Goal: Task Accomplishment & Management: Manage account settings

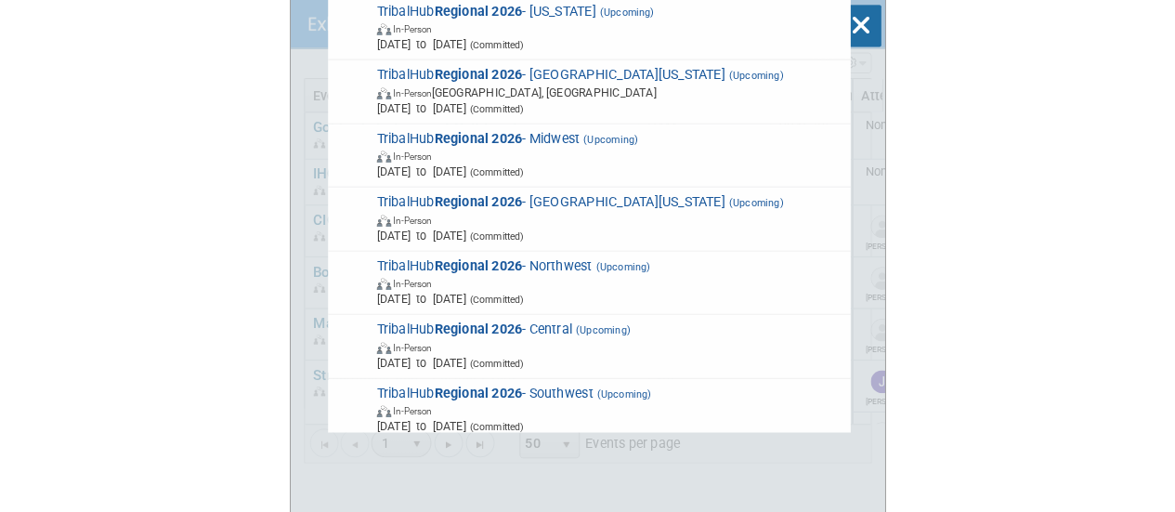
scroll to position [44, 0]
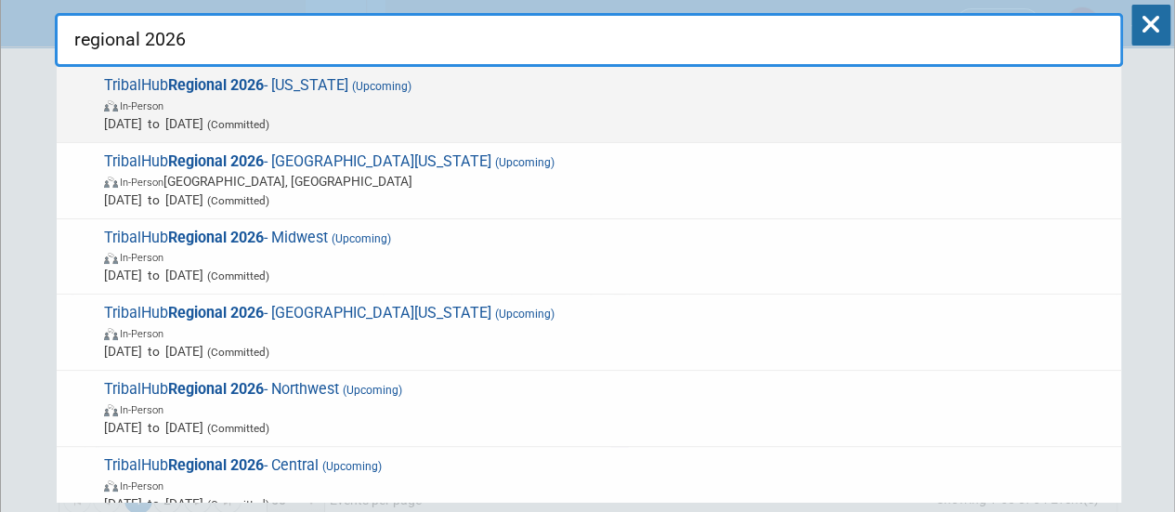
drag, startPoint x: 309, startPoint y: 107, endPoint x: 257, endPoint y: 99, distance: 52.5
click at [257, 99] on span "In-Person" at bounding box center [608, 105] width 1008 height 19
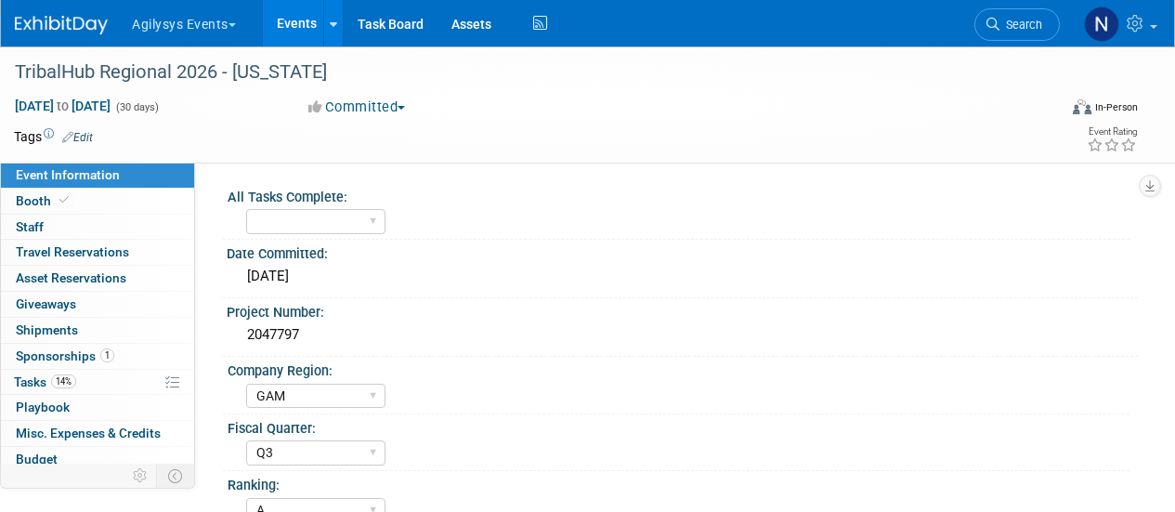
select select "GAM"
select select "Q3"
select select "A"
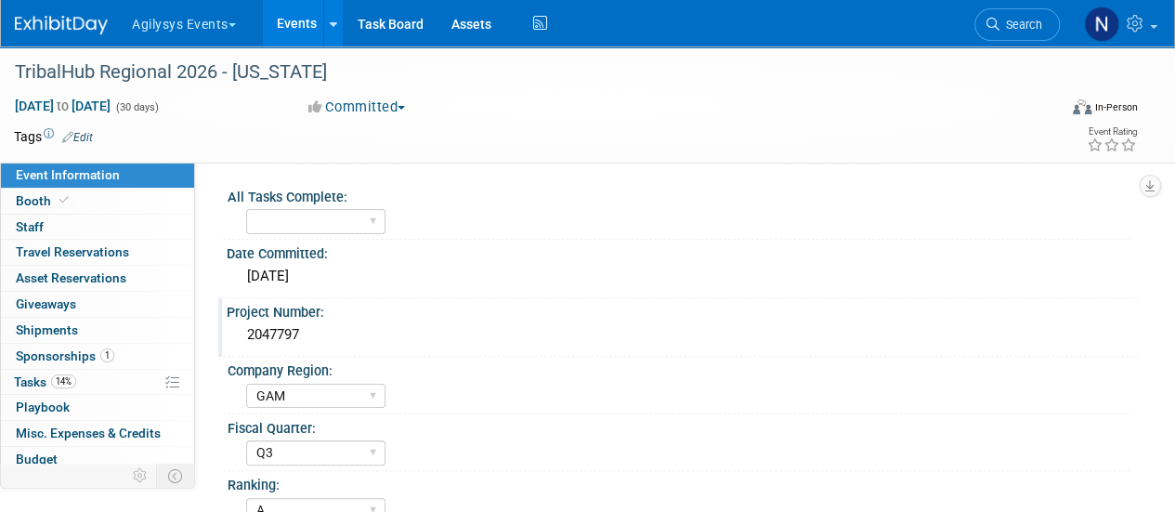
click at [267, 339] on div "2047797" at bounding box center [682, 334] width 883 height 29
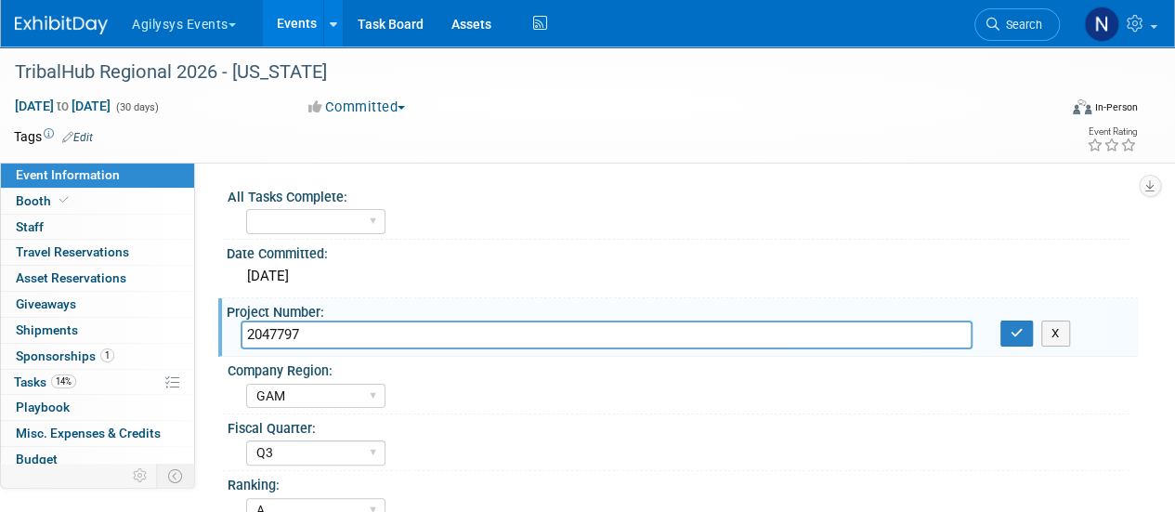
click at [267, 339] on input "2047797" at bounding box center [607, 334] width 732 height 29
click at [1030, 20] on span "Search" at bounding box center [1020, 25] width 43 height 14
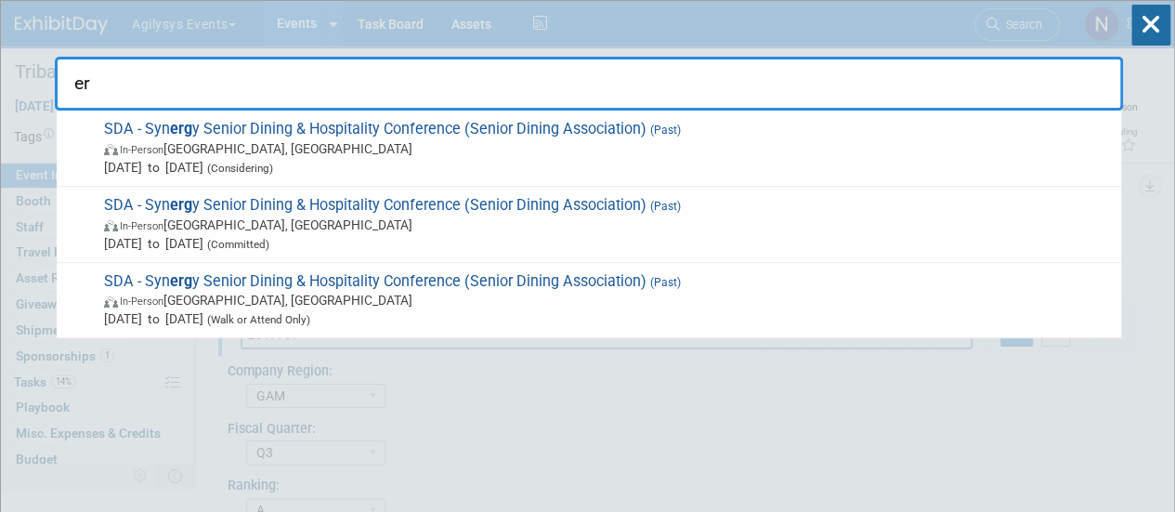
type input "e"
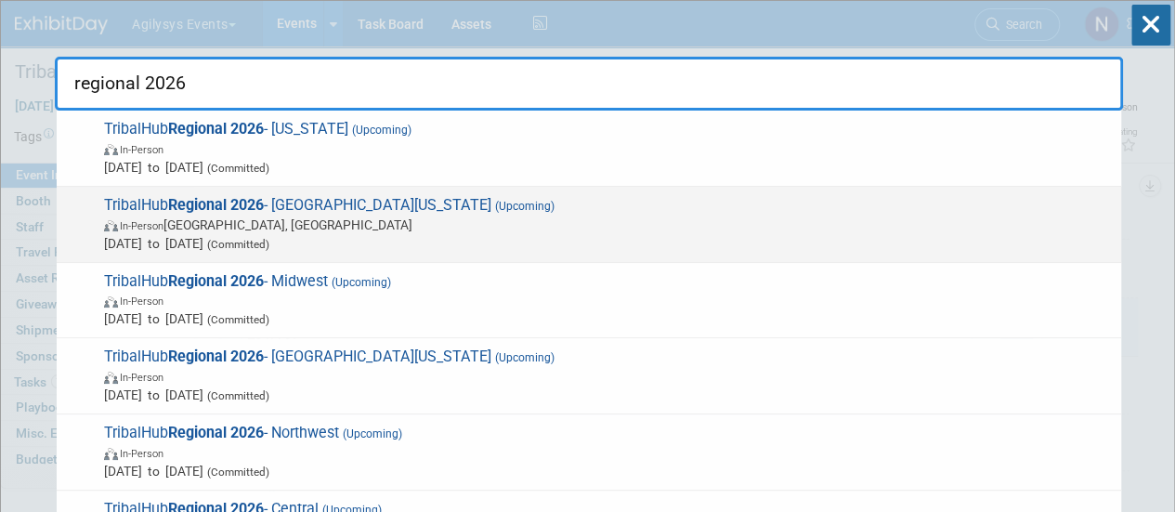
type input "regional 2026"
click at [722, 241] on span "Apr 1, 2026 to Apr 30, 2026 (Committed)" at bounding box center [608, 243] width 1008 height 19
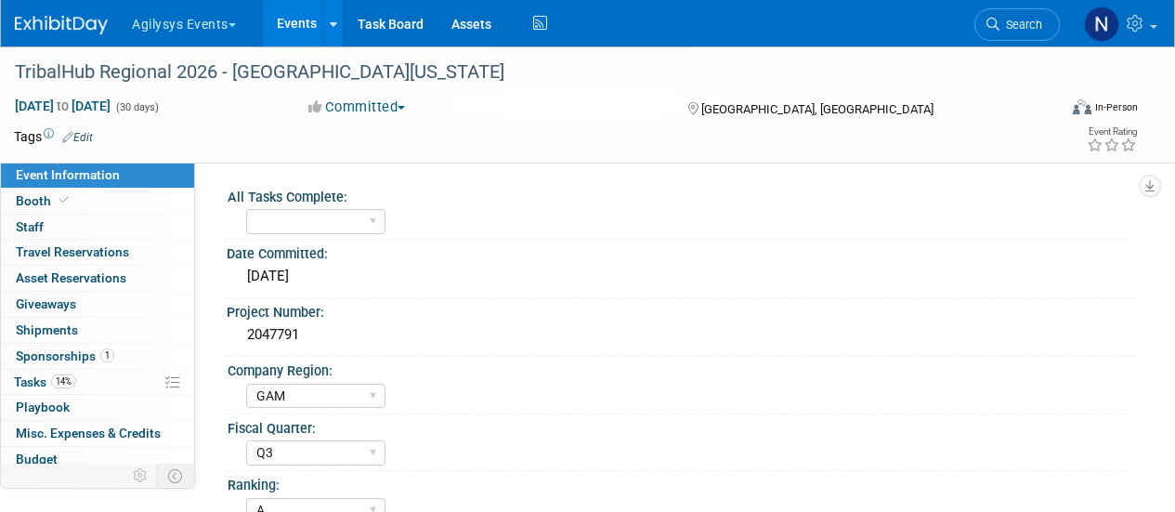
select select "GAM"
select select "Q3"
select select "A"
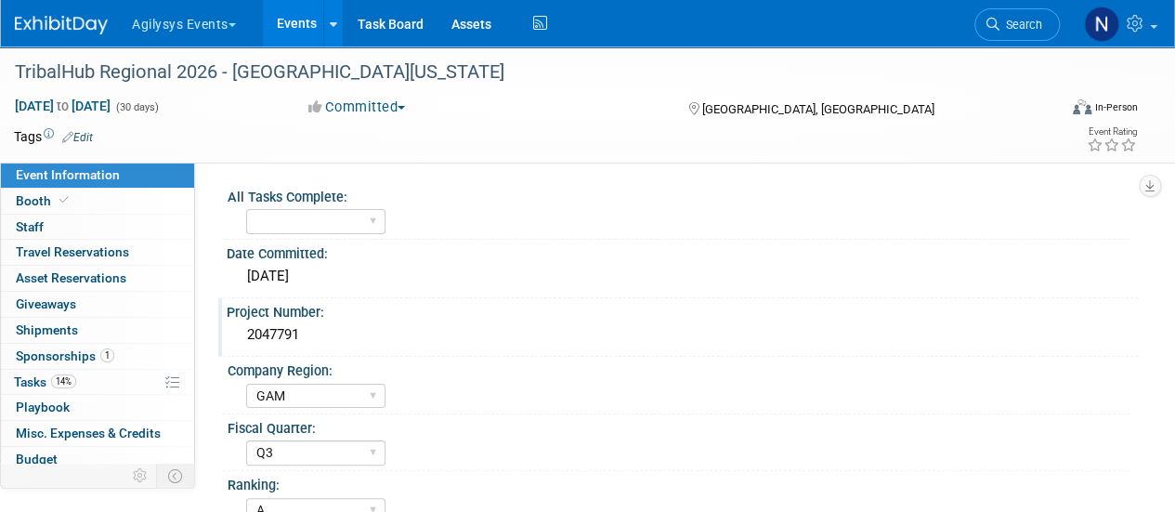
click at [297, 320] on div "2047791" at bounding box center [682, 334] width 883 height 29
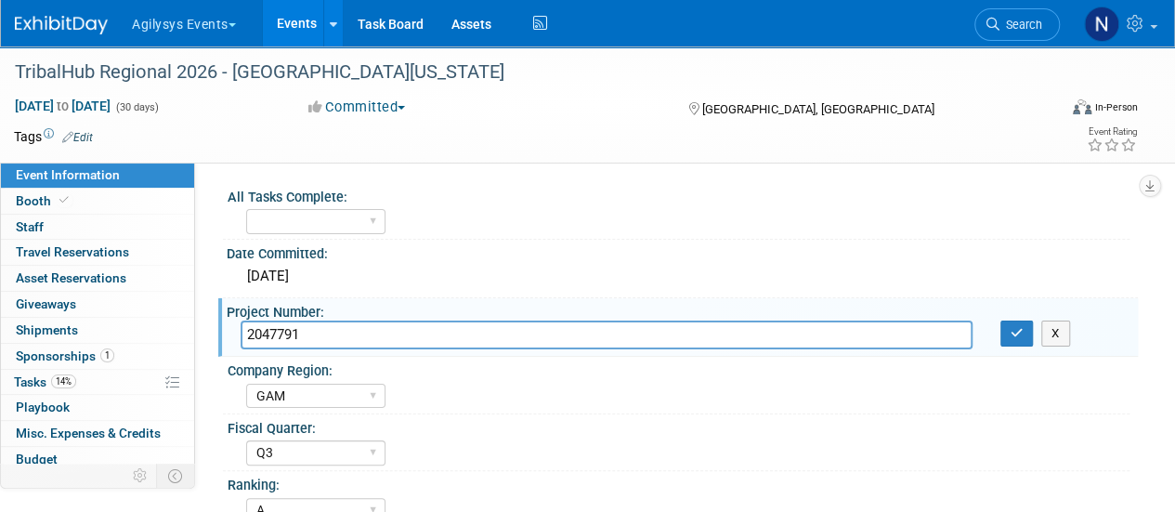
click at [297, 320] on input "2047791" at bounding box center [607, 334] width 732 height 29
click at [494, 192] on div "All Tasks Complete:" at bounding box center [679, 194] width 902 height 23
click at [1012, 31] on span "Search" at bounding box center [1020, 25] width 43 height 14
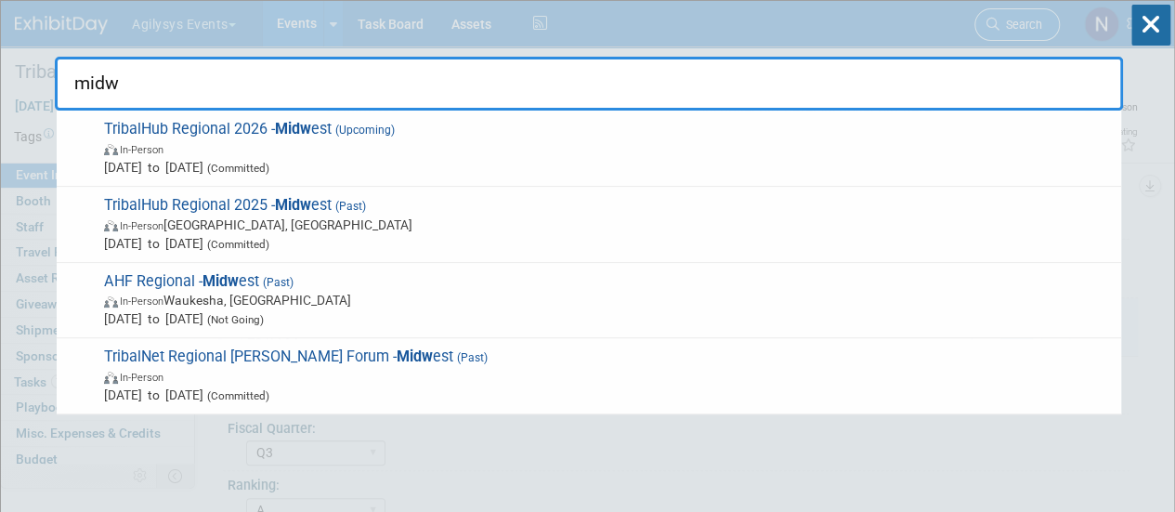
type input "midwe"
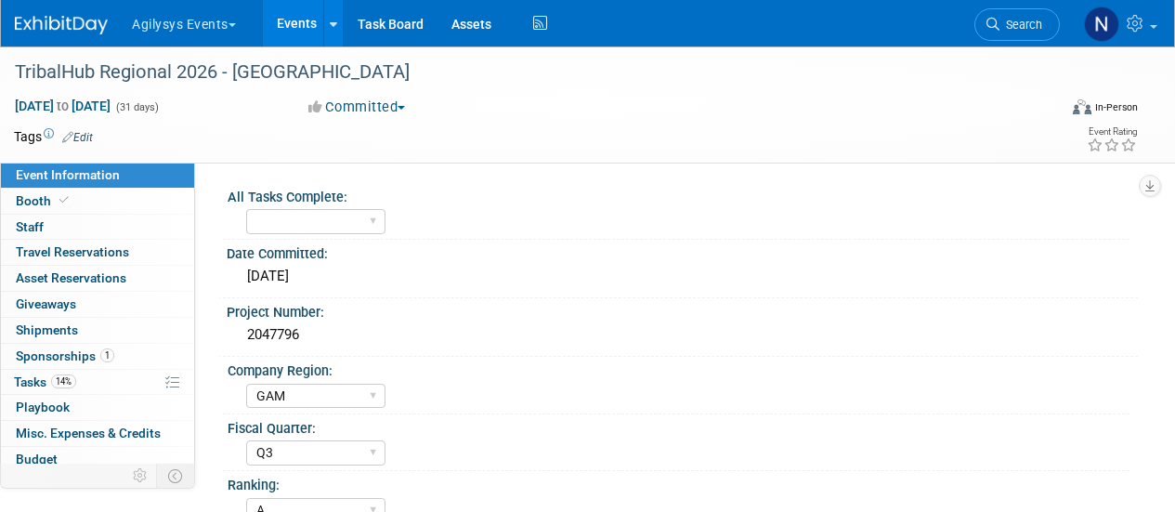
select select "GAM"
select select "Q3"
select select "A"
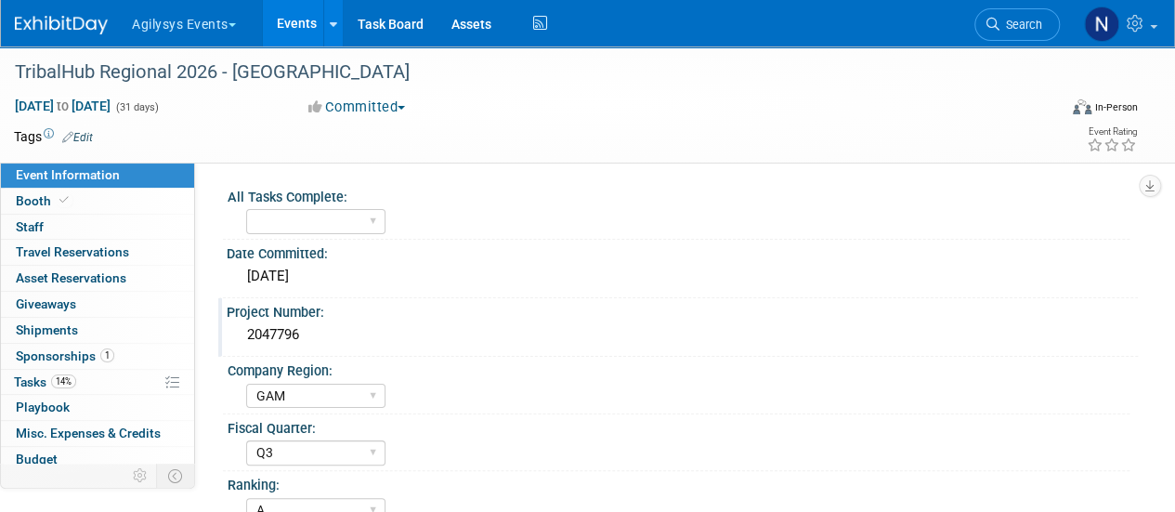
click at [273, 336] on div "2047796" at bounding box center [682, 334] width 883 height 29
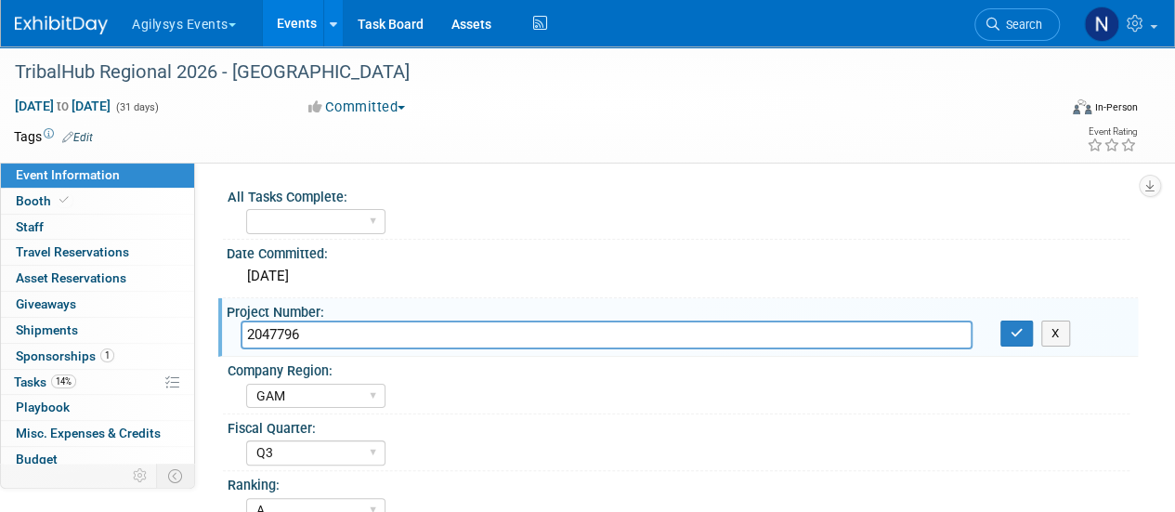
click at [273, 336] on input "2047796" at bounding box center [607, 334] width 732 height 29
click at [994, 27] on icon at bounding box center [992, 24] width 13 height 13
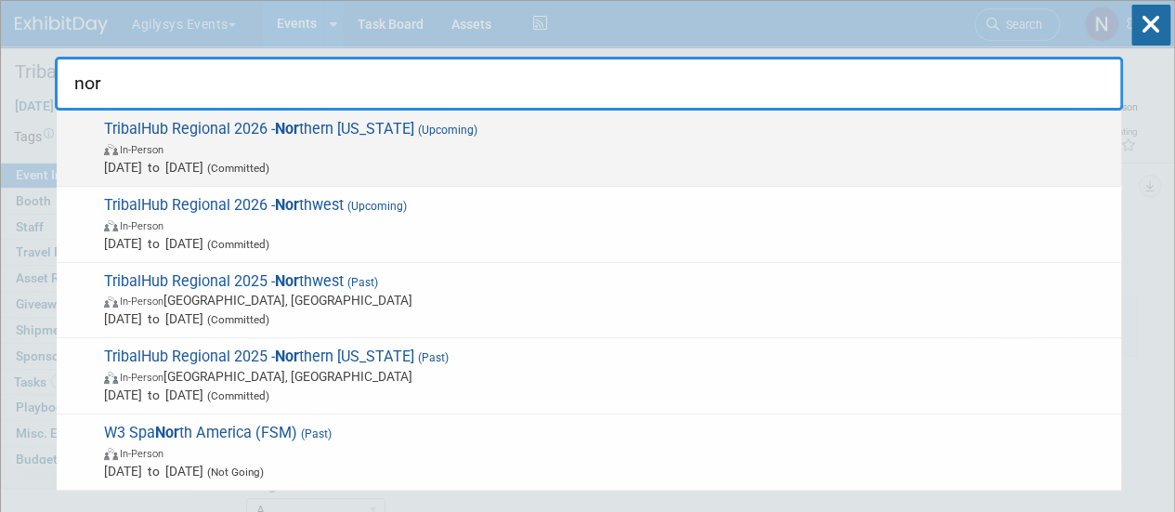
type input "nor"
click at [830, 140] on span "In-Person" at bounding box center [608, 148] width 1008 height 19
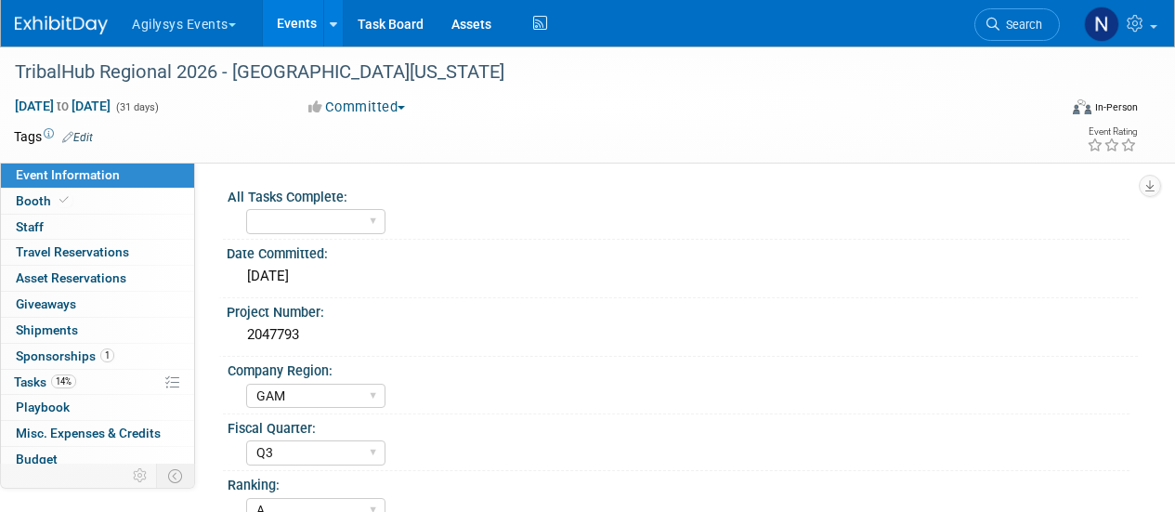
select select "GAM"
select select "Q3"
select select "A"
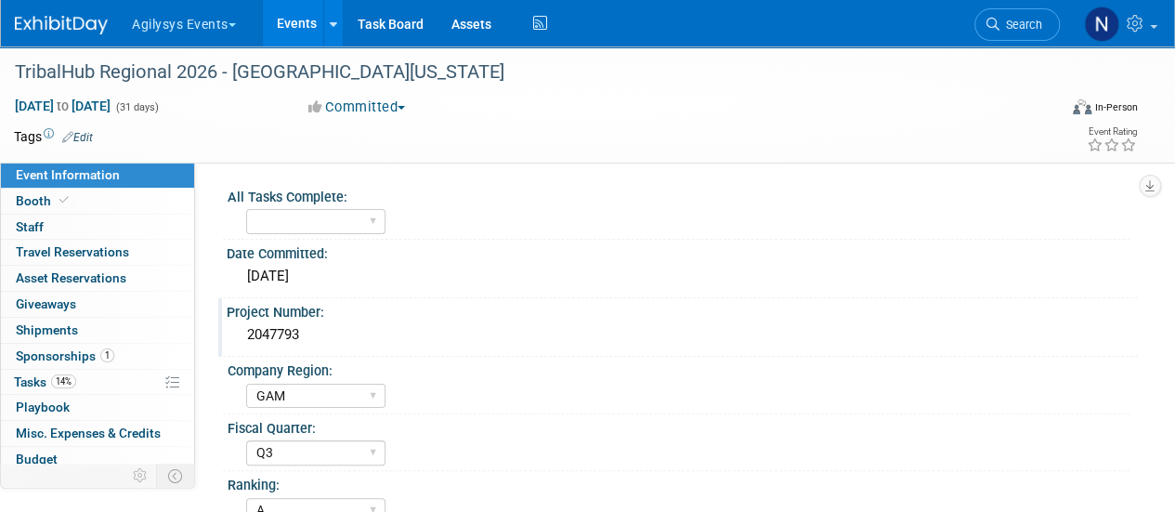
click at [290, 334] on div "2047793" at bounding box center [682, 334] width 883 height 29
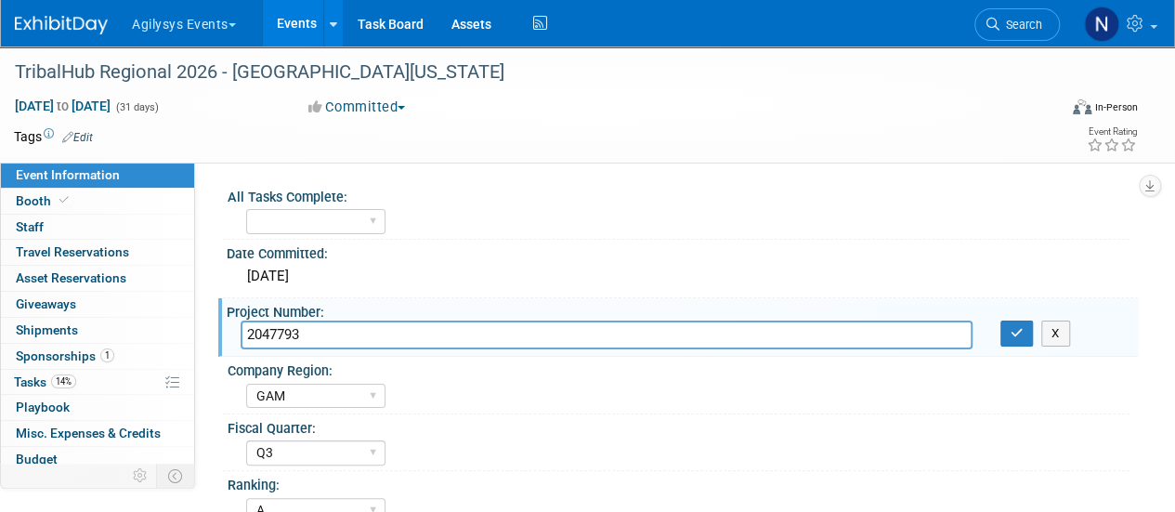
click at [290, 334] on input "2047793" at bounding box center [607, 334] width 732 height 29
click at [996, 25] on icon at bounding box center [992, 24] width 13 height 13
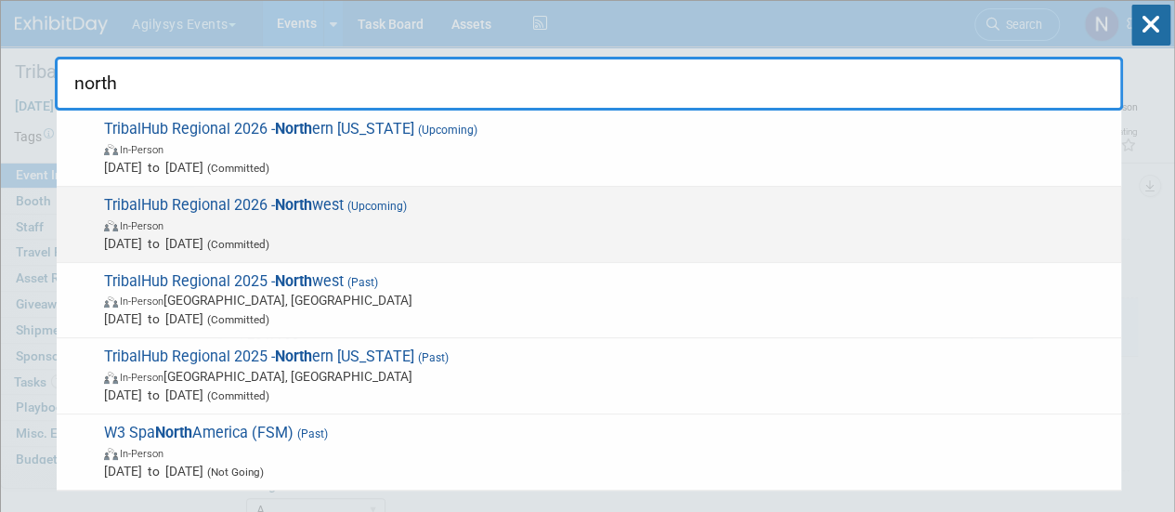
type input "north"
click at [748, 240] on span "May 1, 2026 to May 31, 2026 (Committed)" at bounding box center [608, 243] width 1008 height 19
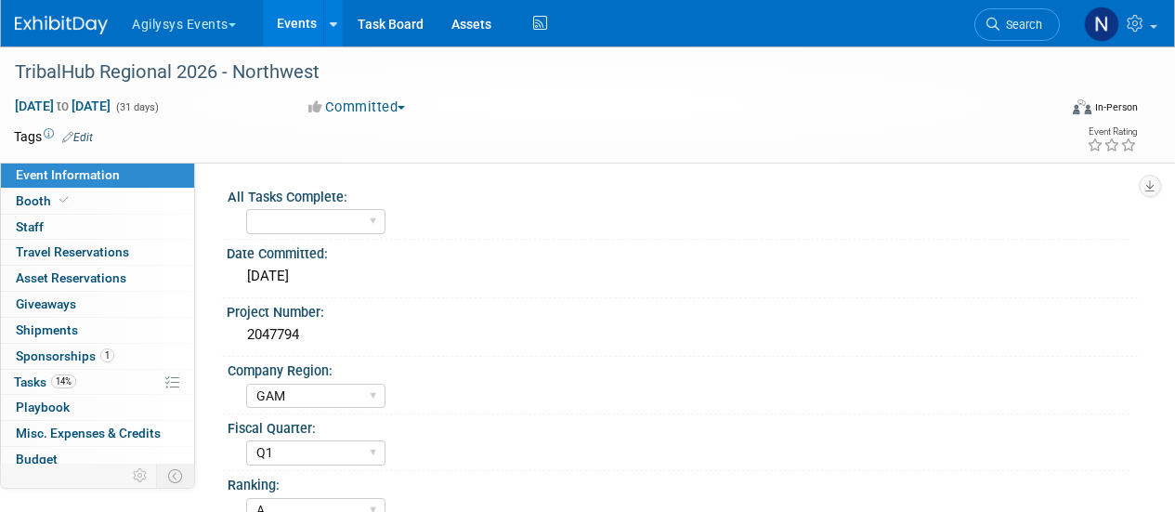
select select "GAM"
select select "Q1"
select select "A"
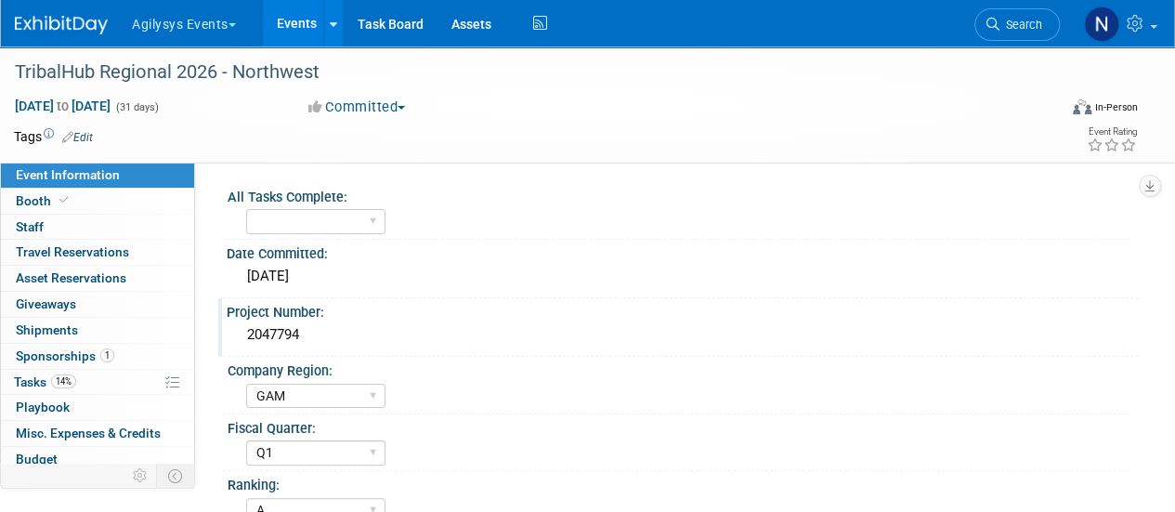
click at [288, 332] on div "2047794" at bounding box center [682, 334] width 883 height 29
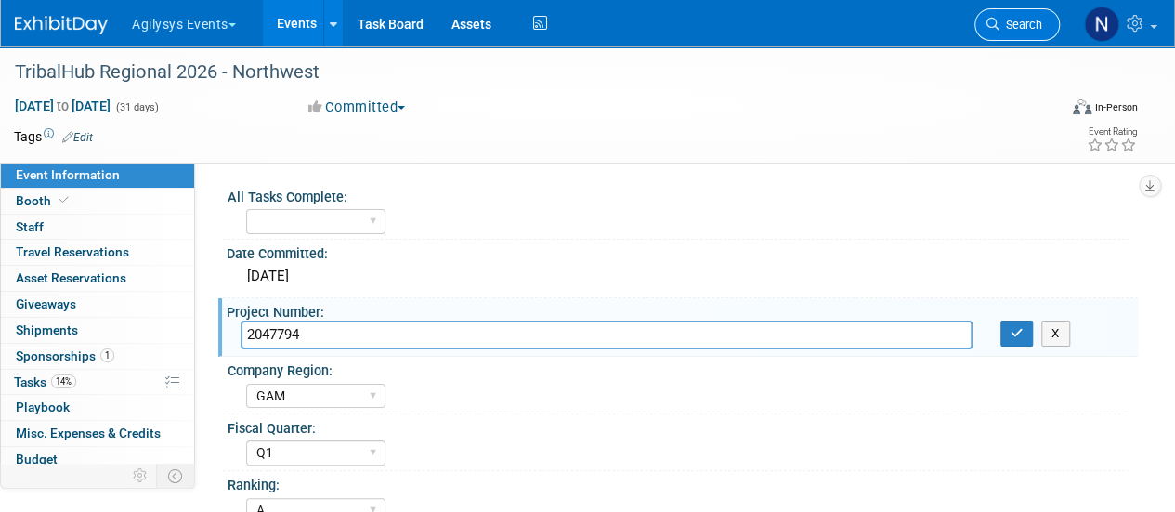
click at [1014, 20] on span "Search" at bounding box center [1020, 25] width 43 height 14
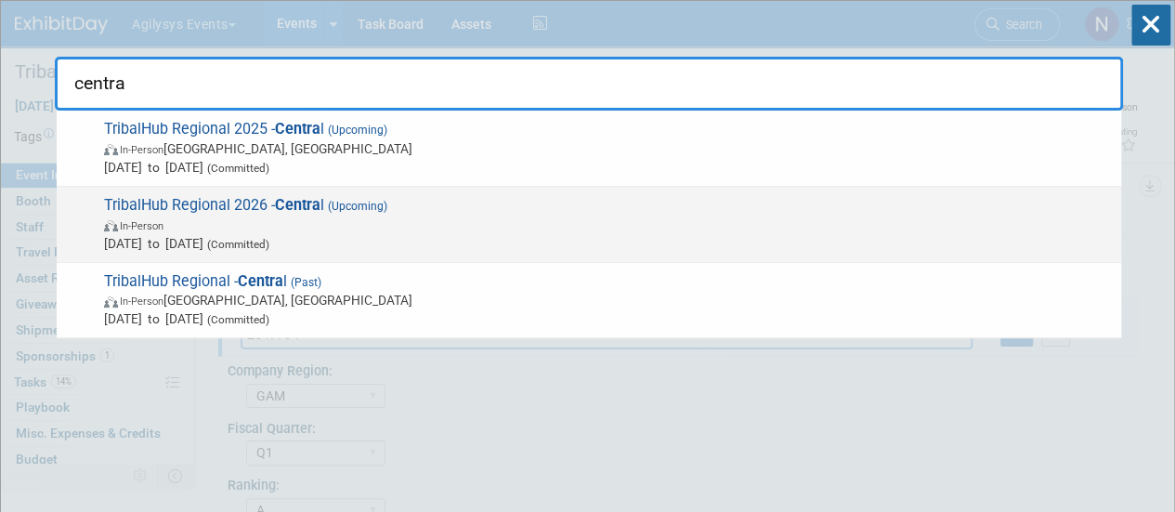
type input "centra"
click at [951, 217] on span "In-Person" at bounding box center [608, 224] width 1008 height 19
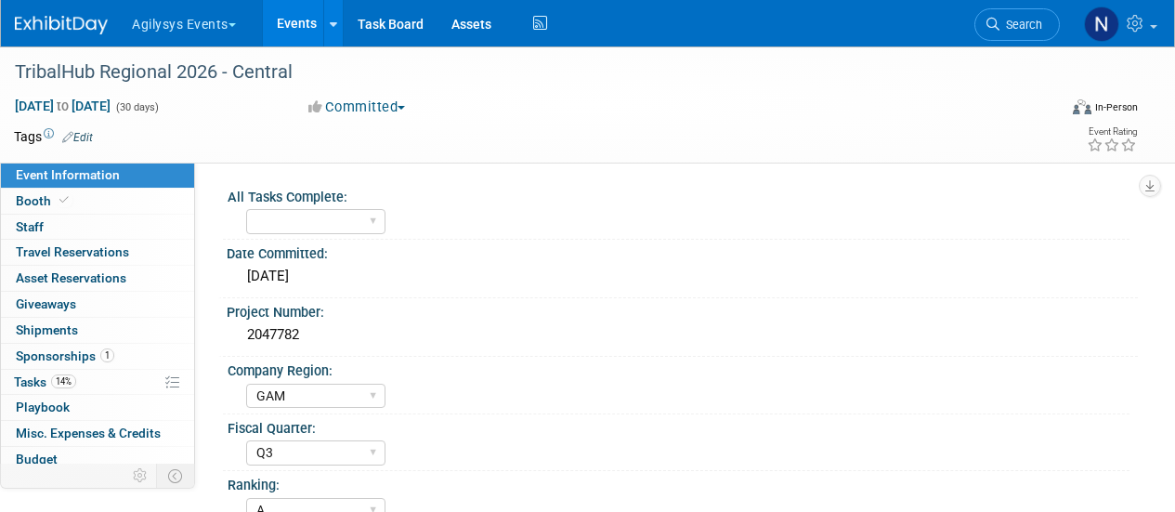
select select "GAM"
select select "Q3"
select select "A"
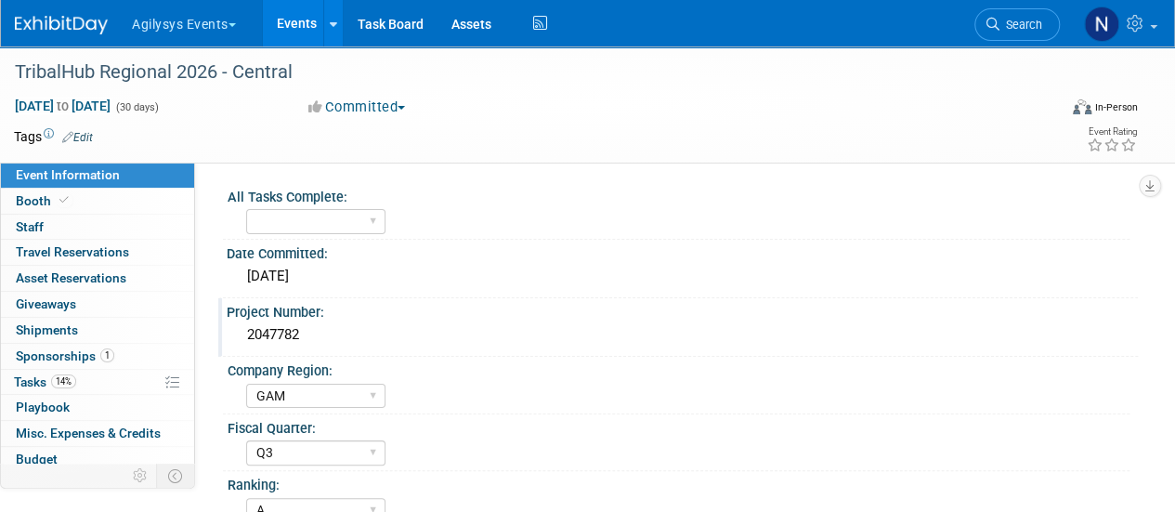
click at [338, 324] on div "2047782" at bounding box center [682, 334] width 883 height 29
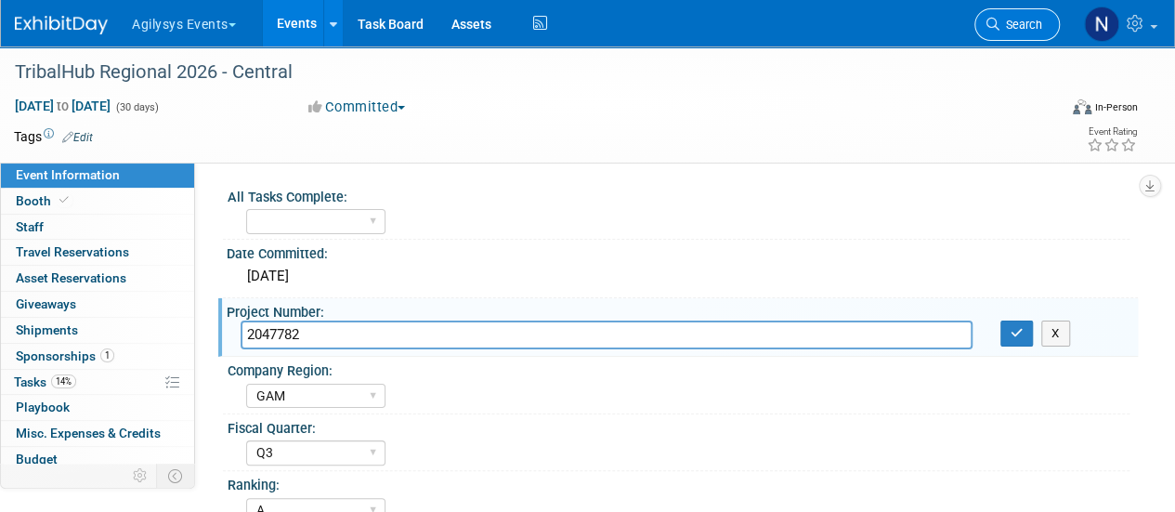
click at [1017, 18] on span "Search" at bounding box center [1020, 25] width 43 height 14
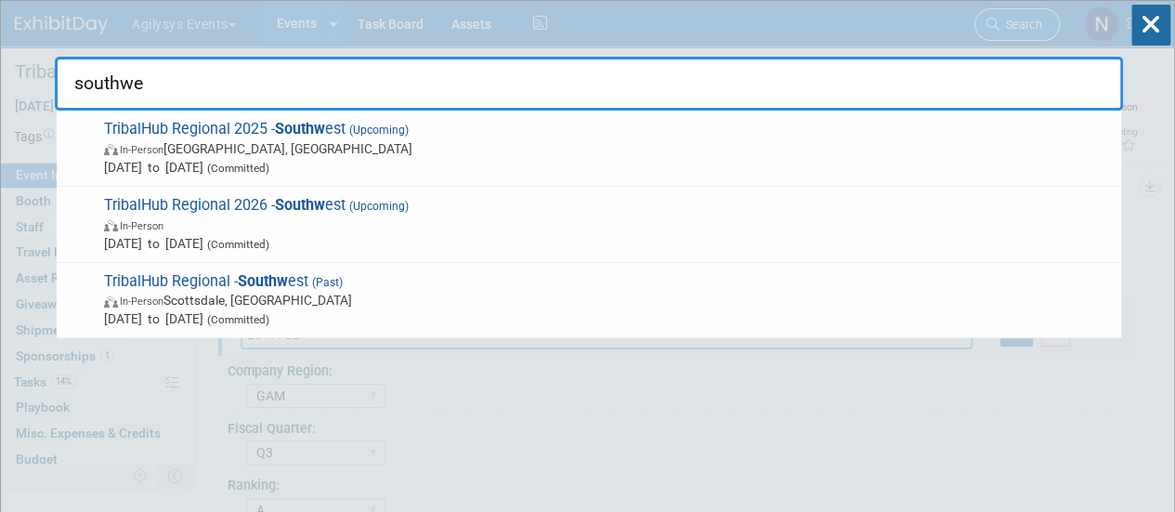
type input "southwes"
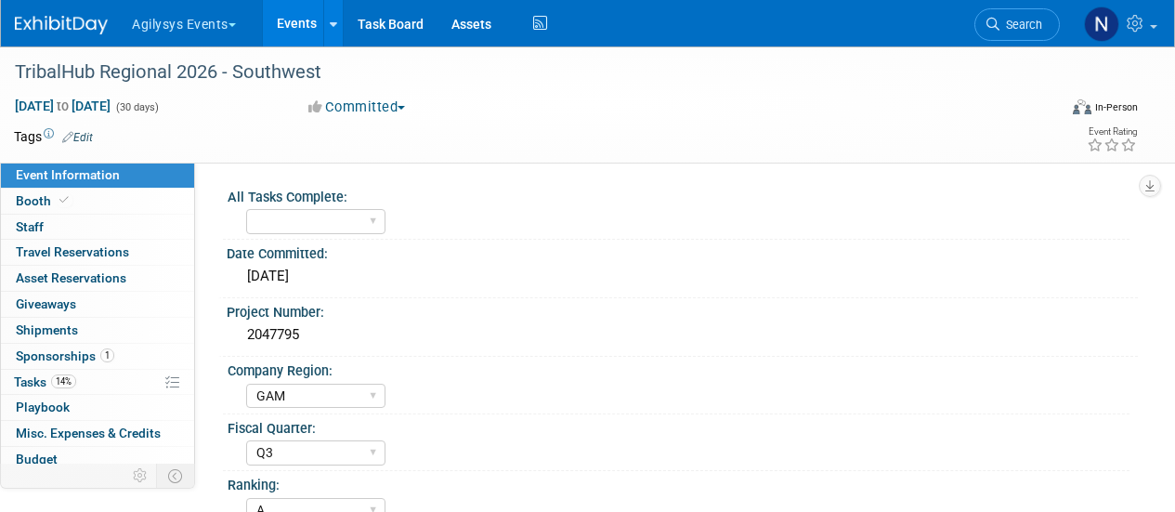
select select "GAM"
select select "Q3"
select select "A"
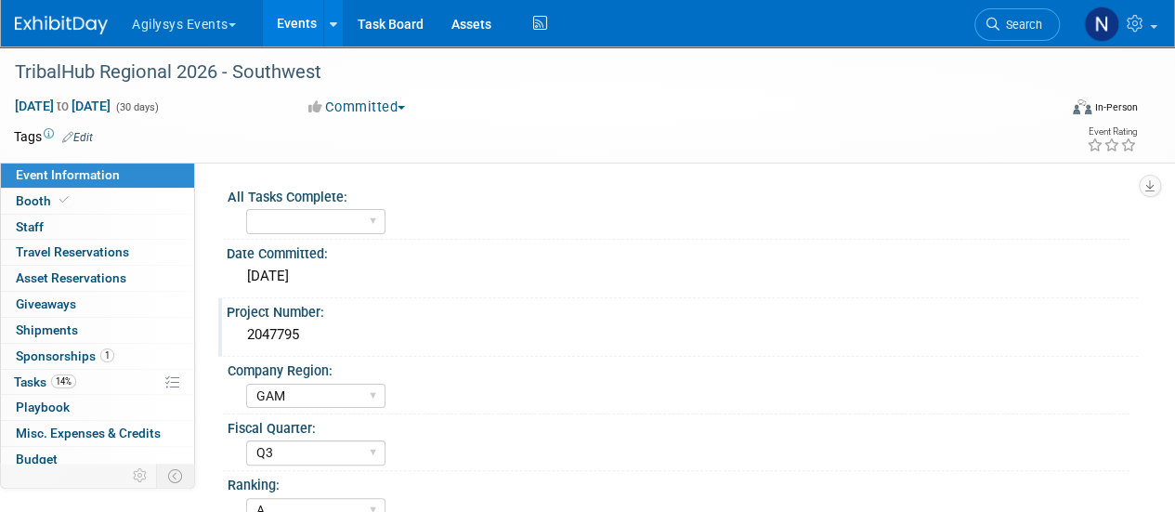
click at [273, 326] on div "2047795" at bounding box center [682, 334] width 883 height 29
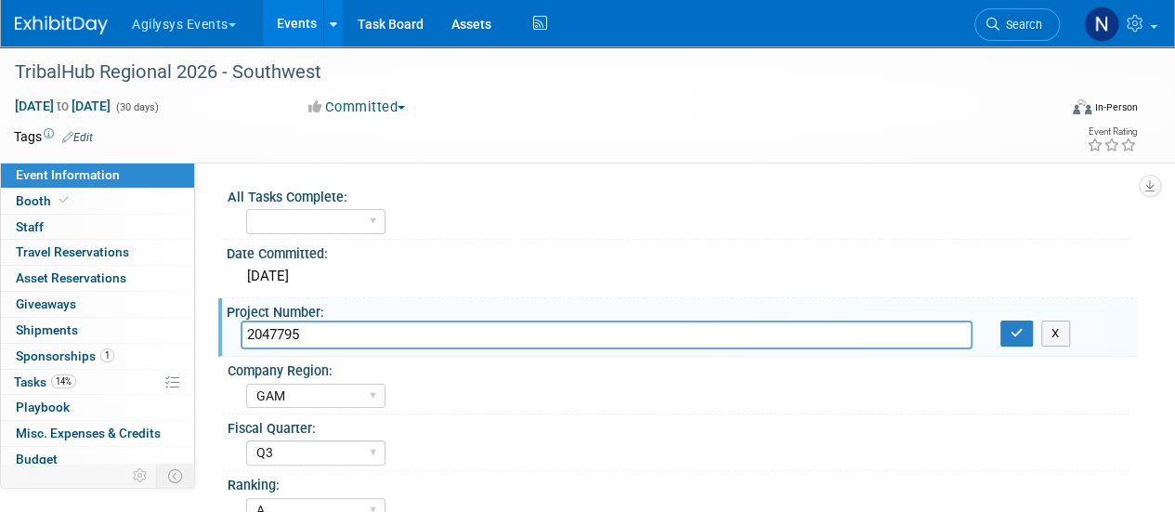
click at [273, 326] on input "2047795" at bounding box center [607, 334] width 732 height 29
click at [1040, 322] on div "X" at bounding box center [1062, 333] width 124 height 26
click at [1049, 324] on button "X" at bounding box center [1055, 333] width 29 height 26
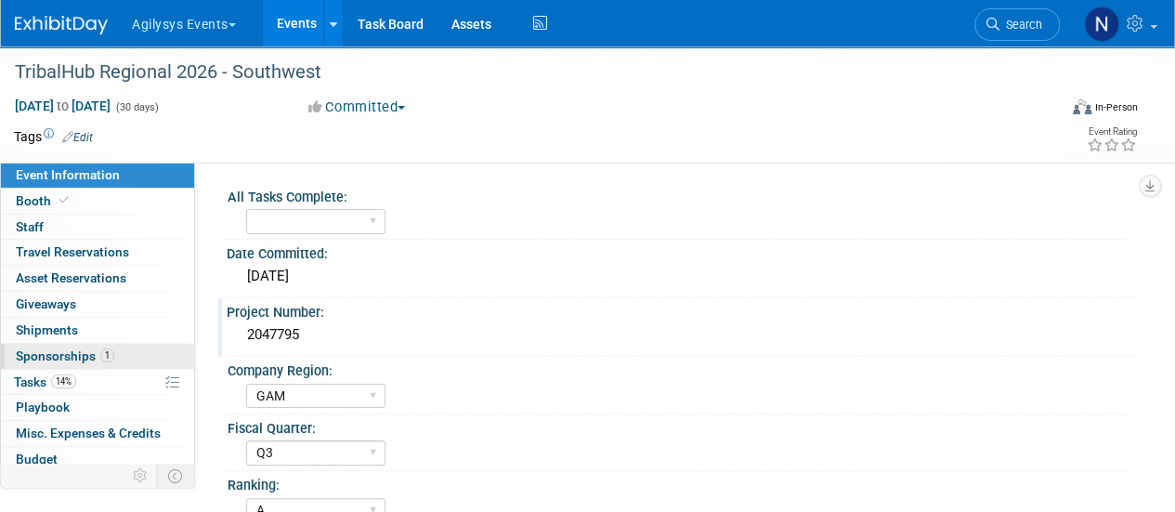
click at [87, 345] on link "1 Sponsorships 1" at bounding box center [97, 356] width 193 height 25
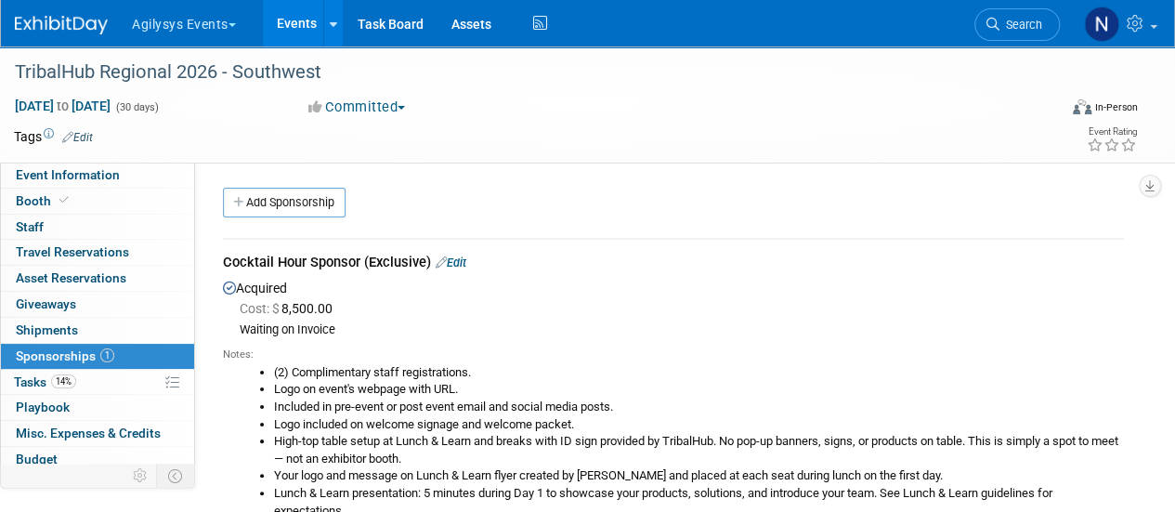
click at [466, 255] on link "Edit" at bounding box center [451, 262] width 31 height 14
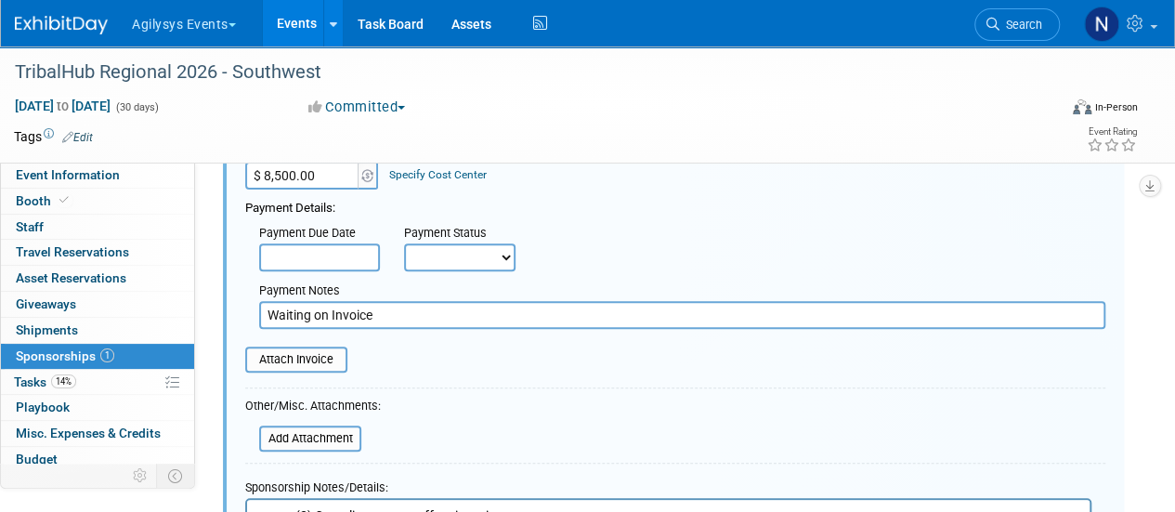
scroll to position [251, 0]
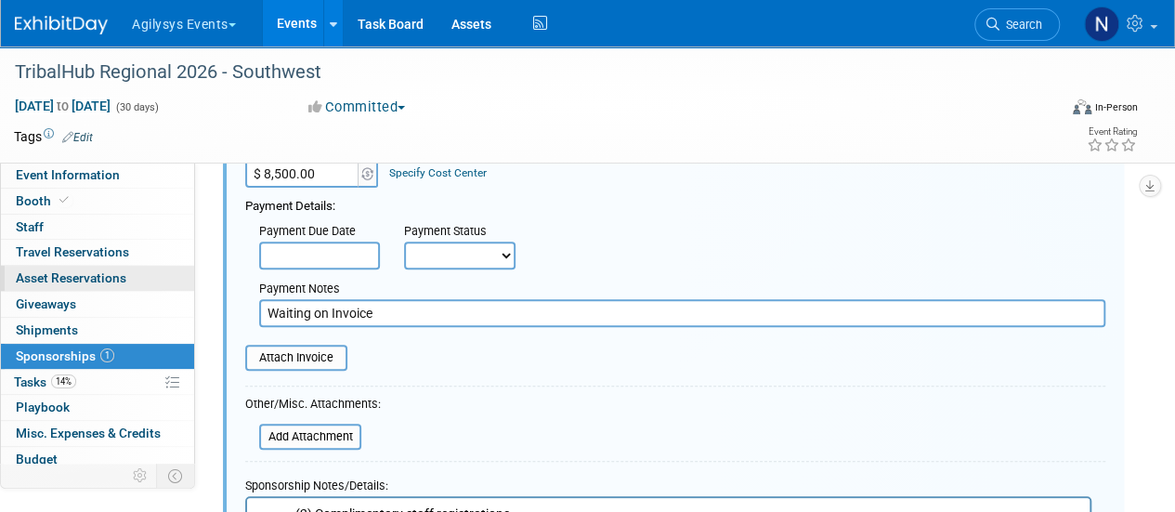
drag, startPoint x: 403, startPoint y: 307, endPoint x: 106, endPoint y: 281, distance: 298.3
click at [106, 281] on div "Event Information Event Info Booth Booth 0 Staff 0 Staff 0 Travel Reservations …" at bounding box center [587, 322] width 1175 height 1053
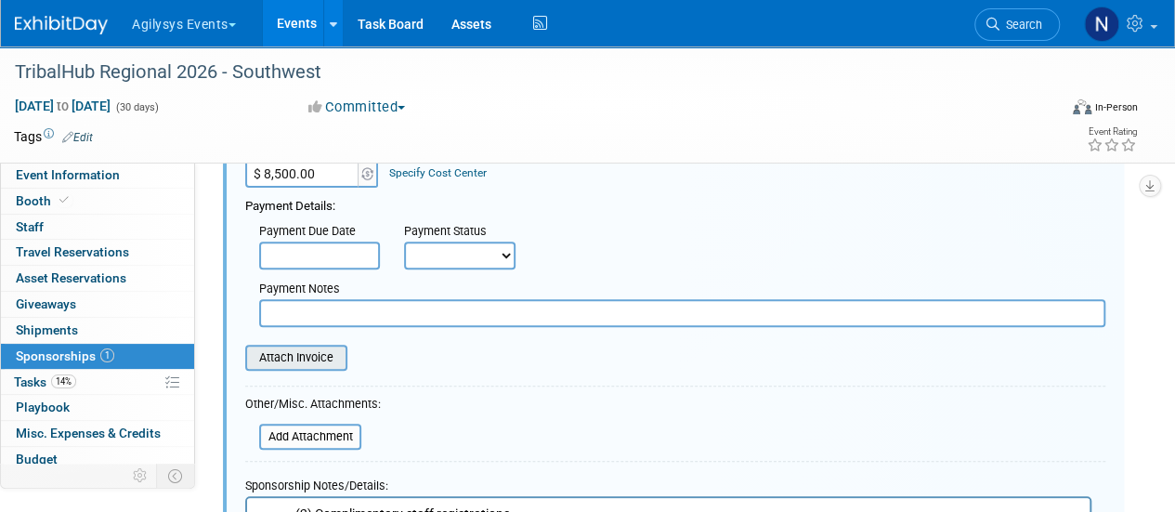
click at [314, 357] on input "file" at bounding box center [234, 357] width 221 height 22
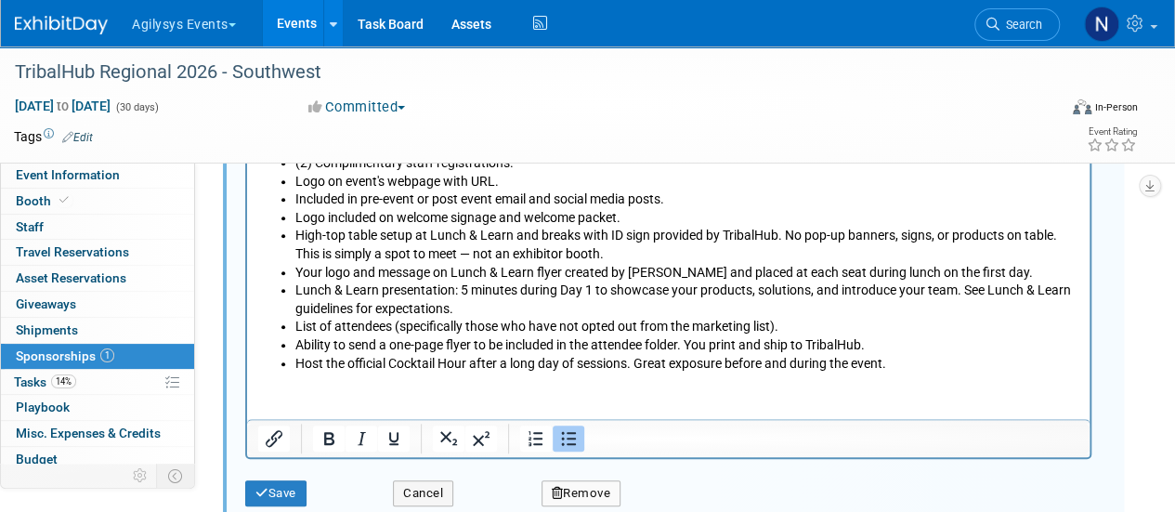
scroll to position [614, 0]
click at [284, 481] on button "Save" at bounding box center [275, 492] width 61 height 26
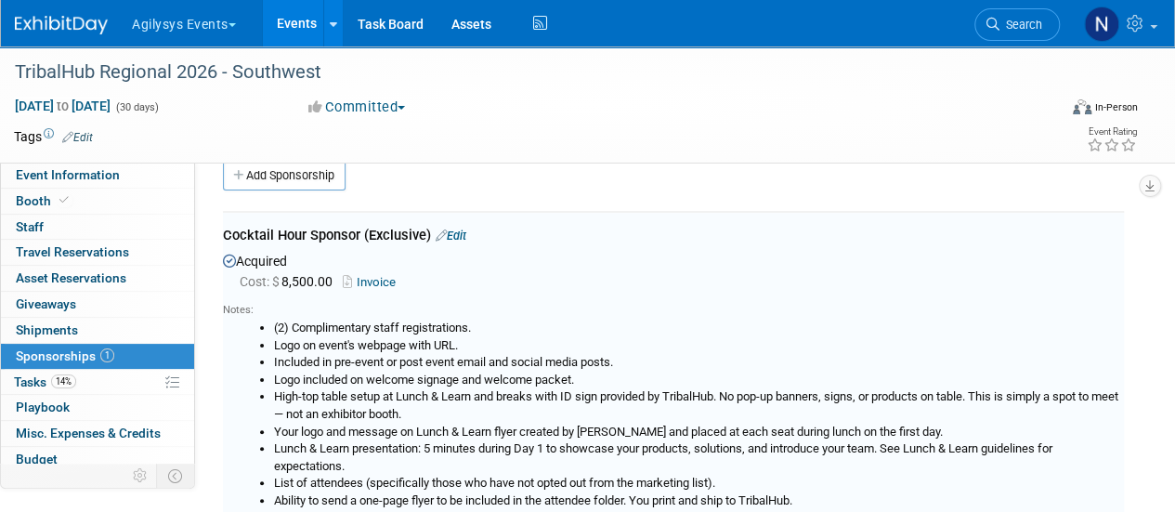
scroll to position [0, 0]
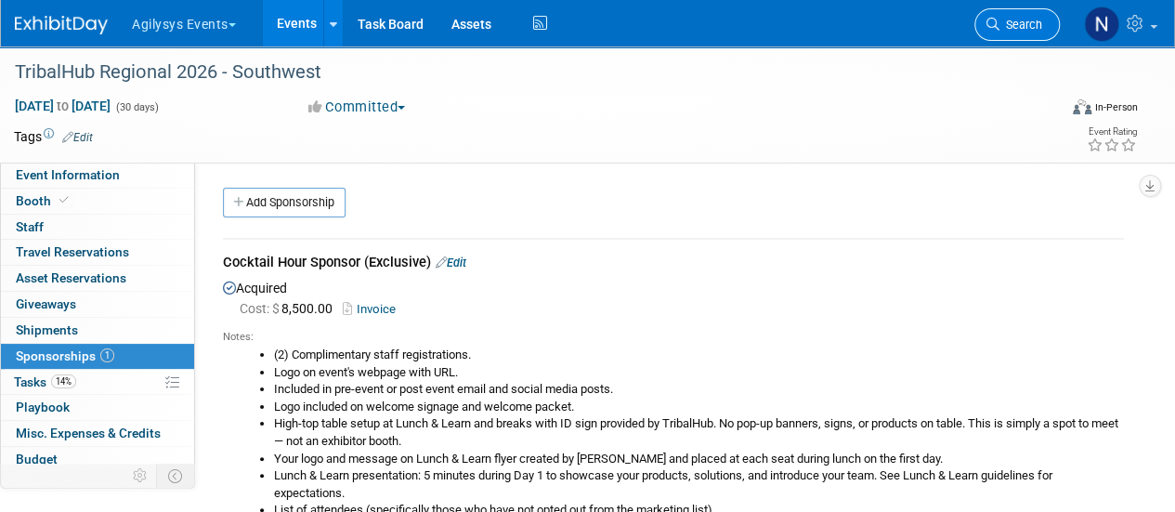
click at [1031, 29] on span "Search" at bounding box center [1020, 25] width 43 height 14
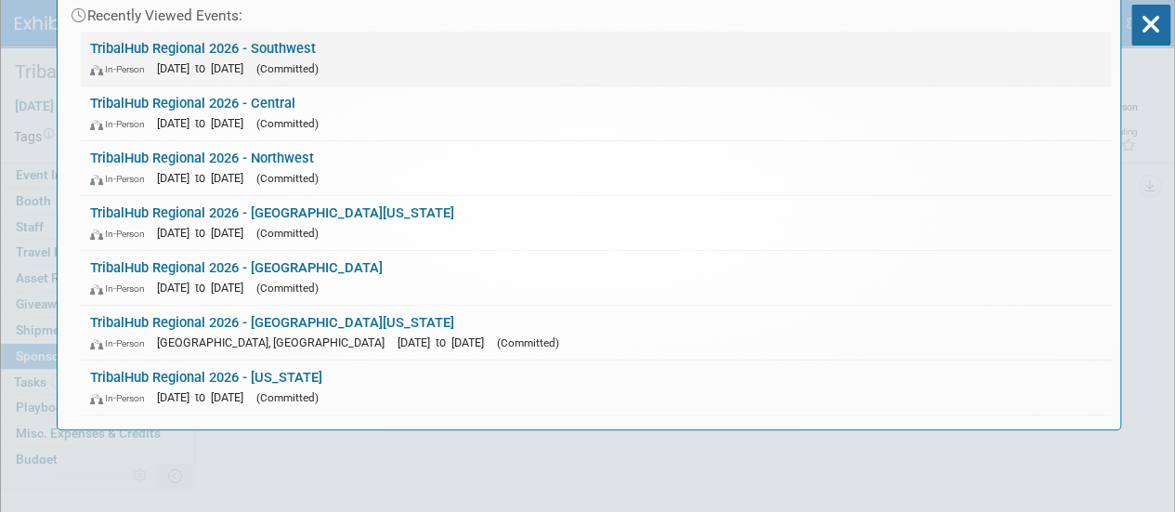
scroll to position [128, 0]
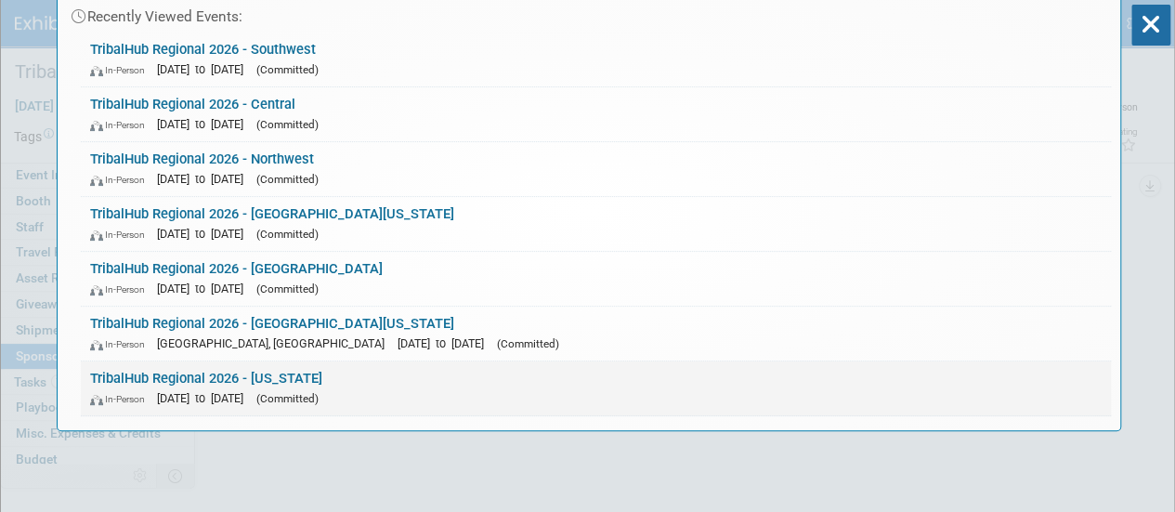
click at [699, 388] on div "In-Person Apr 1, 2026 to Apr 30, 2026 (Committed)" at bounding box center [595, 398] width 1011 height 20
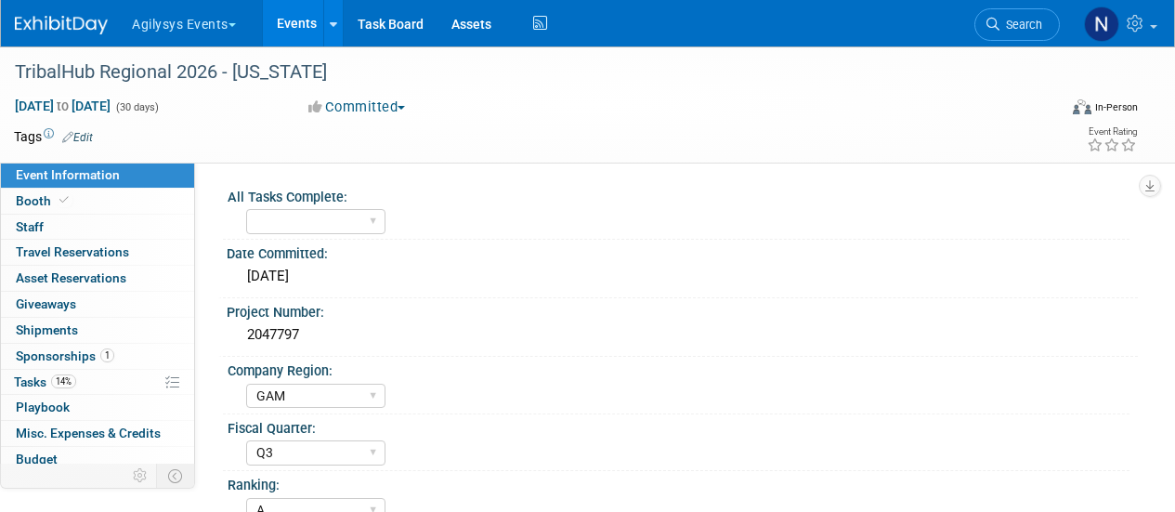
select select "GAM"
select select "Q3"
select select "A"
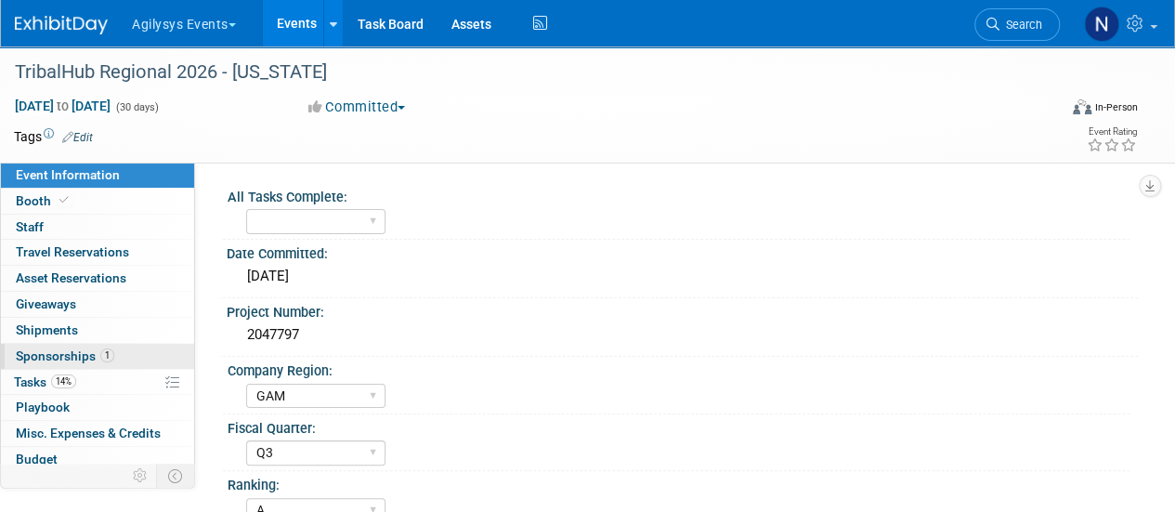
click at [156, 350] on link "1 Sponsorships 1" at bounding box center [97, 356] width 193 height 25
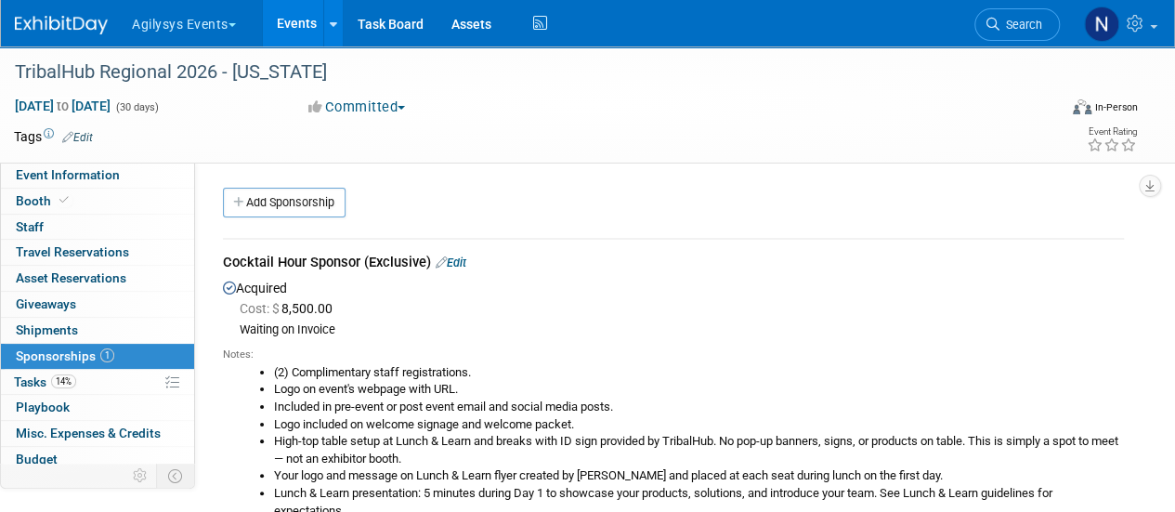
click at [459, 255] on link "Edit" at bounding box center [451, 262] width 31 height 14
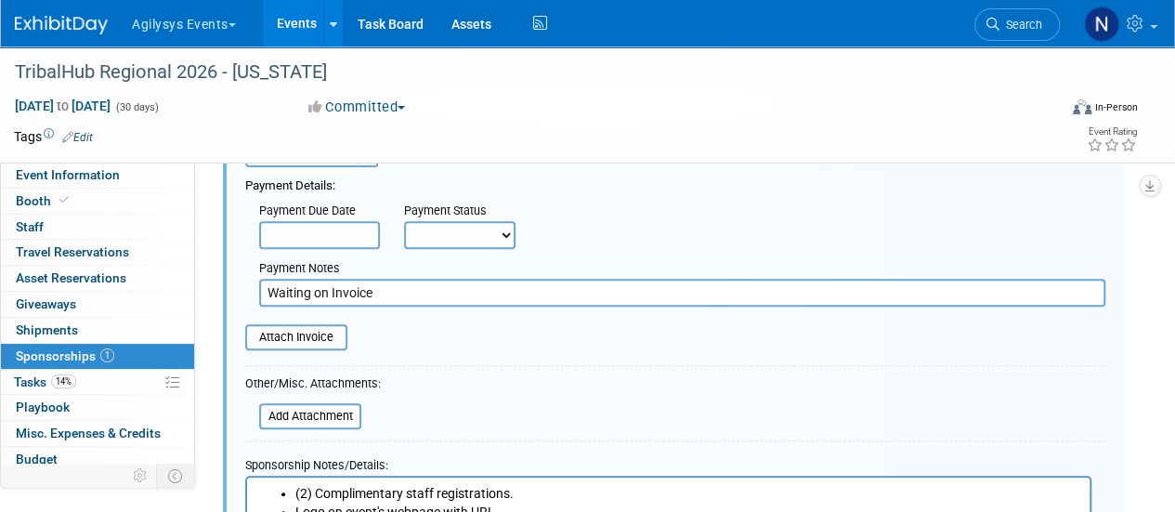
scroll to position [273, 0]
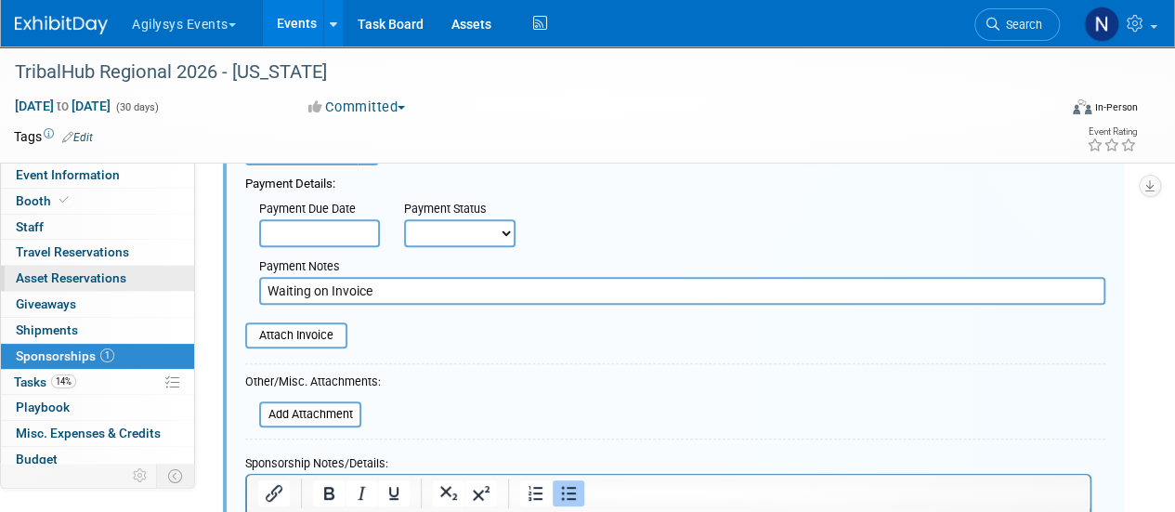
drag, startPoint x: 388, startPoint y: 287, endPoint x: 166, endPoint y: 267, distance: 222.8
click at [166, 267] on div "Event Information Event Info Booth Booth 0 Staff 0 Staff 0 Travel Reservations …" at bounding box center [587, 299] width 1175 height 1053
click at [345, 356] on form "Description (e.g. "Attendee Badge Sponsorship"): Cocktail Hour Sponsor (Exclusi…" at bounding box center [675, 395] width 860 height 839
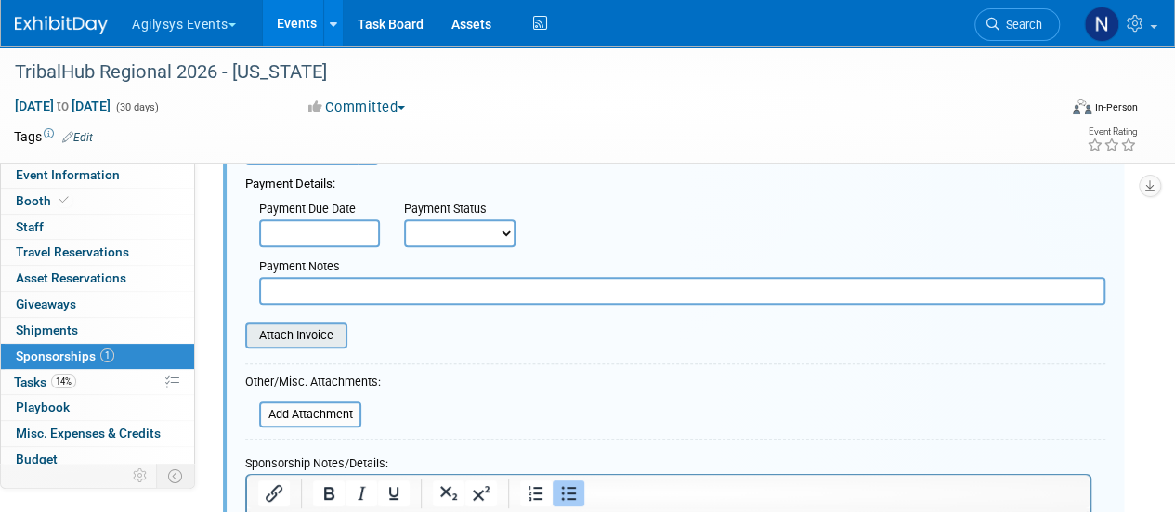
click at [330, 341] on input "file" at bounding box center [234, 335] width 221 height 22
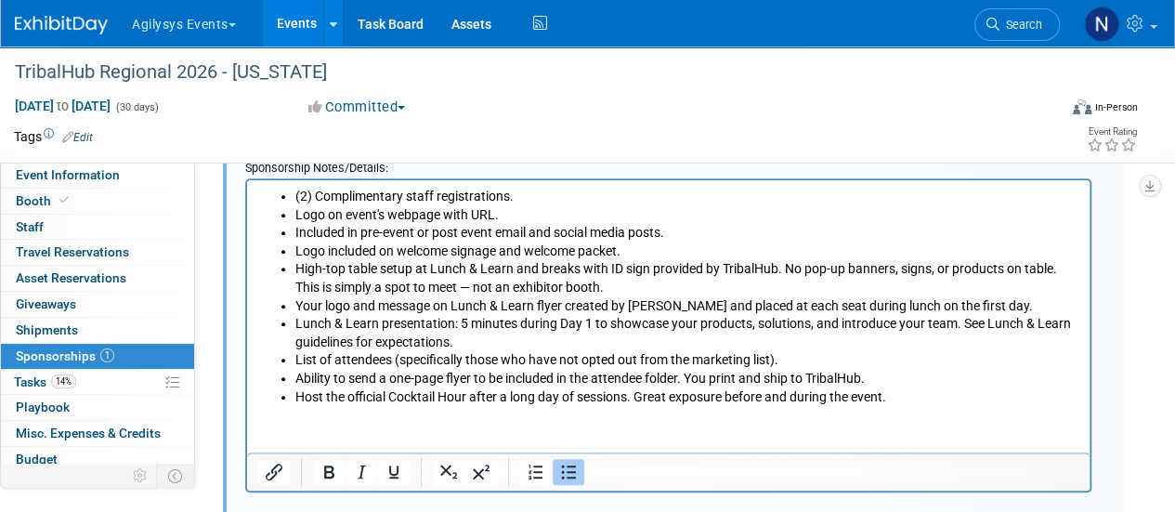
scroll to position [618, 0]
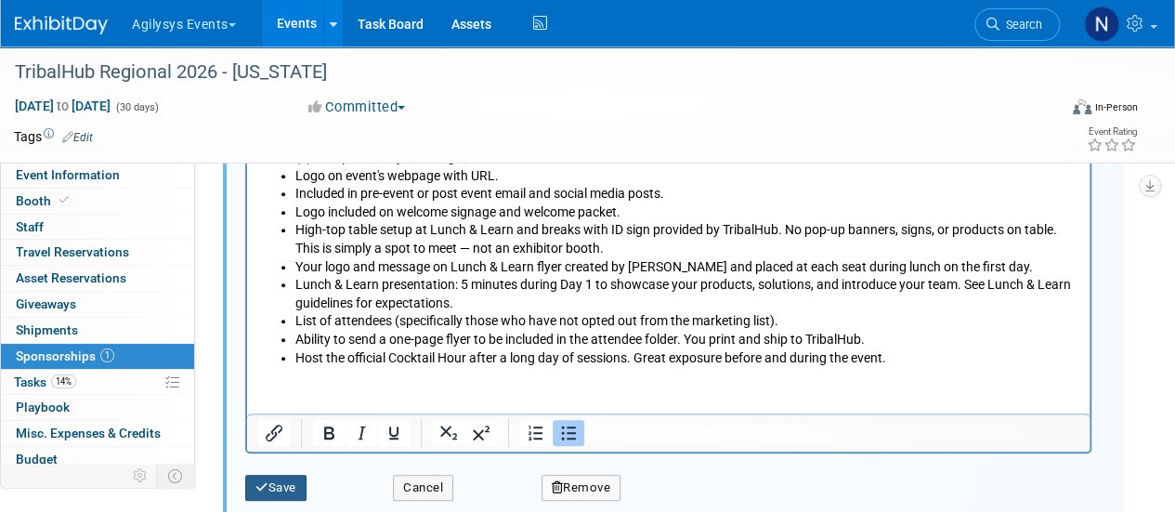
click at [289, 492] on button "Save" at bounding box center [275, 488] width 61 height 26
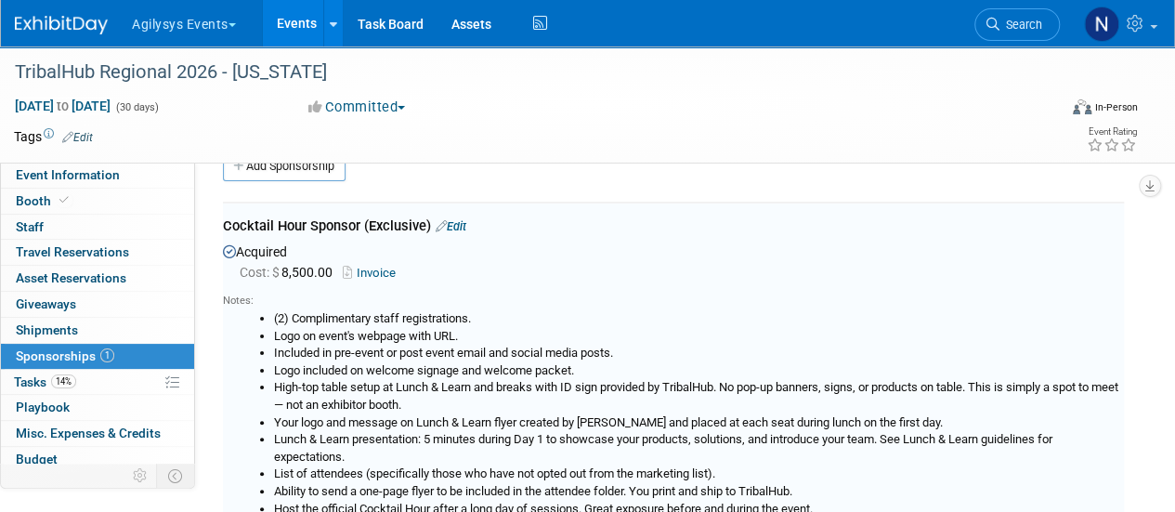
scroll to position [27, 0]
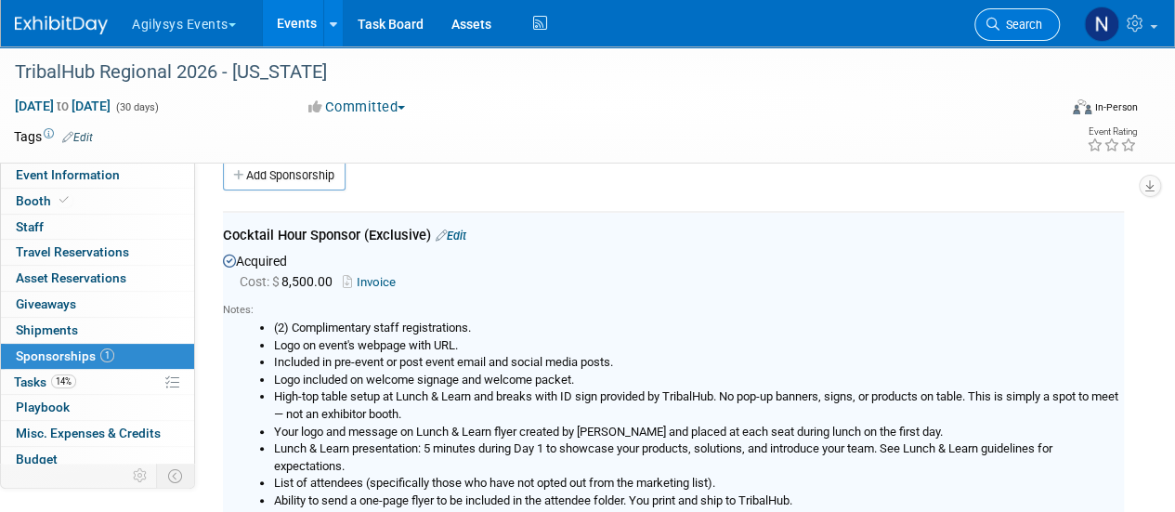
click at [1010, 30] on span "Search" at bounding box center [1020, 25] width 43 height 14
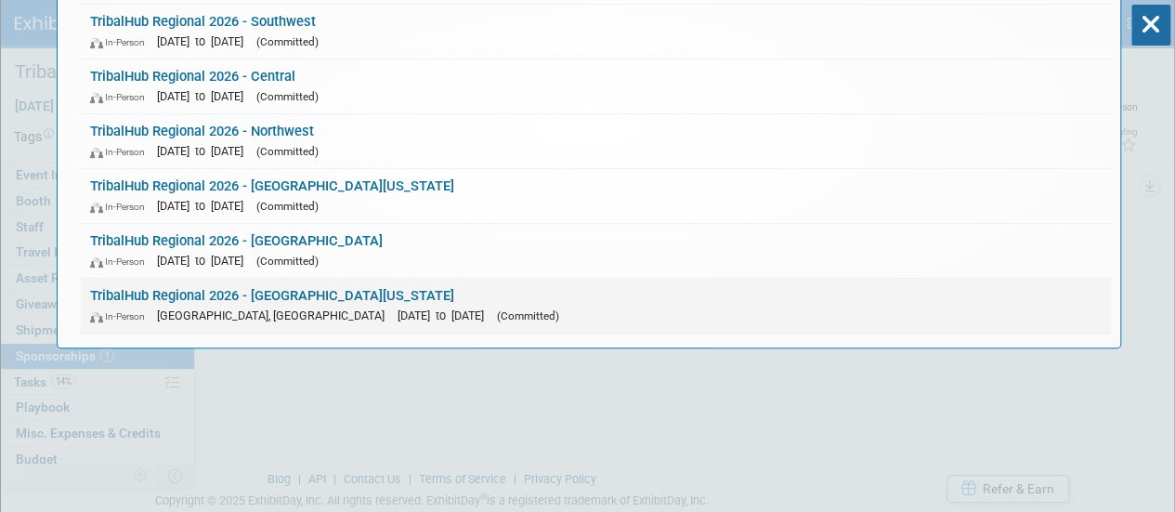
scroll to position [212, 0]
click at [641, 298] on link "TribalHub Regional 2026 - Southern California In-Person Alpine, CA Apr 1, 2026 …" at bounding box center [596, 305] width 1030 height 54
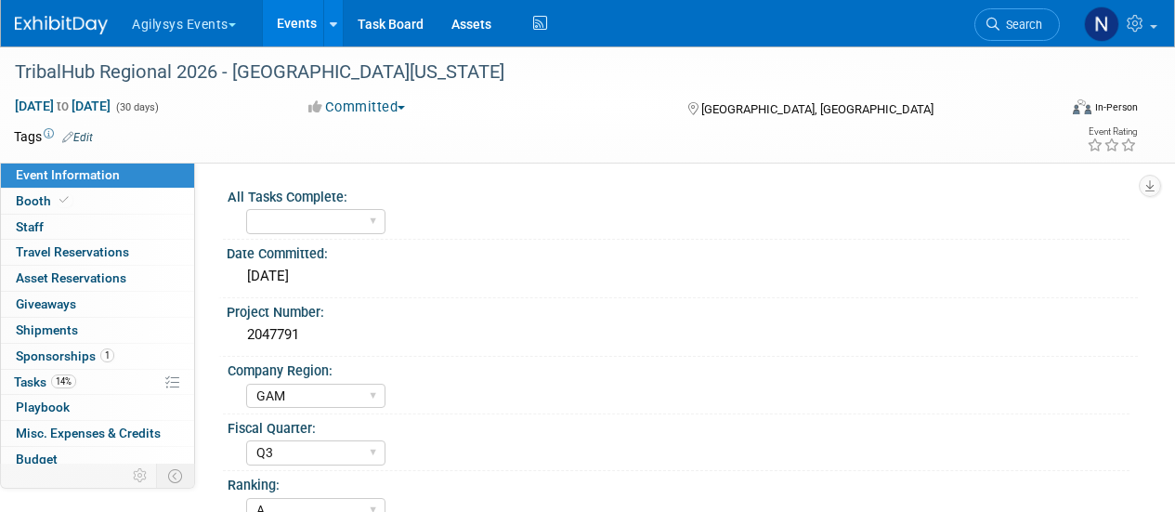
select select "GAM"
select select "Q3"
select select "A"
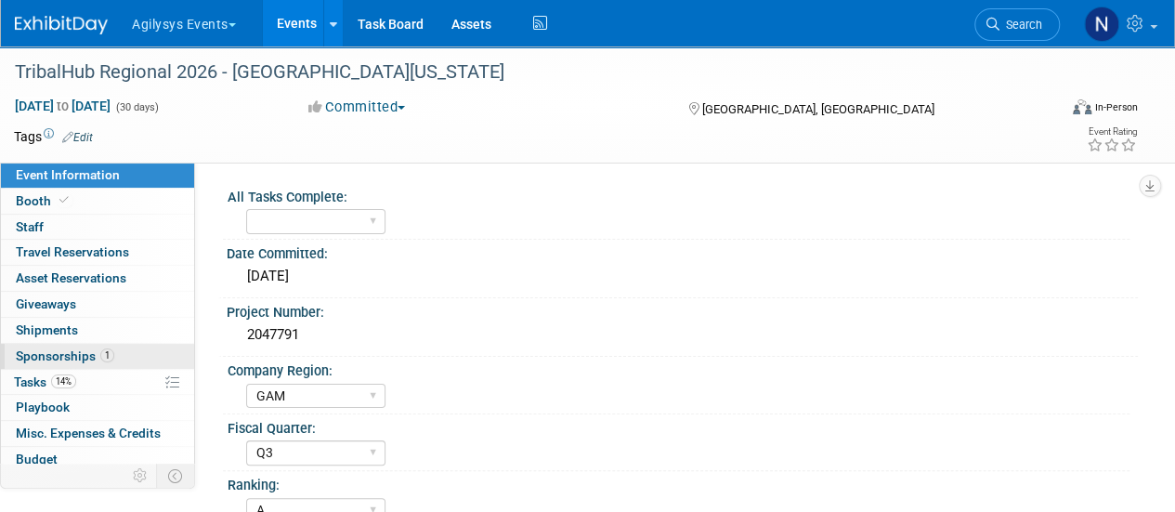
click at [147, 352] on link "1 Sponsorships 1" at bounding box center [97, 356] width 193 height 25
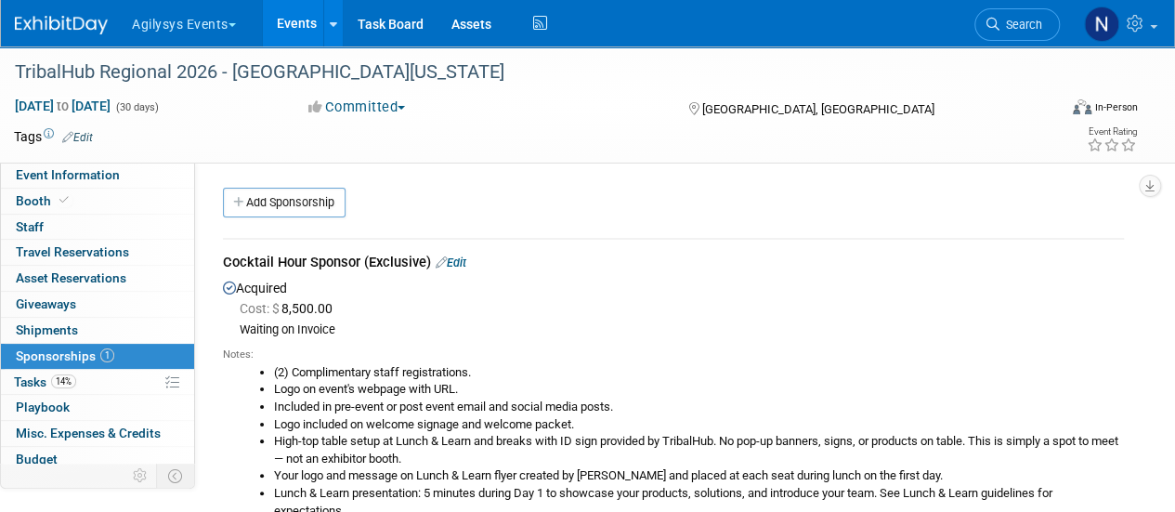
click at [462, 255] on link "Edit" at bounding box center [451, 262] width 31 height 14
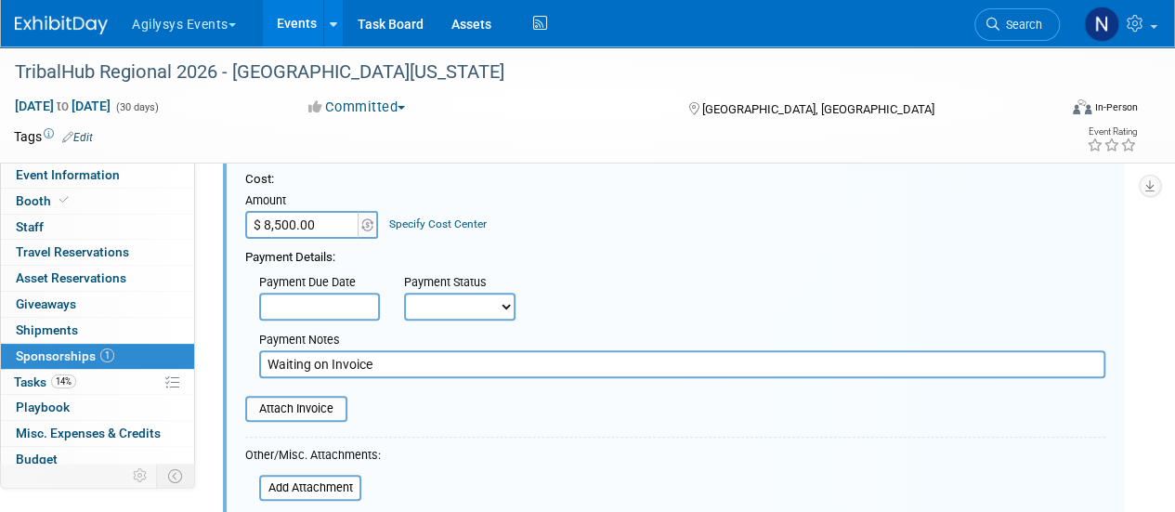
scroll to position [203, 0]
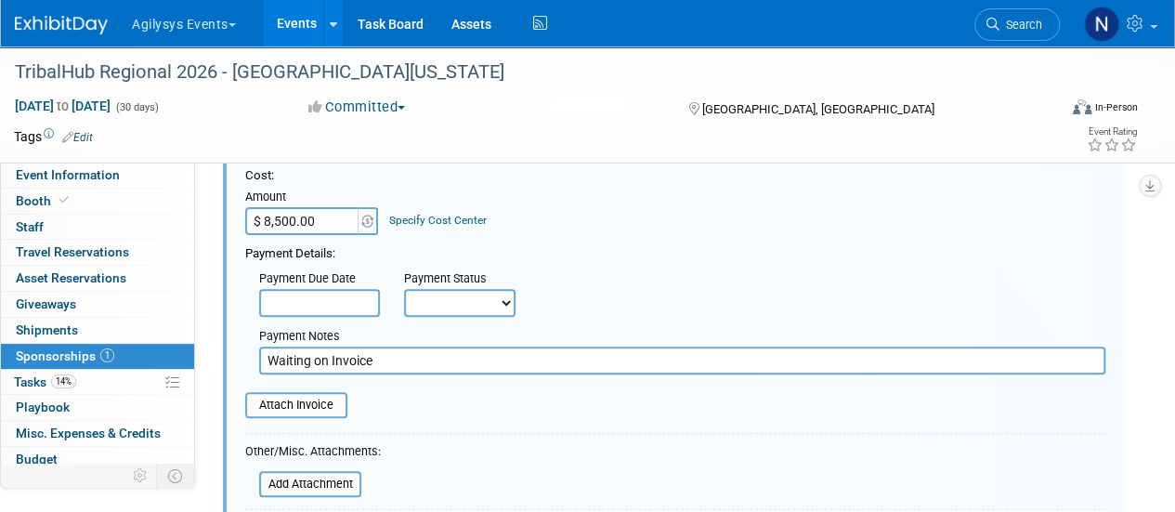
drag, startPoint x: 394, startPoint y: 368, endPoint x: 78, endPoint y: 343, distance: 316.7
click at [78, 343] on div "Event Information Event Info Booth Booth 0 Staff 0 Staff 0 Travel Reservations …" at bounding box center [587, 369] width 1175 height 1053
click at [266, 404] on input "file" at bounding box center [234, 405] width 221 height 22
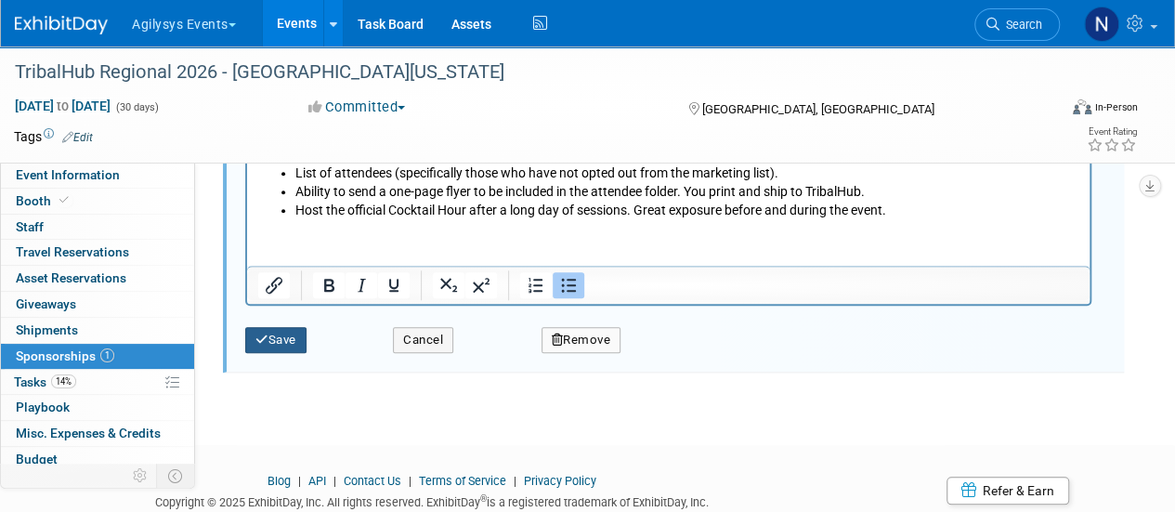
click at [290, 330] on button "Save" at bounding box center [275, 340] width 61 height 26
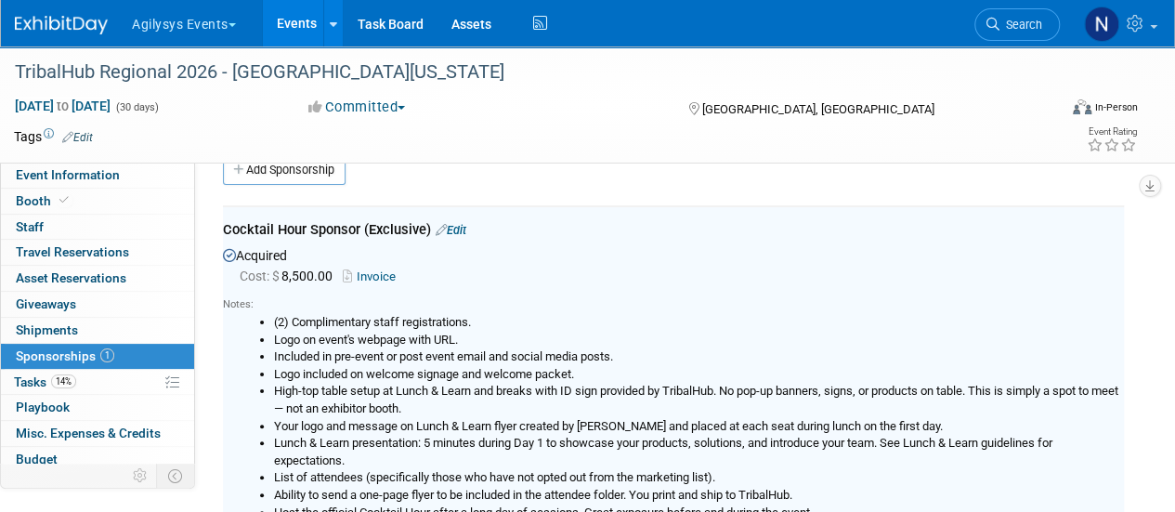
scroll to position [27, 0]
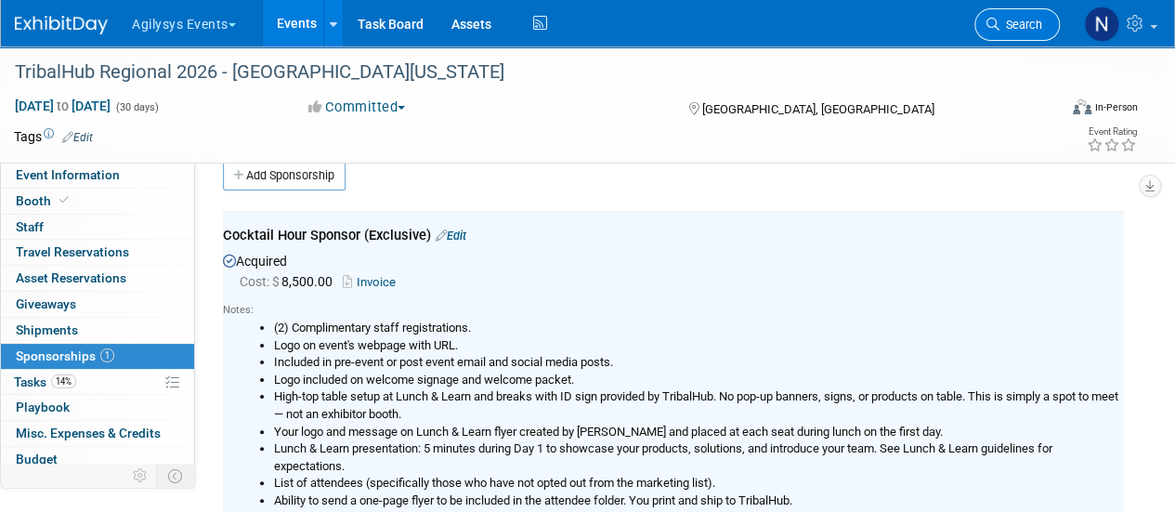
click at [1014, 33] on link "Search" at bounding box center [1016, 24] width 85 height 33
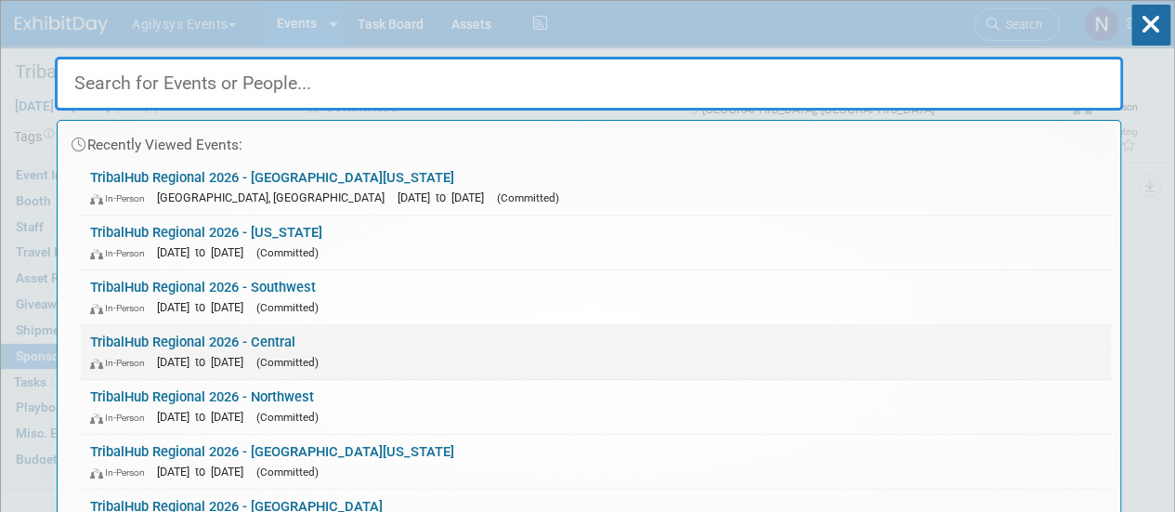
scroll to position [211, 0]
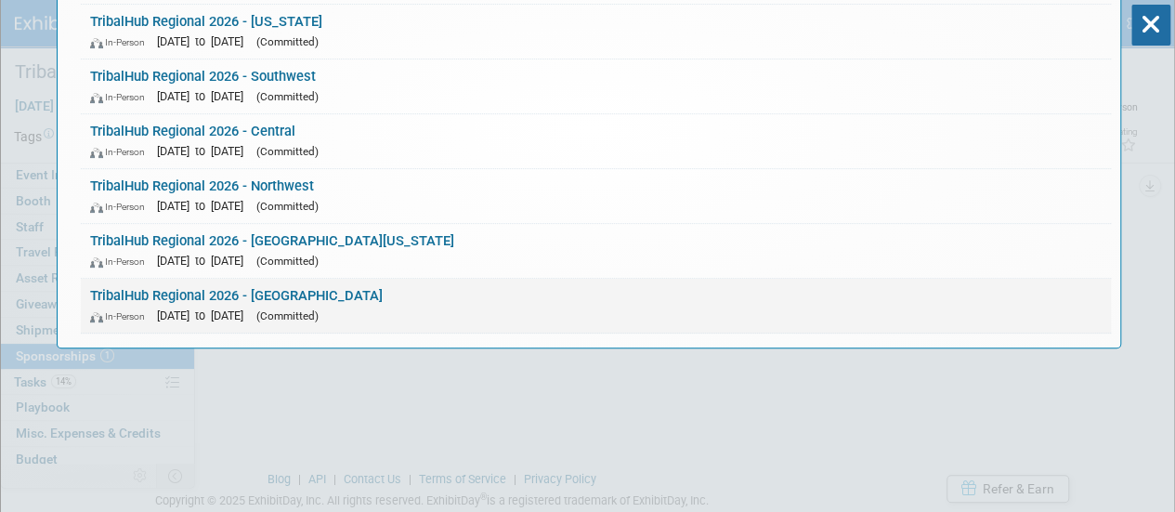
click at [462, 306] on div "In-Person May 1, 2026 to May 31, 2026 (Committed)" at bounding box center [595, 316] width 1011 height 20
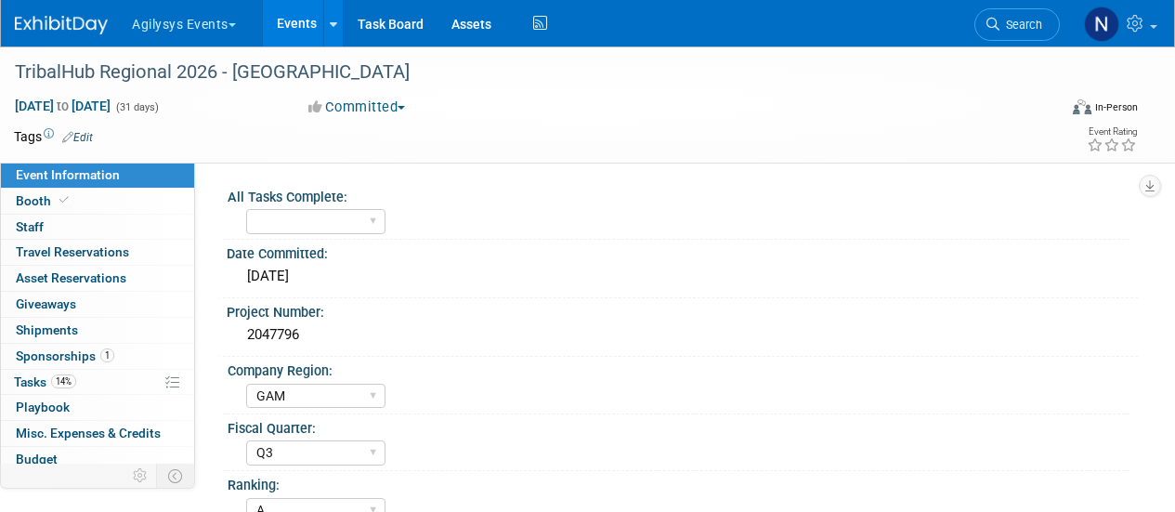
select select "GAM"
select select "Q3"
select select "A"
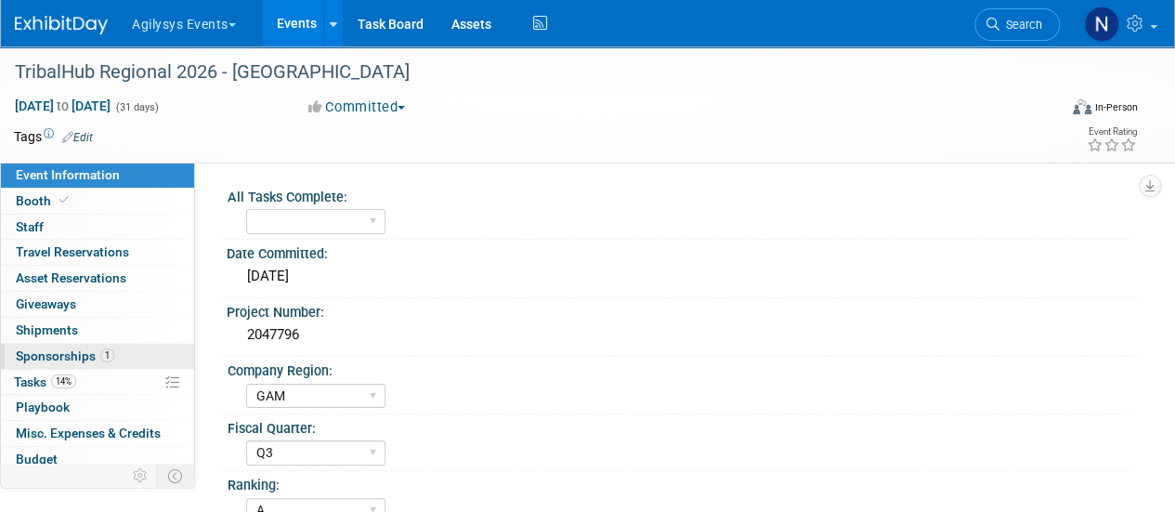
click at [138, 357] on link "1 Sponsorships 1" at bounding box center [97, 356] width 193 height 25
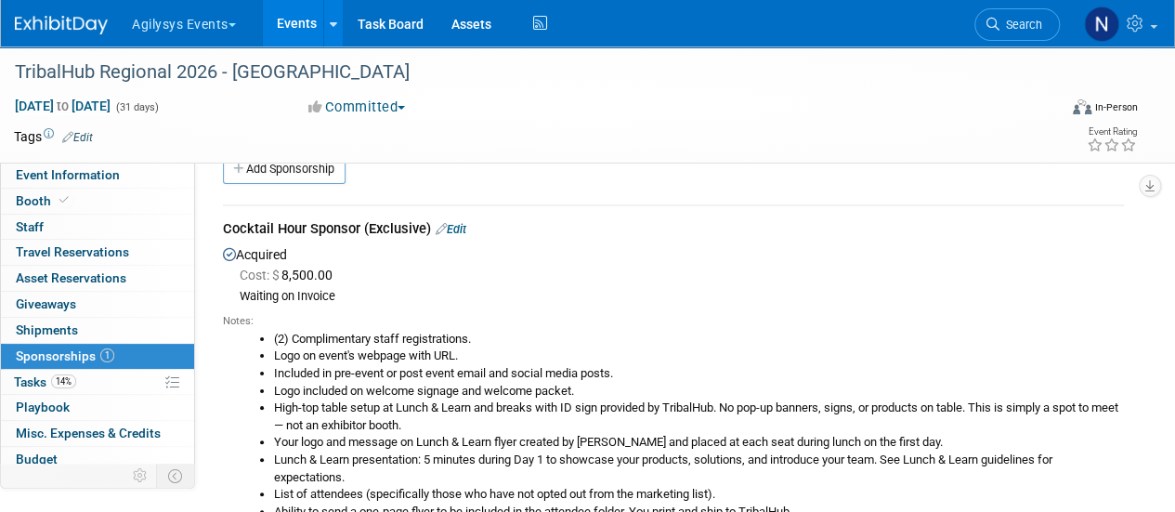
click at [462, 223] on link "Edit" at bounding box center [451, 229] width 31 height 14
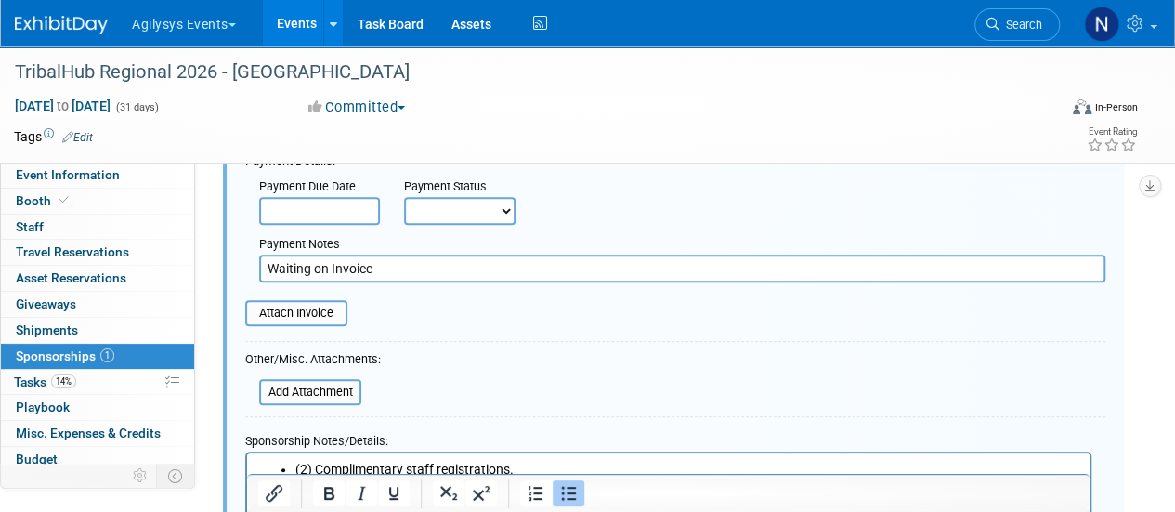
scroll to position [299, 0]
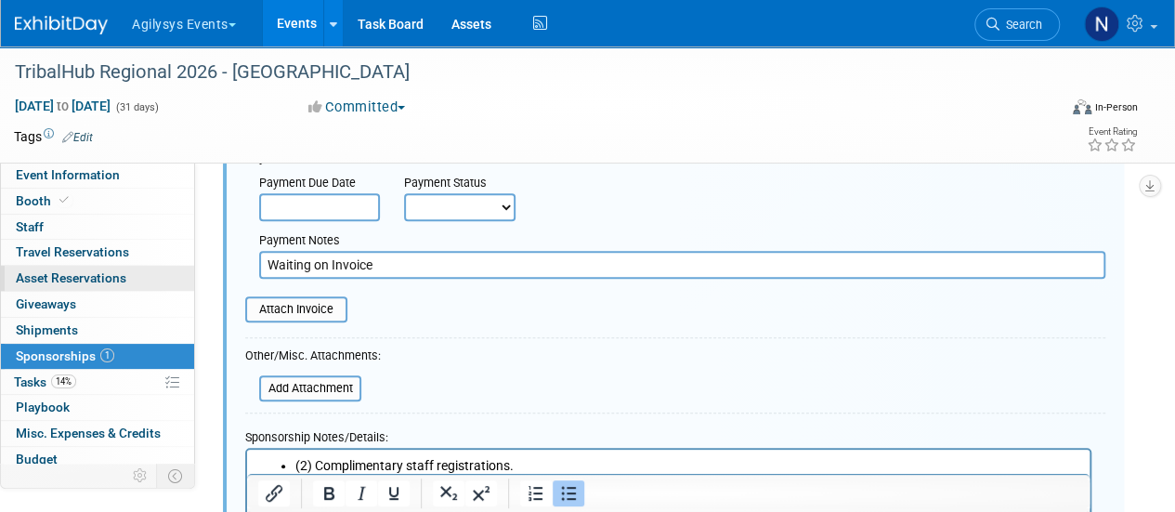
drag, startPoint x: 403, startPoint y: 276, endPoint x: 142, endPoint y: 269, distance: 261.0
click at [142, 269] on div "Event Information Event Info Booth Booth 0 Staff 0 Staff 0 Travel Reservations …" at bounding box center [587, 273] width 1175 height 1053
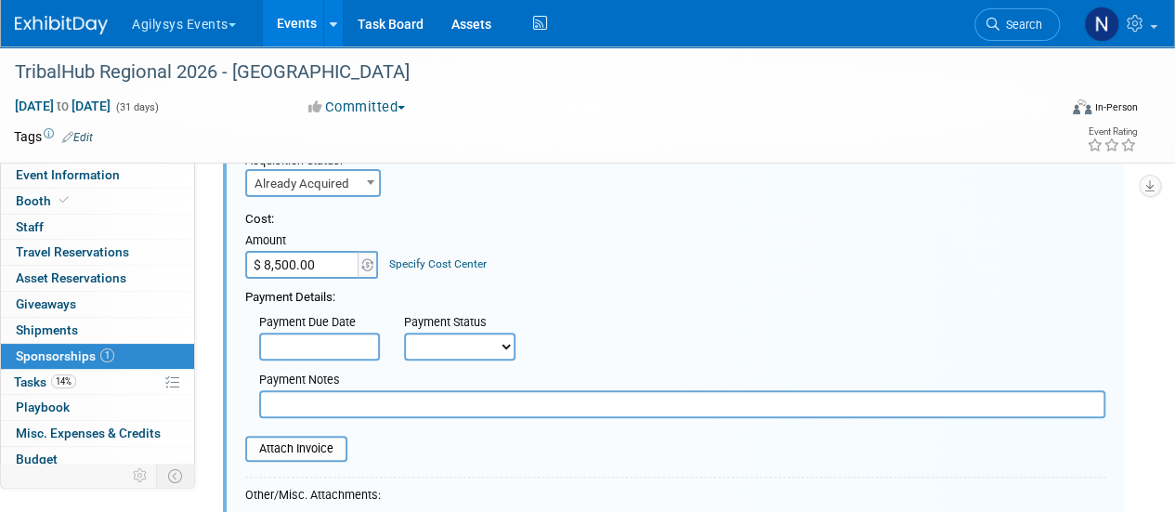
scroll to position [159, 0]
click at [315, 441] on input "file" at bounding box center [234, 449] width 221 height 22
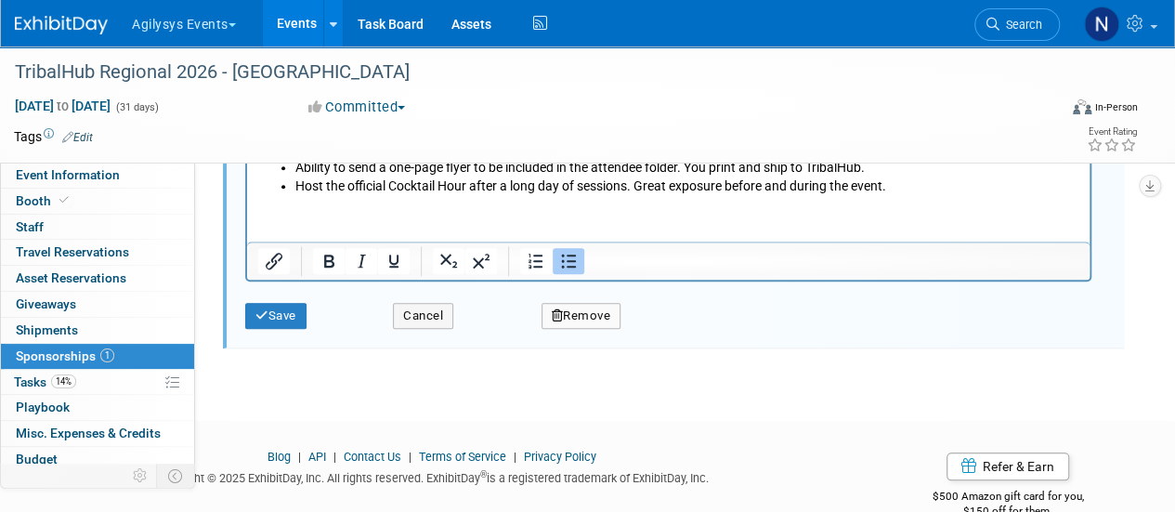
scroll to position [817, 0]
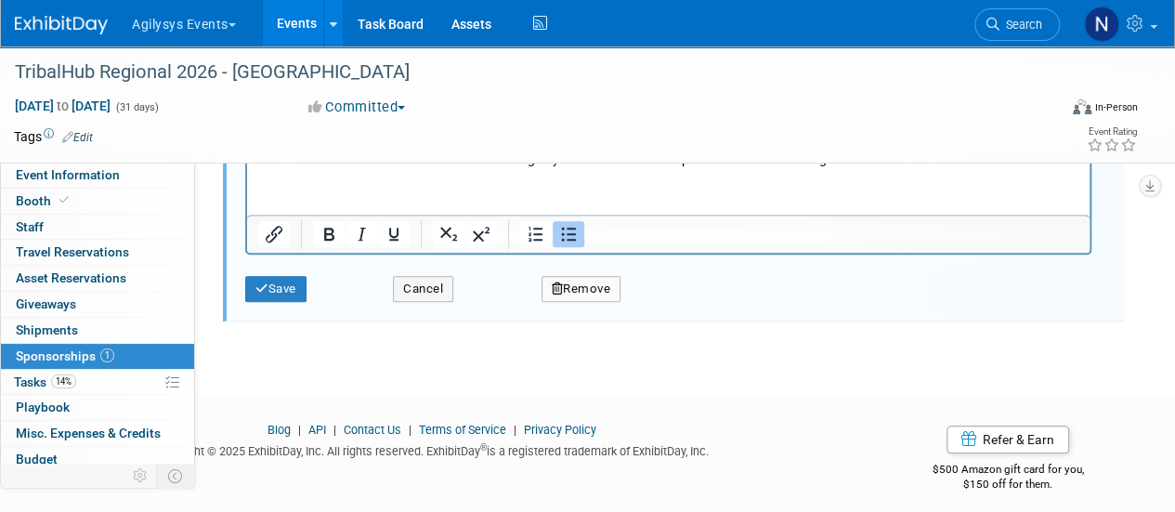
click at [284, 268] on div "Save" at bounding box center [305, 283] width 148 height 38
click at [284, 280] on button "Save" at bounding box center [275, 289] width 61 height 26
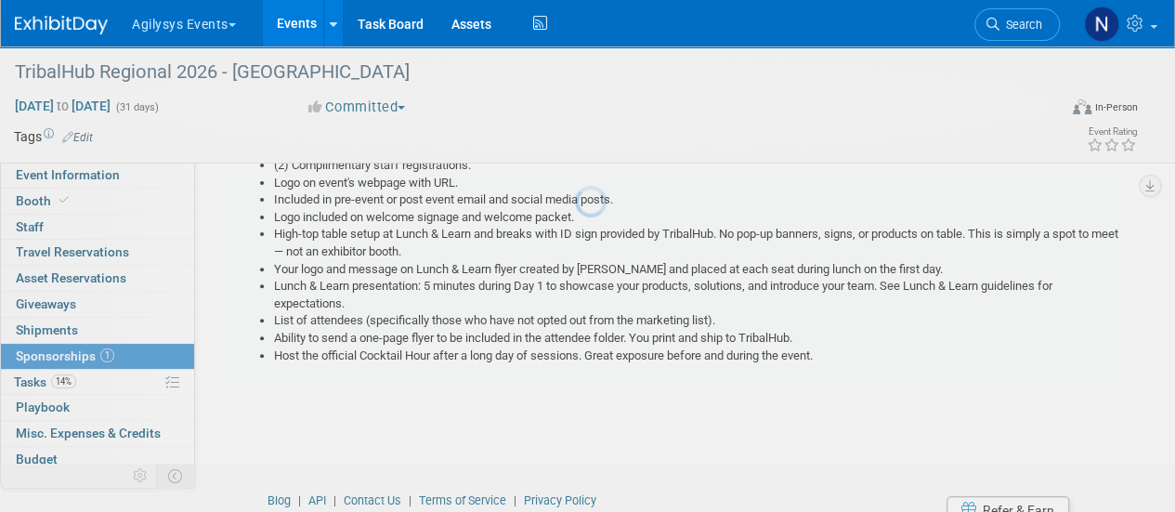
scroll to position [27, 0]
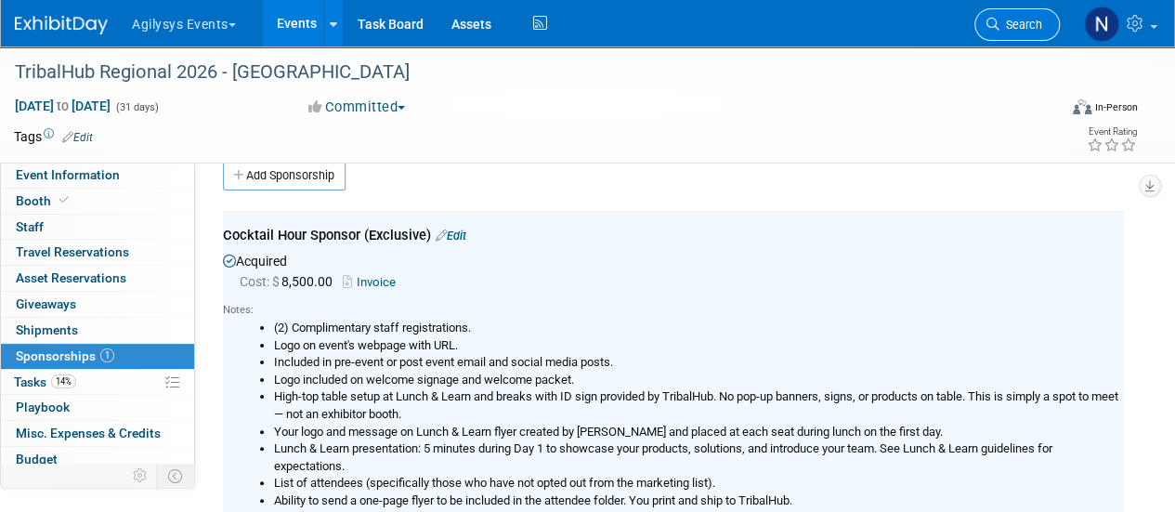
click at [1020, 29] on span "Search" at bounding box center [1020, 25] width 43 height 14
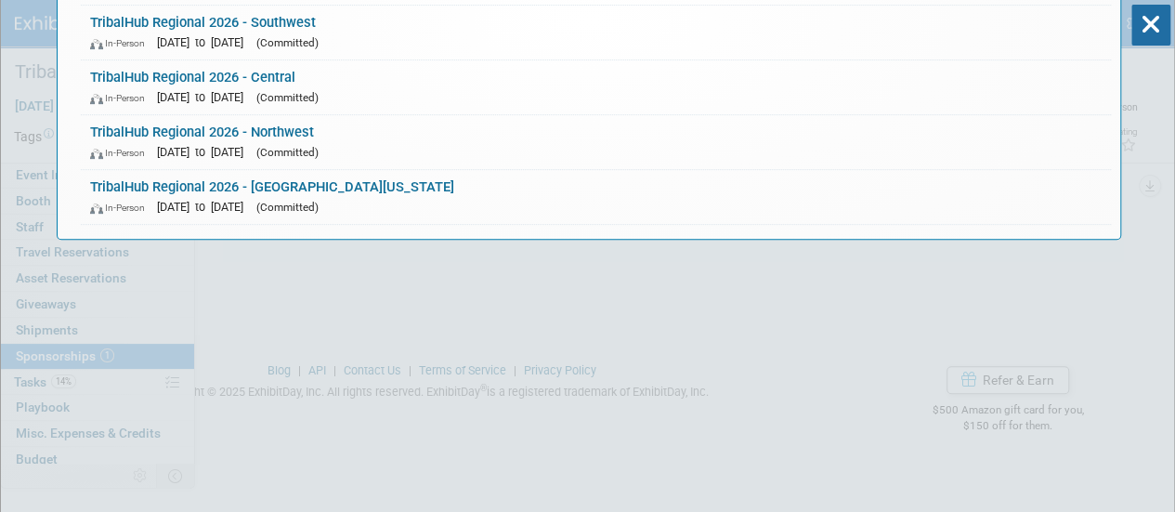
scroll to position [321, 0]
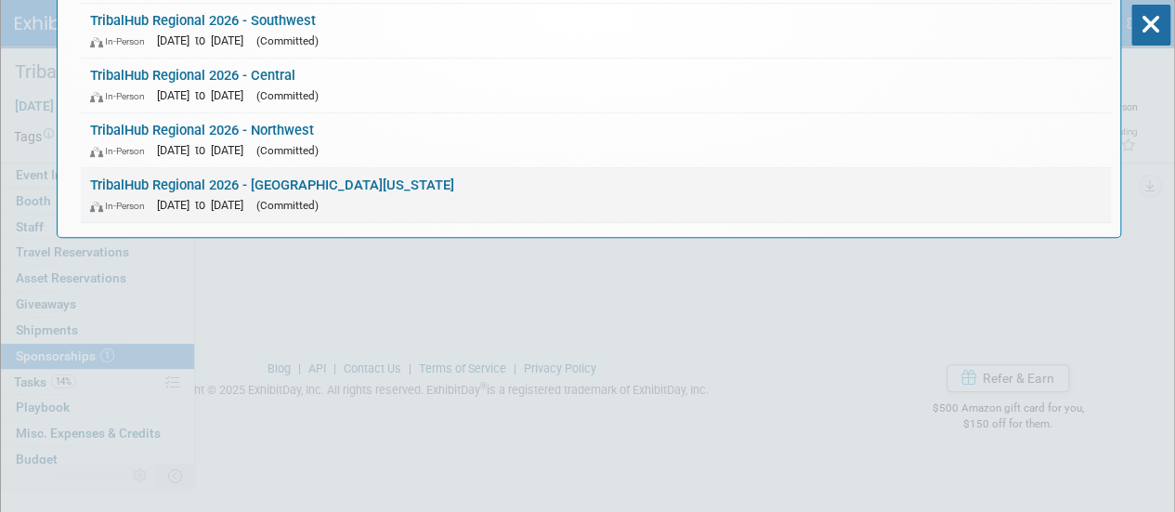
click at [544, 209] on div "In-Person [DATE] to [DATE] (Committed)" at bounding box center [595, 205] width 1011 height 20
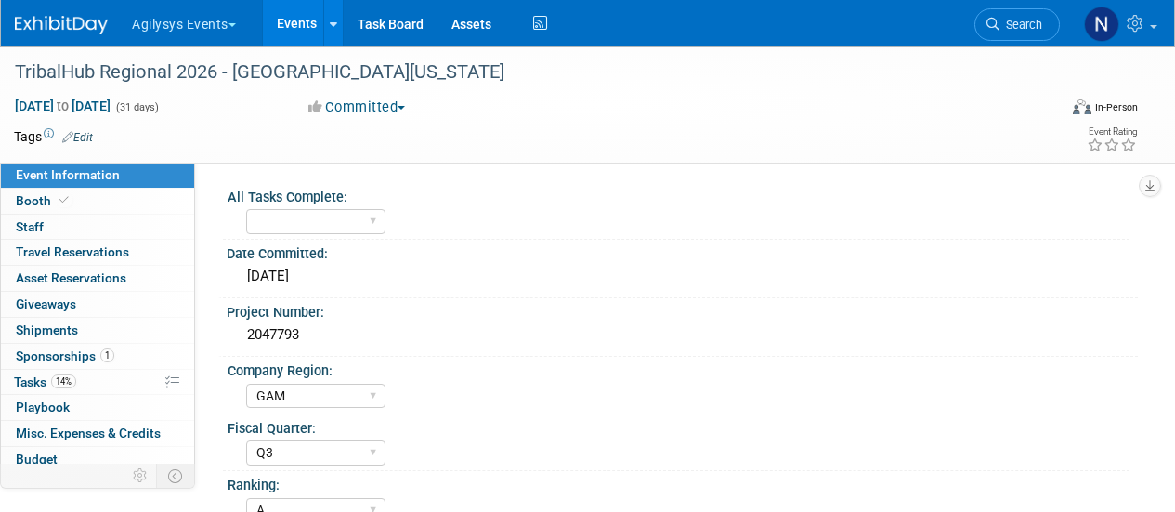
select select "GAM"
select select "Q3"
select select "A"
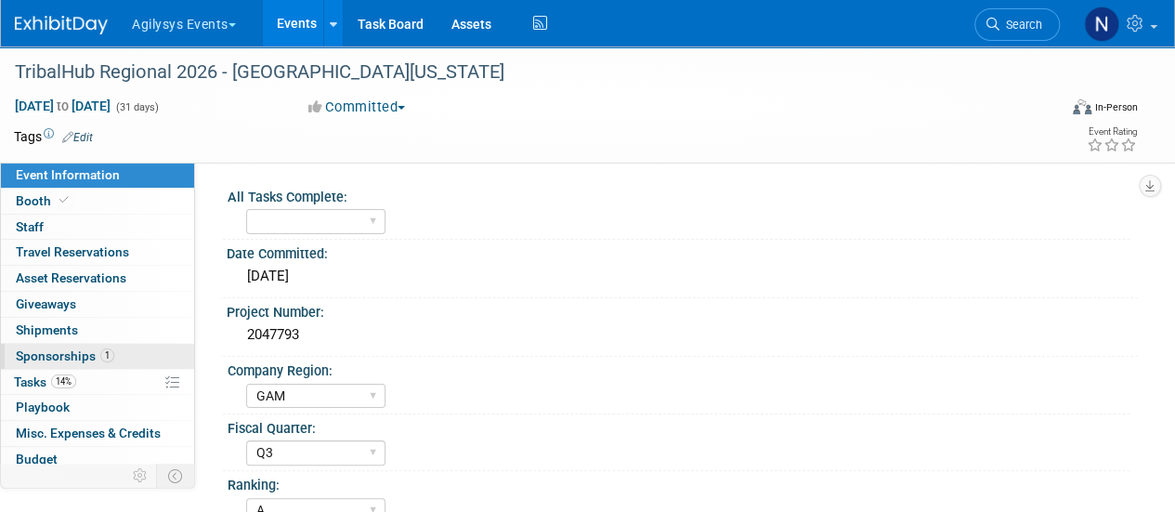
click at [124, 354] on link "1 Sponsorships 1" at bounding box center [97, 356] width 193 height 25
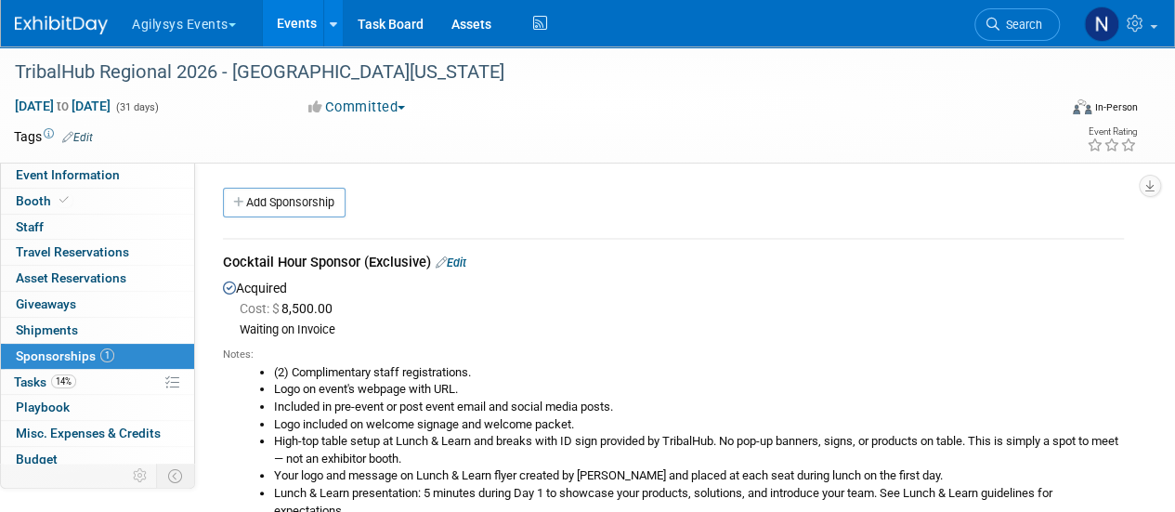
click at [457, 259] on link "Edit" at bounding box center [451, 262] width 31 height 14
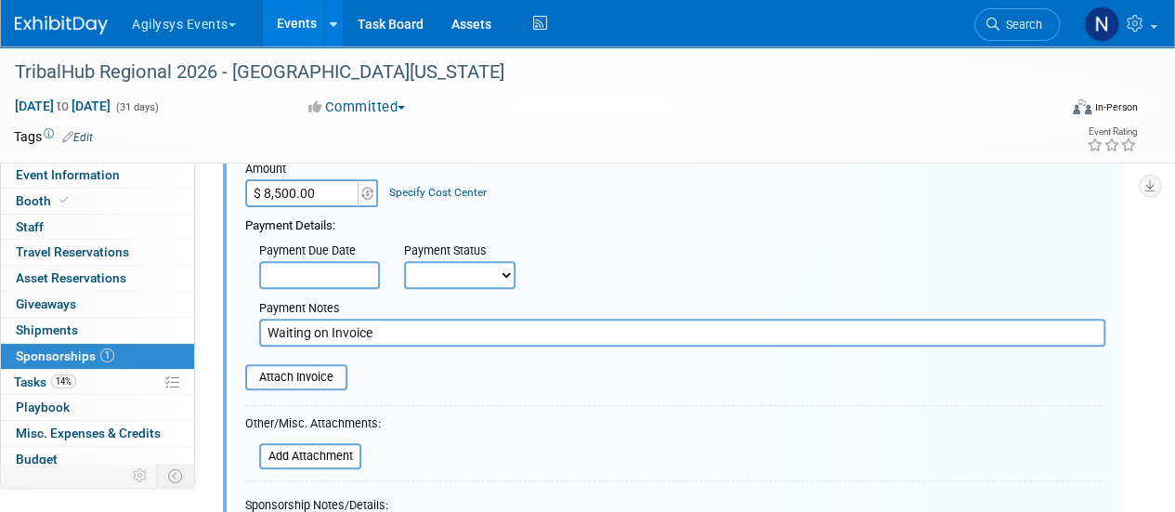
scroll to position [234, 0]
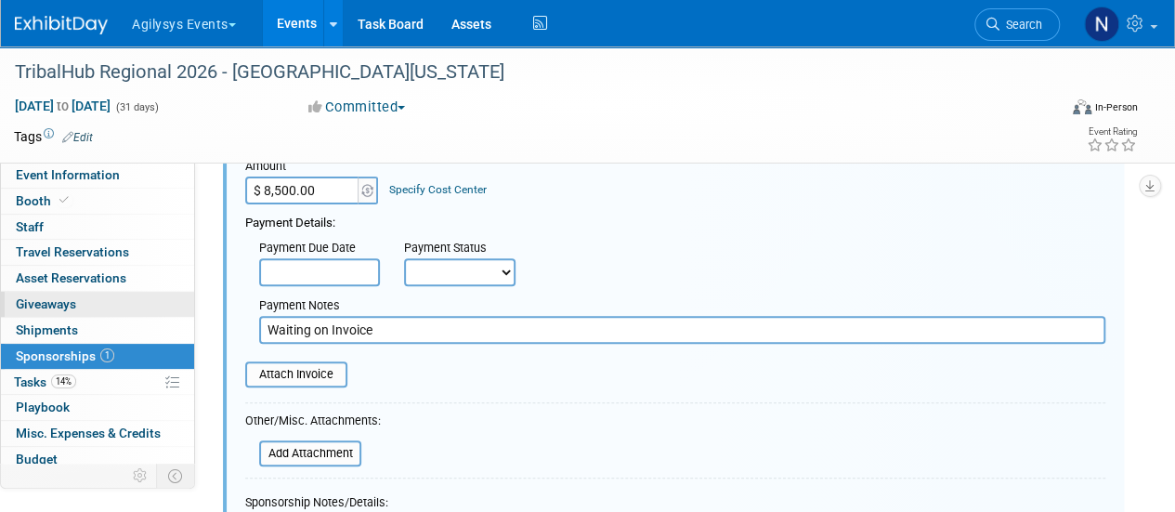
drag, startPoint x: 406, startPoint y: 328, endPoint x: 124, endPoint y: 313, distance: 281.8
click at [124, 313] on div "Event Information Event Info Booth Booth 0 Staff 0 Staff 0 Travel Reservations …" at bounding box center [587, 338] width 1175 height 1053
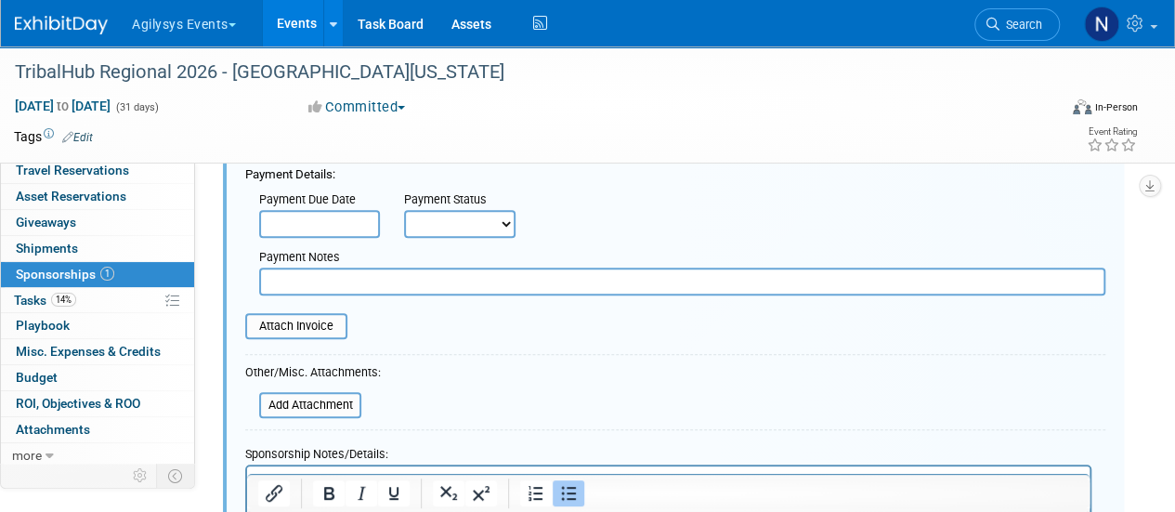
scroll to position [323, 0]
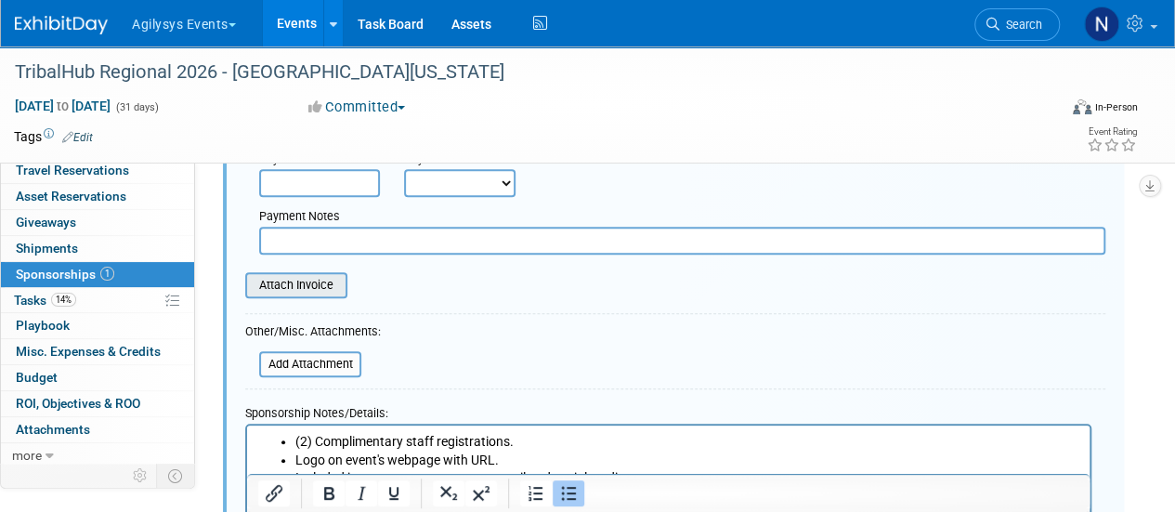
click at [320, 282] on input "file" at bounding box center [234, 285] width 221 height 22
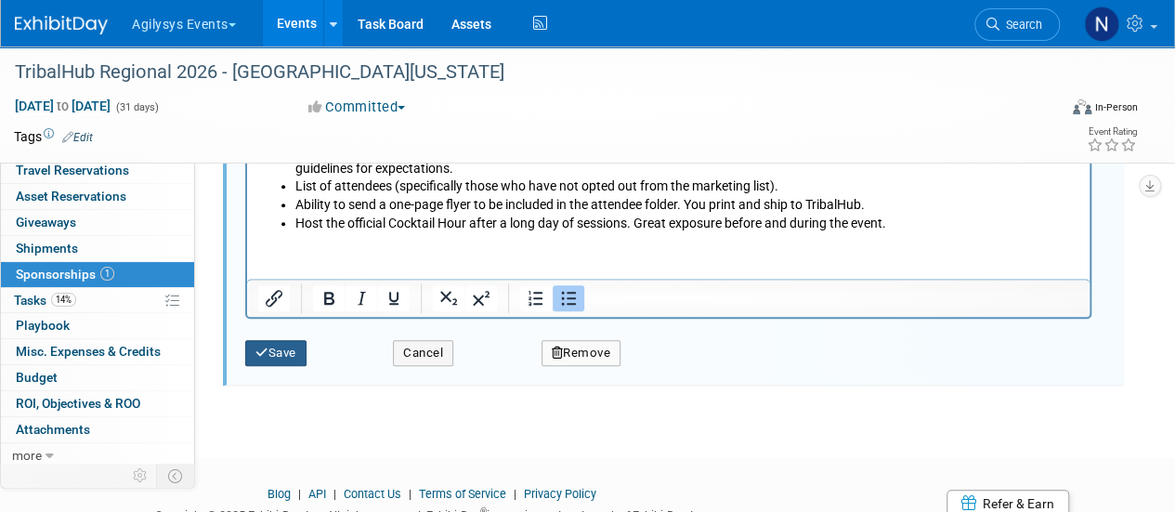
click at [275, 354] on button "Save" at bounding box center [275, 353] width 61 height 26
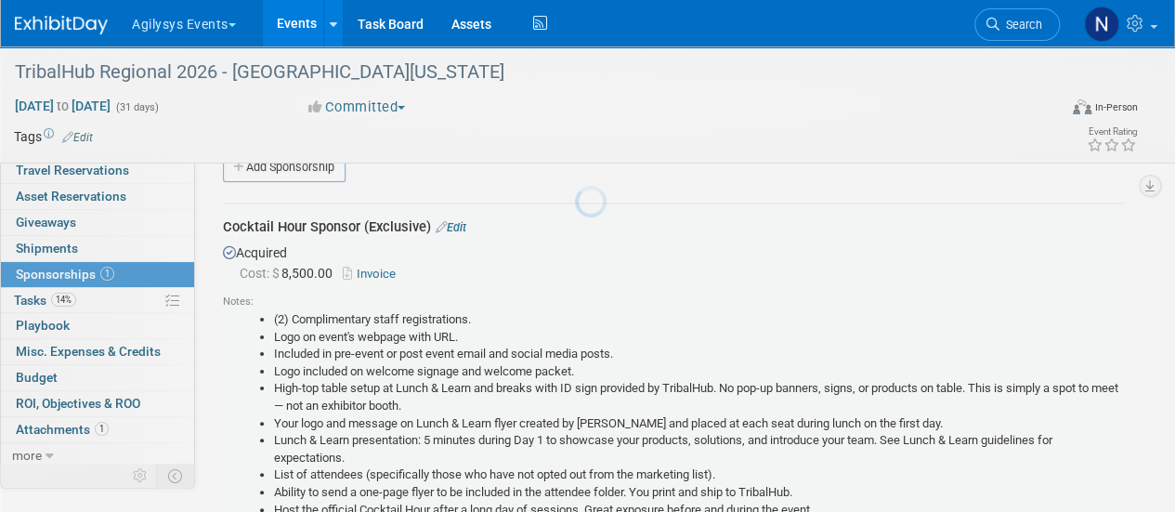
scroll to position [27, 0]
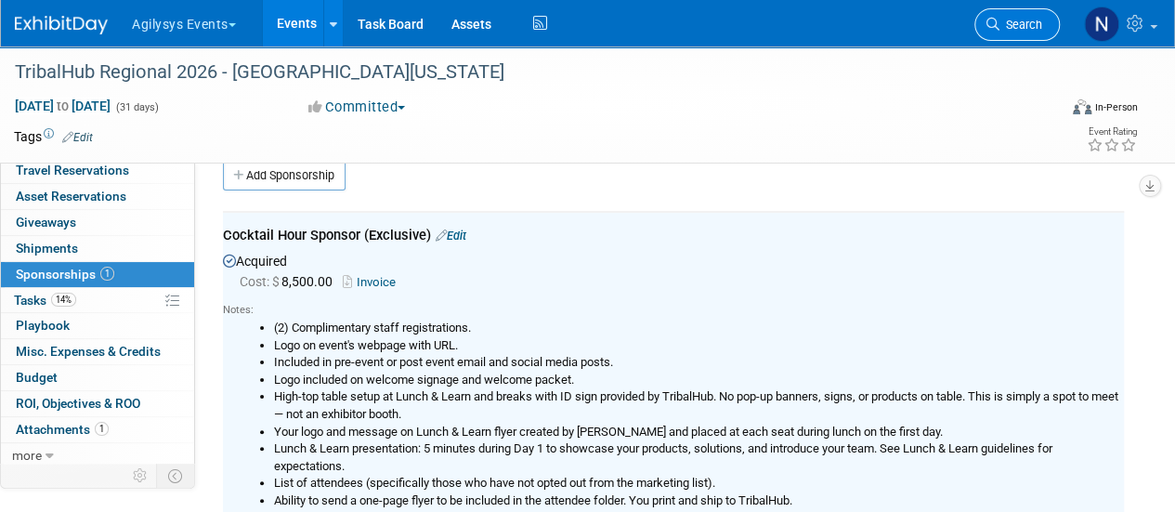
click at [1029, 20] on span "Search" at bounding box center [1020, 25] width 43 height 14
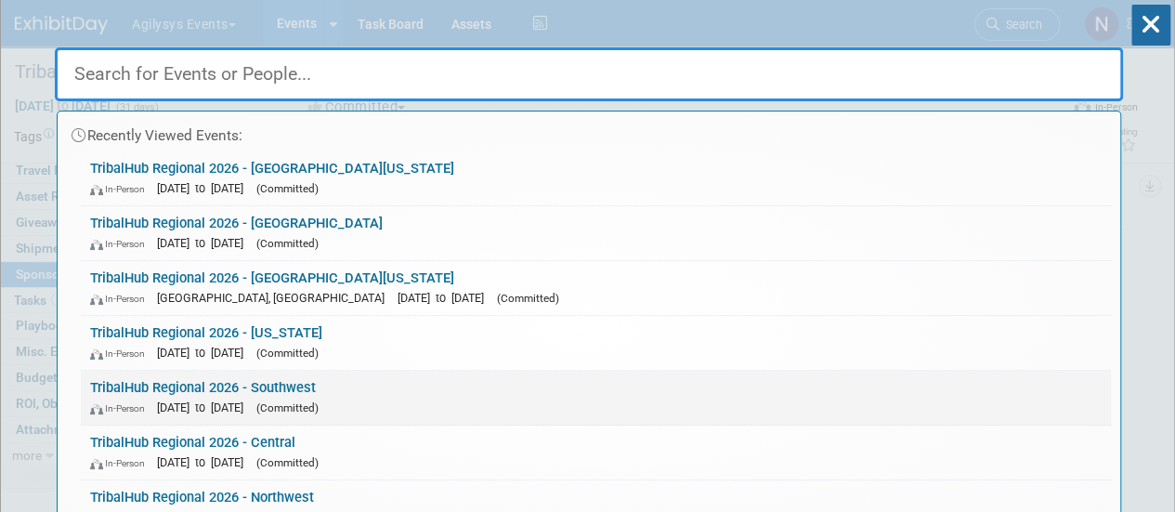
scroll to position [12, 0]
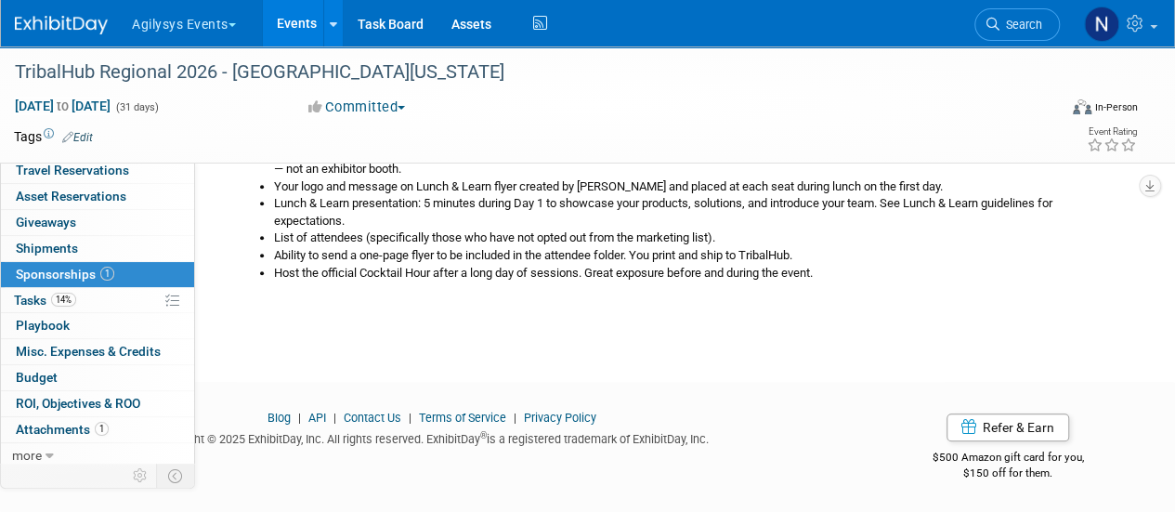
scroll to position [270, 0]
click at [977, 46] on div "Agilysys Events Choose Workspace: Agilysys Agilysys Events Events Add Event Bul…" at bounding box center [576, 23] width 1122 height 46
click at [1003, 23] on span "Search" at bounding box center [1020, 25] width 43 height 14
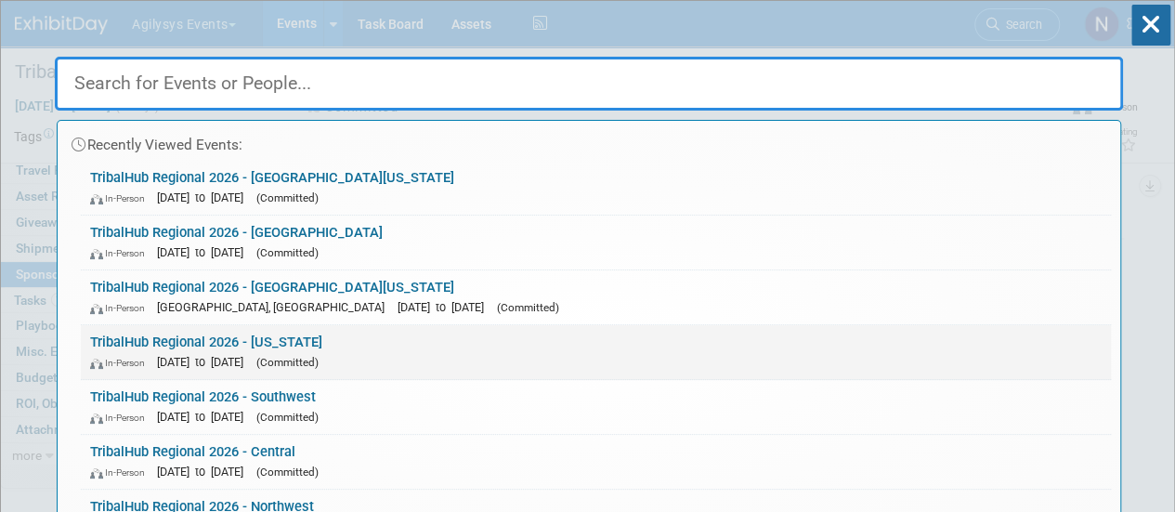
scroll to position [195, 0]
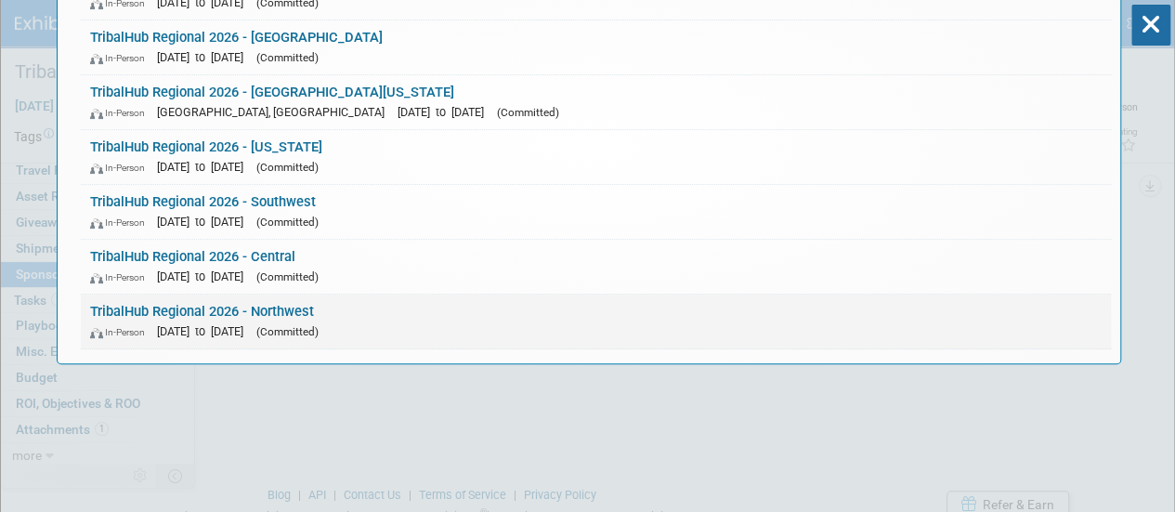
click at [319, 326] on span "(Committed)" at bounding box center [287, 331] width 62 height 13
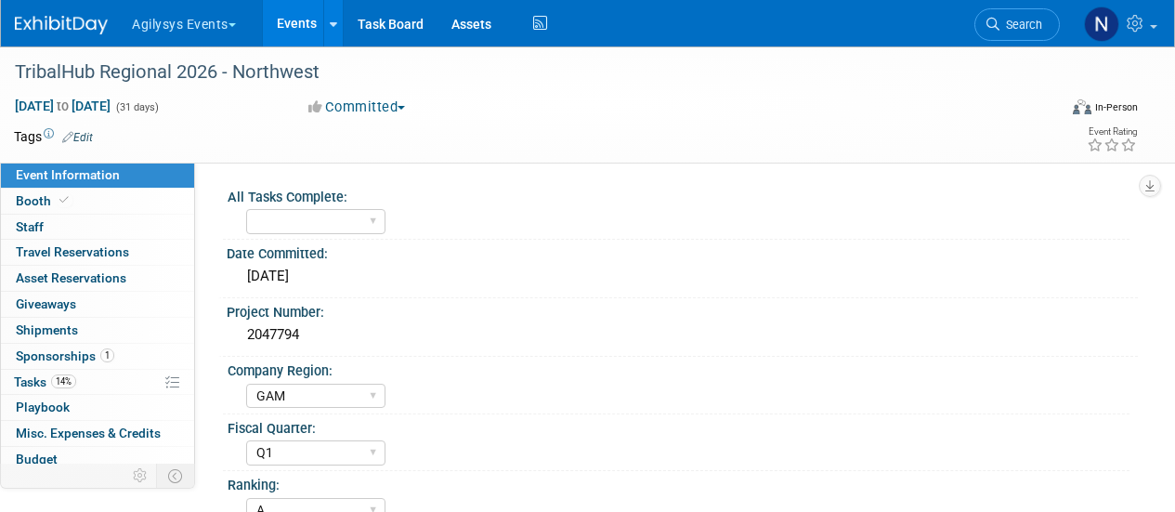
select select "GAM"
select select "Q1"
select select "A"
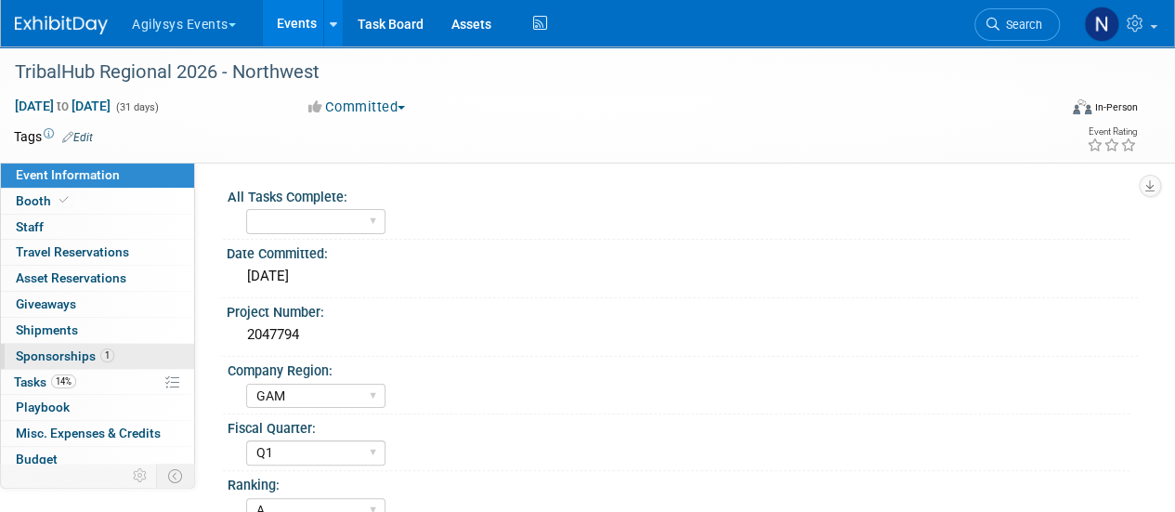
click at [131, 355] on link "1 Sponsorships 1" at bounding box center [97, 356] width 193 height 25
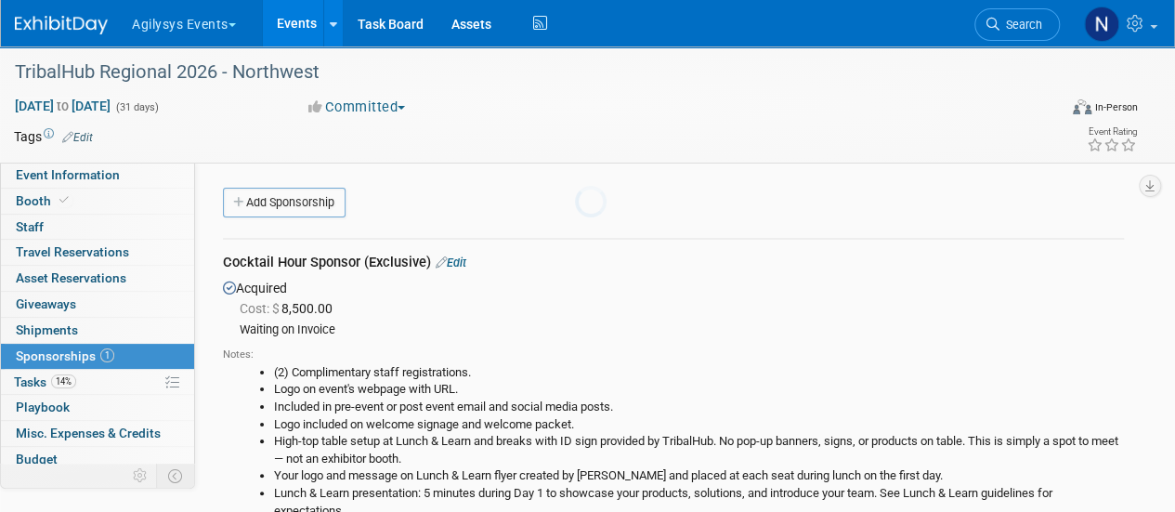
click at [369, 358] on div "Notes:" at bounding box center [673, 354] width 901 height 15
click at [451, 263] on link "Edit" at bounding box center [451, 262] width 31 height 14
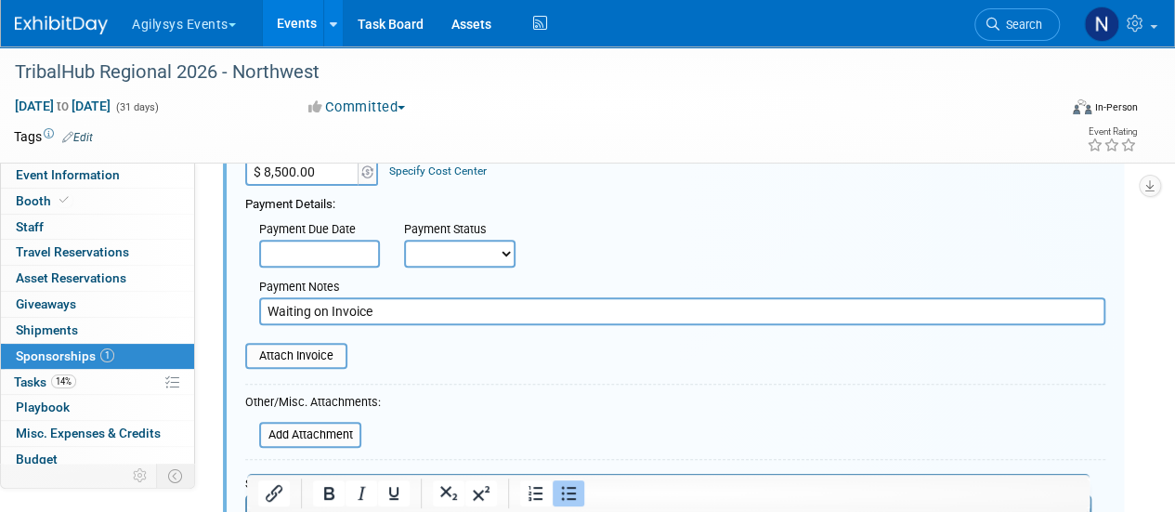
scroll to position [278, 0]
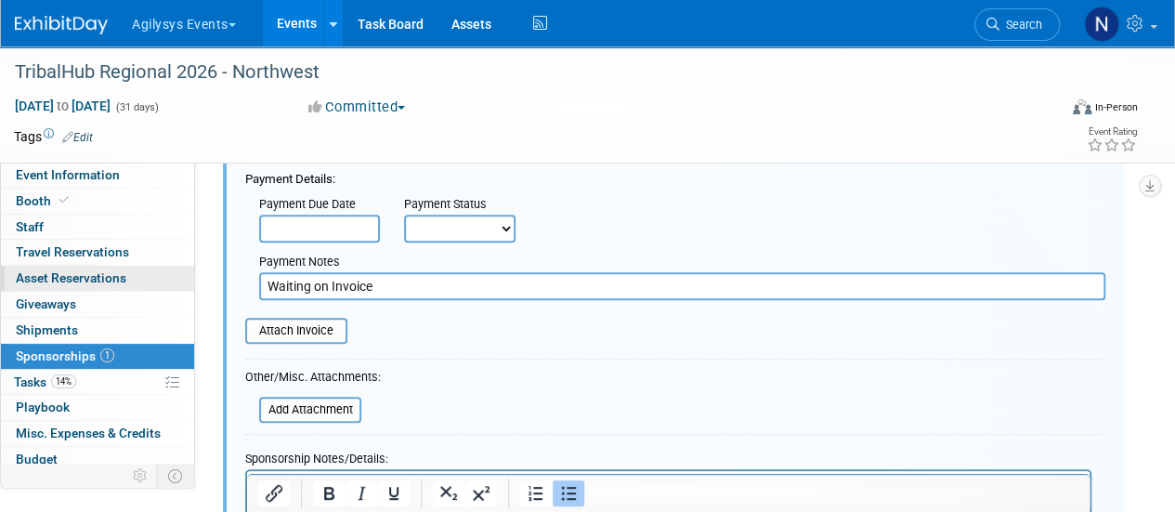
drag, startPoint x: 403, startPoint y: 282, endPoint x: 162, endPoint y: 281, distance: 241.4
click at [162, 281] on div "Event Information Event Info Booth Booth 0 Staff 0 Staff 0 Travel Reservations …" at bounding box center [587, 295] width 1175 height 1053
click at [280, 321] on input "file" at bounding box center [234, 330] width 221 height 22
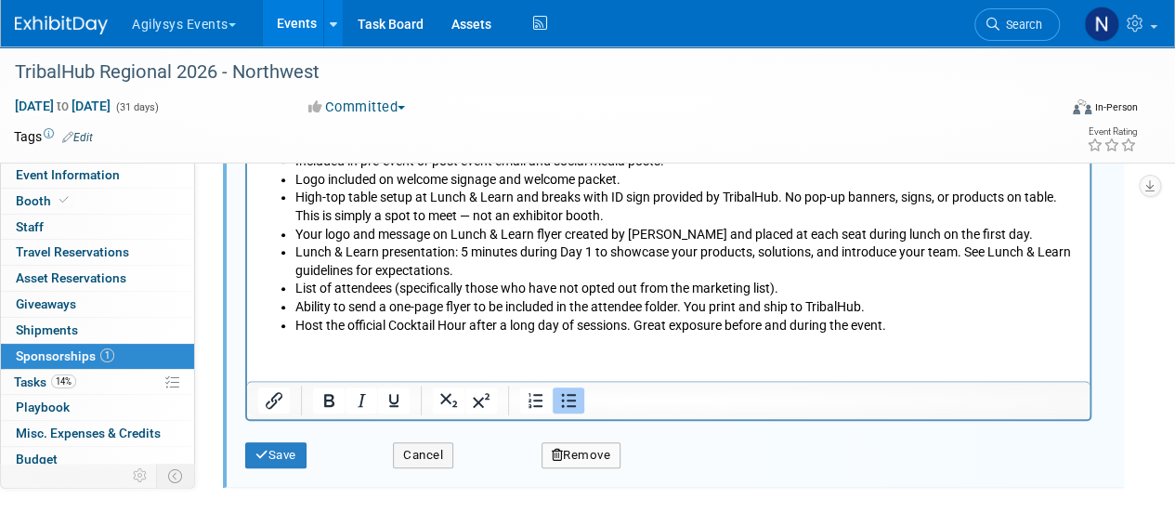
scroll to position [664, 0]
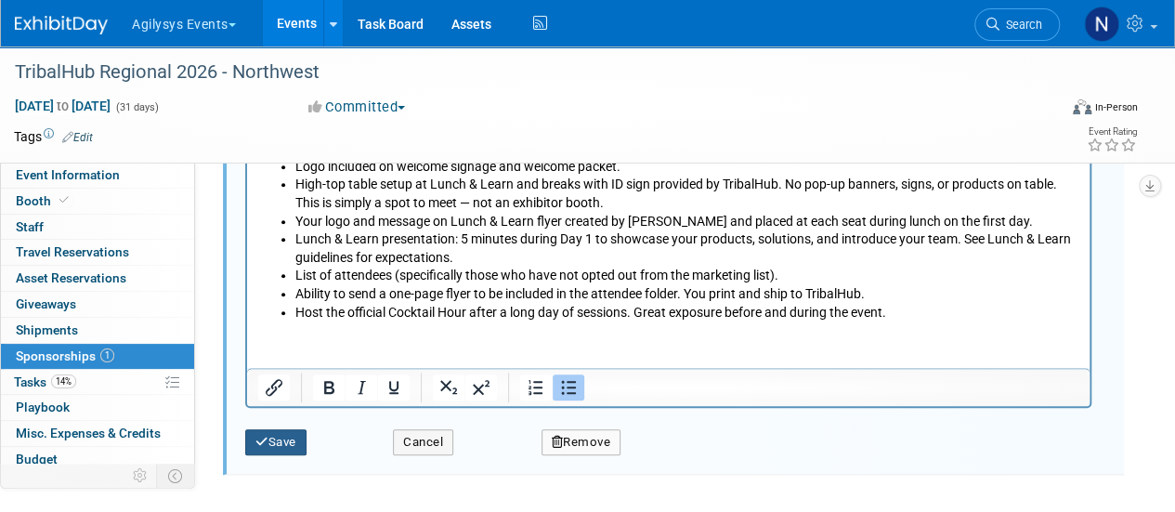
click at [264, 449] on button "Save" at bounding box center [275, 442] width 61 height 26
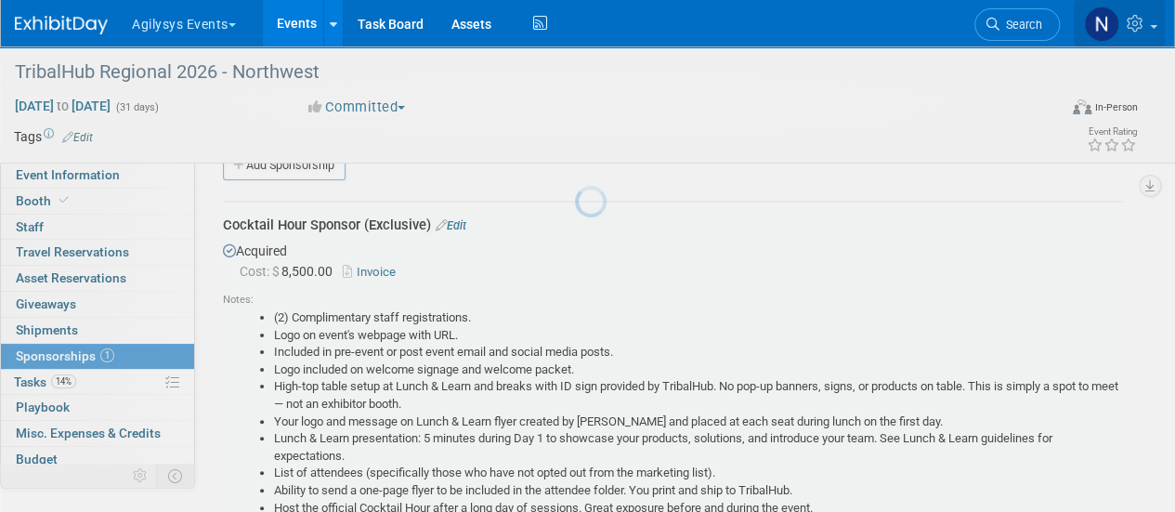
scroll to position [27, 0]
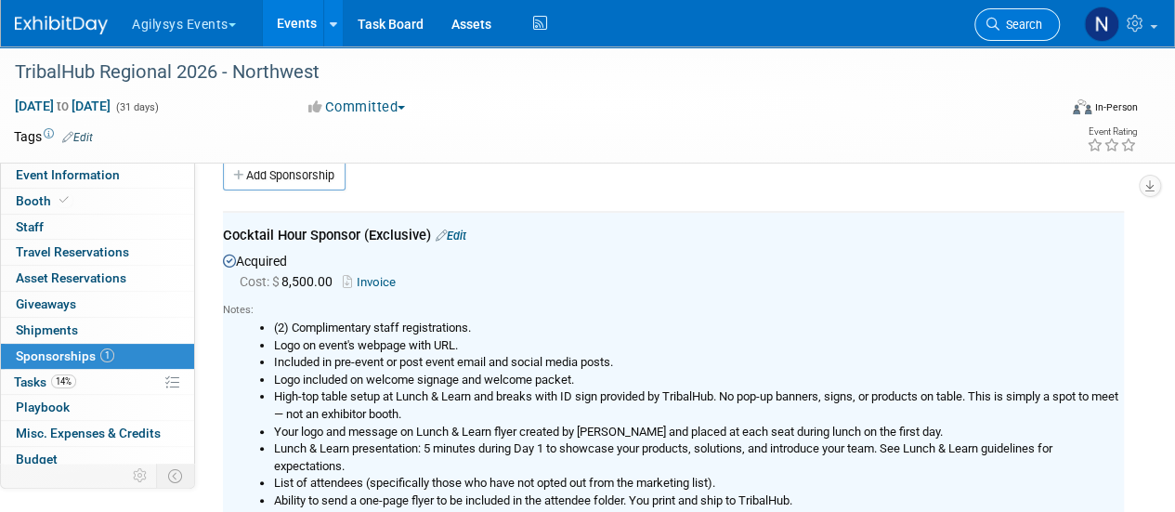
click at [1030, 19] on span "Search" at bounding box center [1020, 25] width 43 height 14
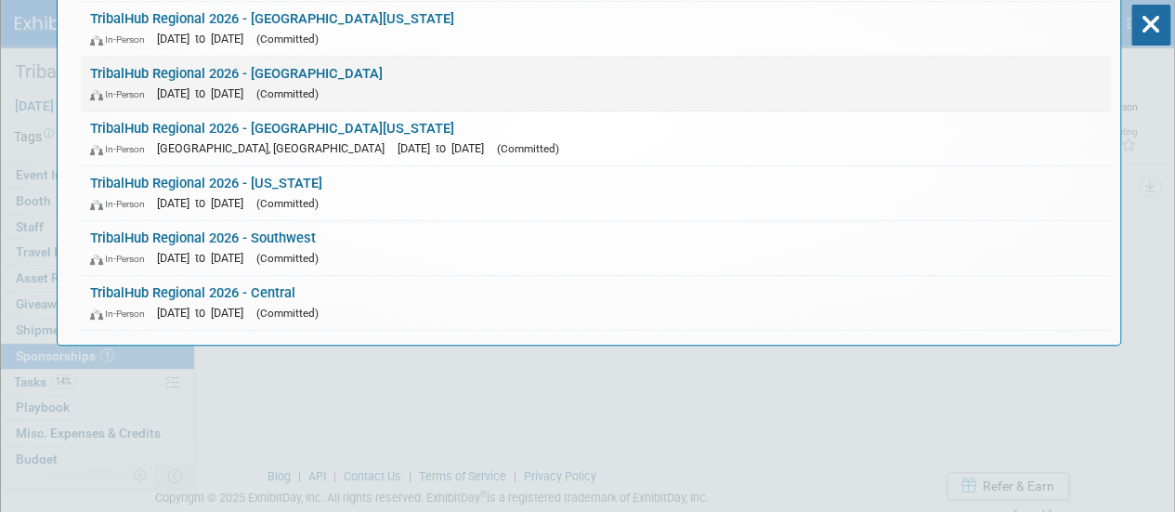
scroll to position [217, 0]
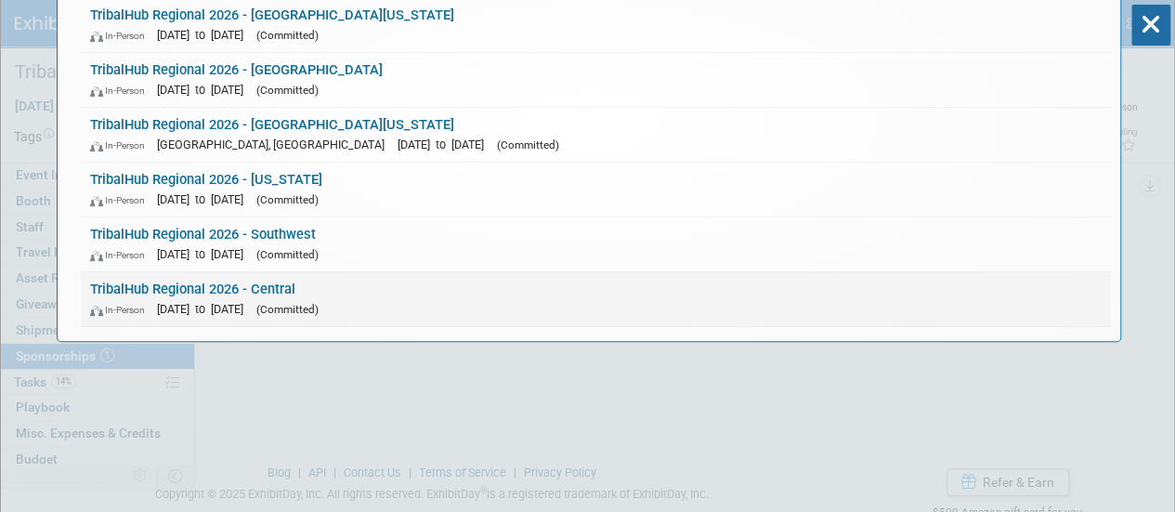
click at [375, 293] on link "TribalHub Regional 2026 - Central In-Person Nov 1, 2026 to Nov 30, 2026 (Commit…" at bounding box center [596, 299] width 1030 height 54
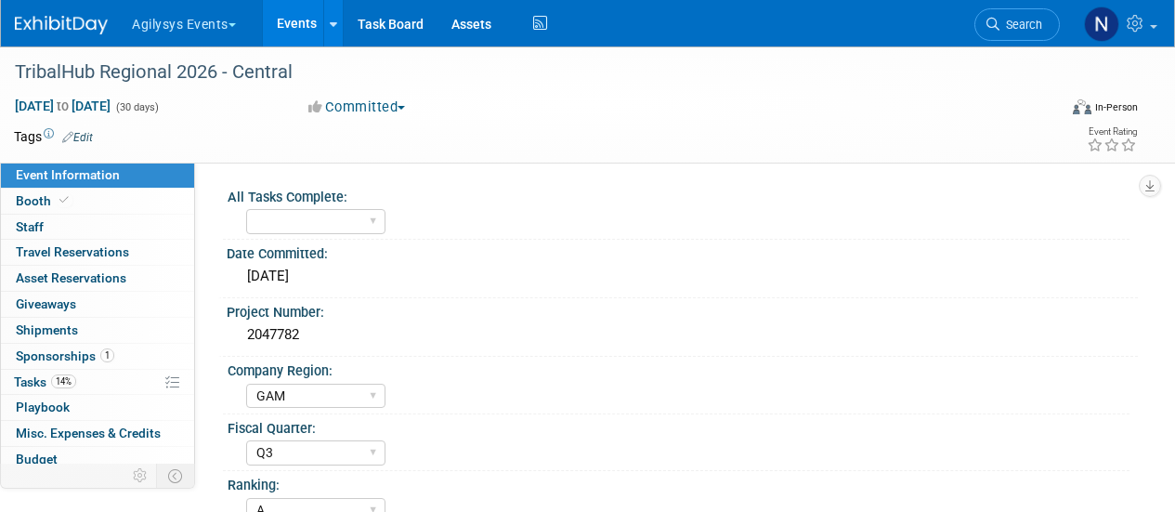
select select "GAM"
select select "Q3"
select select "A"
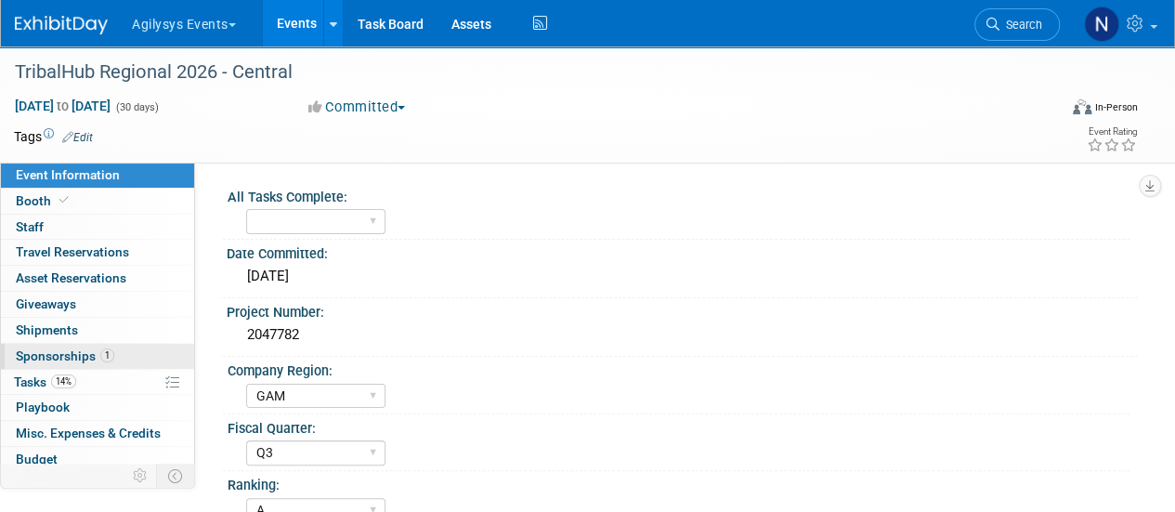
click at [128, 348] on link "1 Sponsorships 1" at bounding box center [97, 356] width 193 height 25
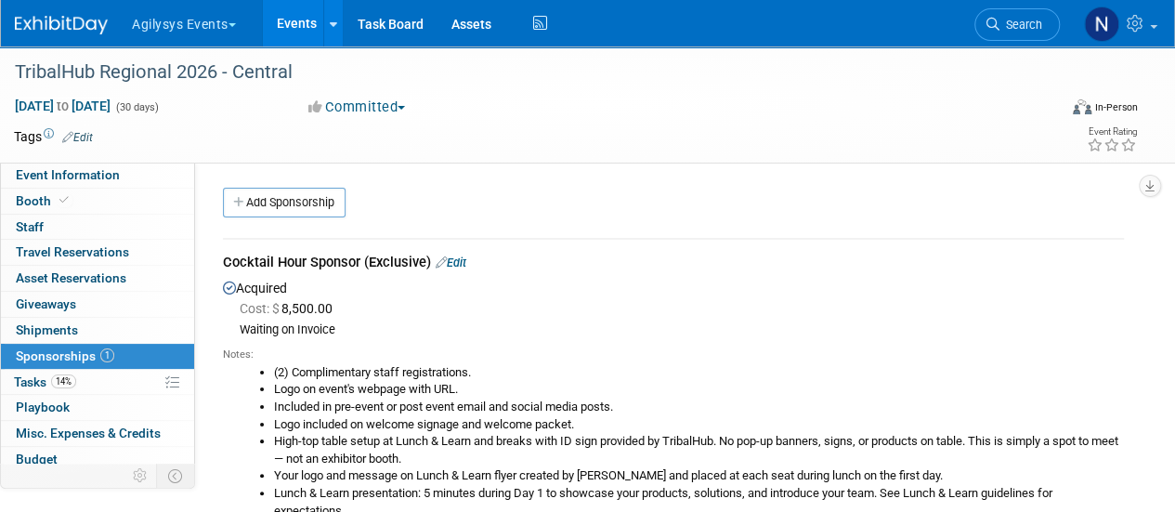
click at [466, 261] on link "Edit" at bounding box center [451, 262] width 31 height 14
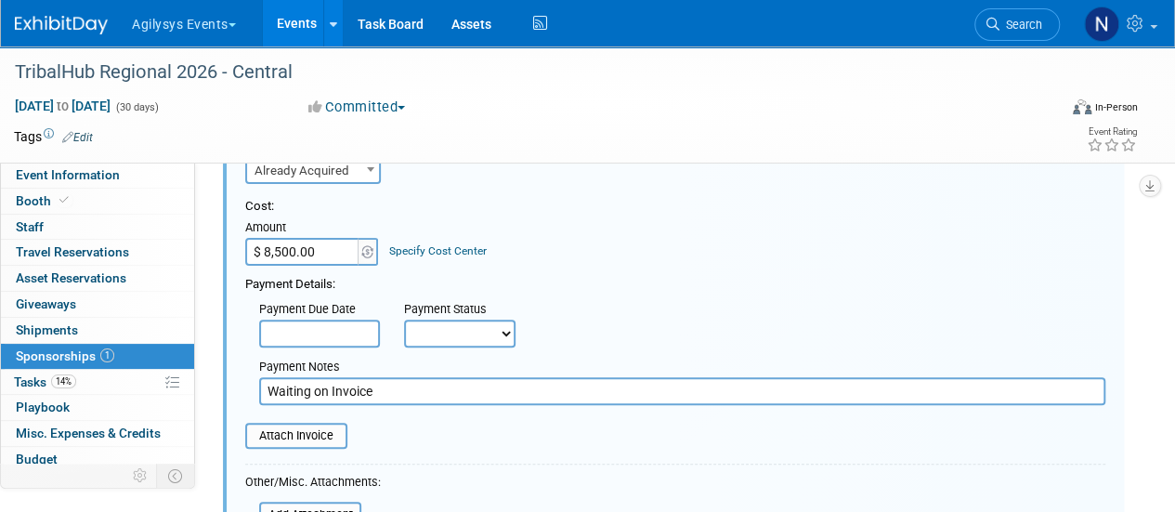
scroll to position [174, 0]
drag, startPoint x: 409, startPoint y: 389, endPoint x: 157, endPoint y: 387, distance: 251.7
click at [157, 387] on div "Event Information Event Info Booth Booth 0 Staff 0 Staff 0 Travel Reservations …" at bounding box center [587, 399] width 1175 height 1053
click at [306, 441] on input "file" at bounding box center [234, 434] width 221 height 22
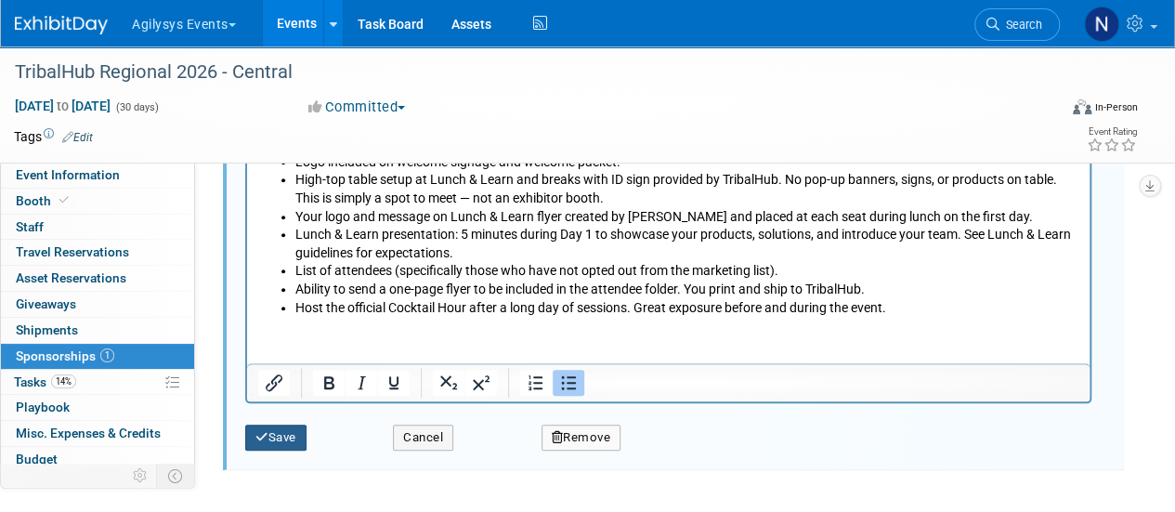
click at [277, 437] on button "Save" at bounding box center [275, 437] width 61 height 26
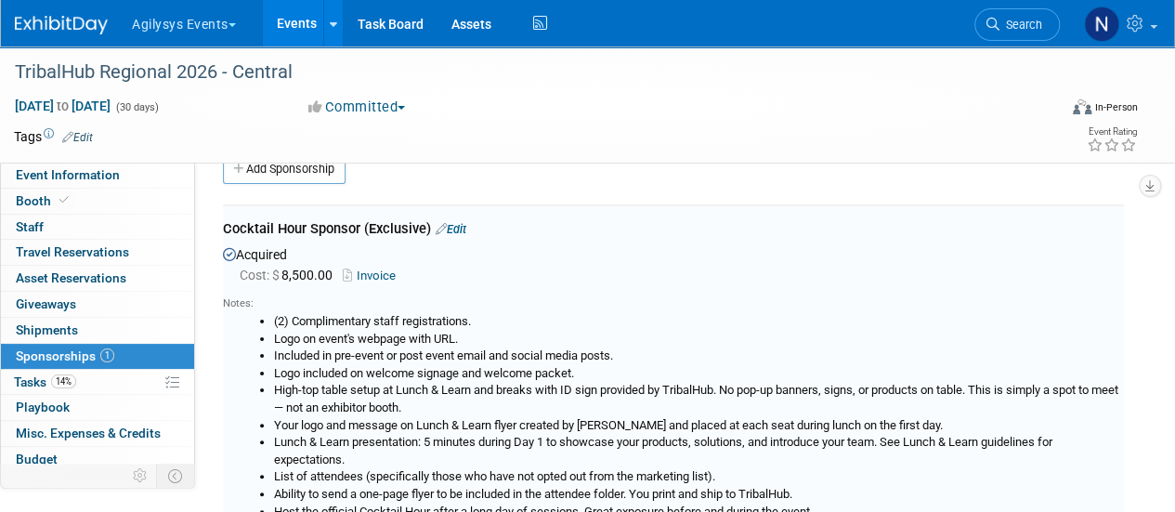
scroll to position [27, 0]
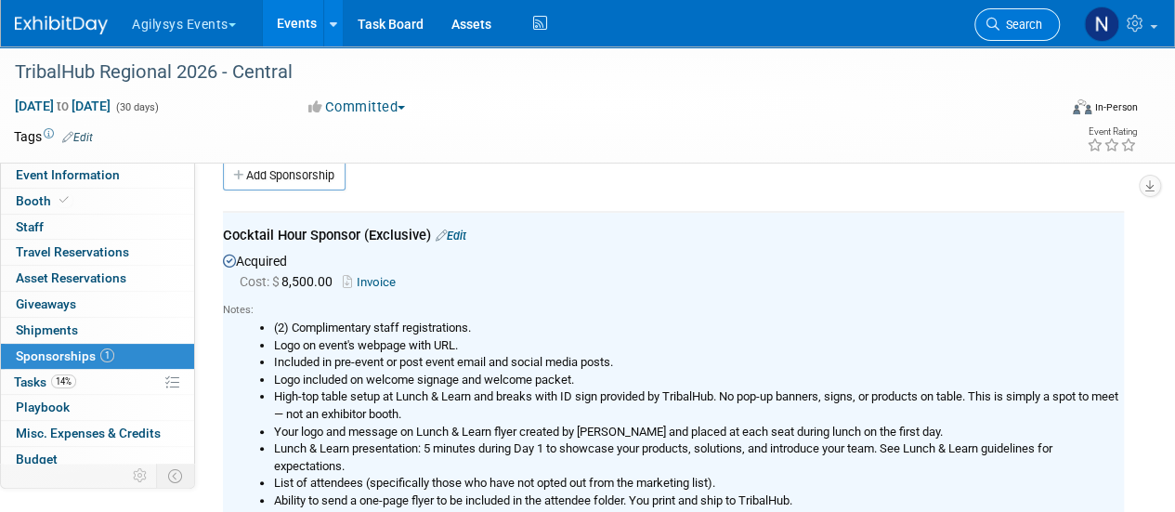
click at [1023, 29] on span "Search" at bounding box center [1020, 25] width 43 height 14
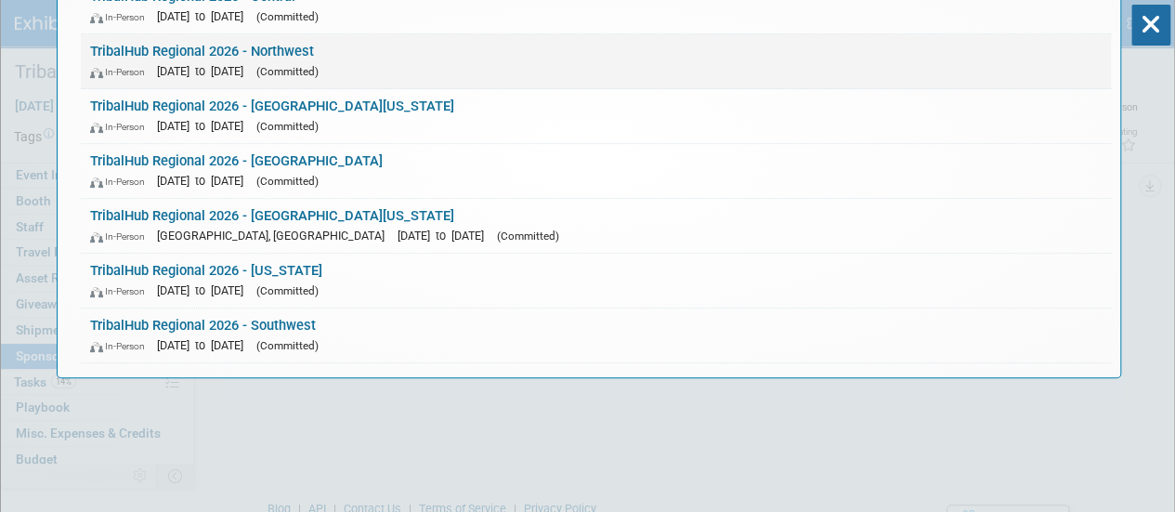
scroll to position [188, 0]
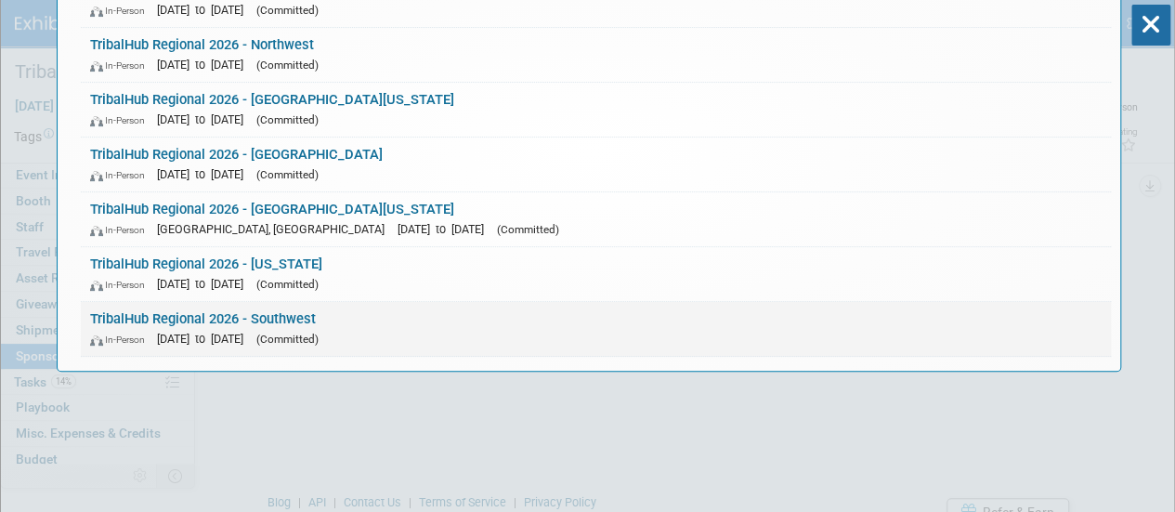
click at [631, 304] on link "TribalHub Regional 2026 - Southwest In-Person Nov 1, 2026 to Nov 30, 2026 (Comm…" at bounding box center [596, 329] width 1030 height 54
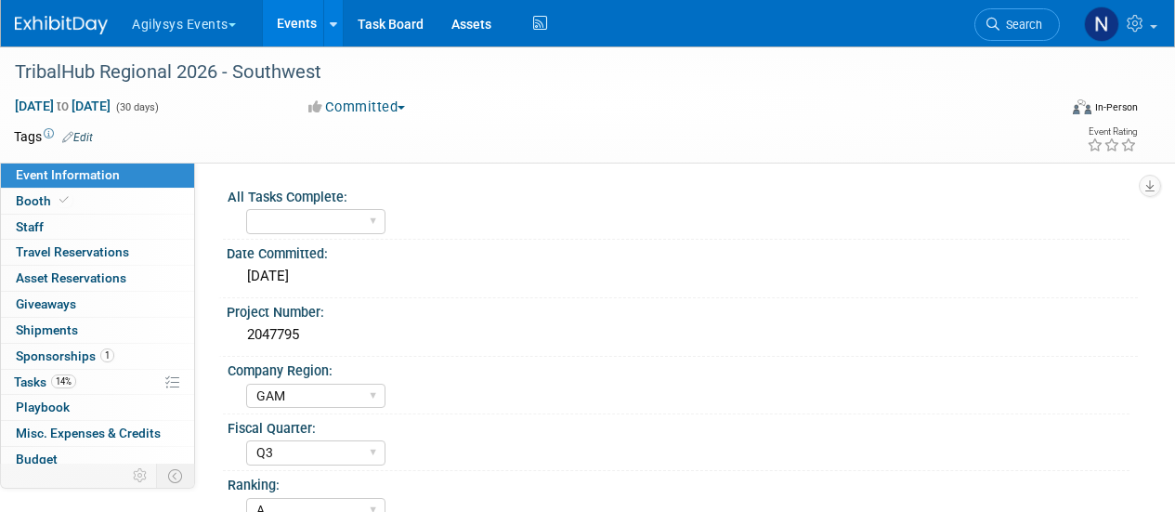
select select "GAM"
select select "Q3"
select select "A"
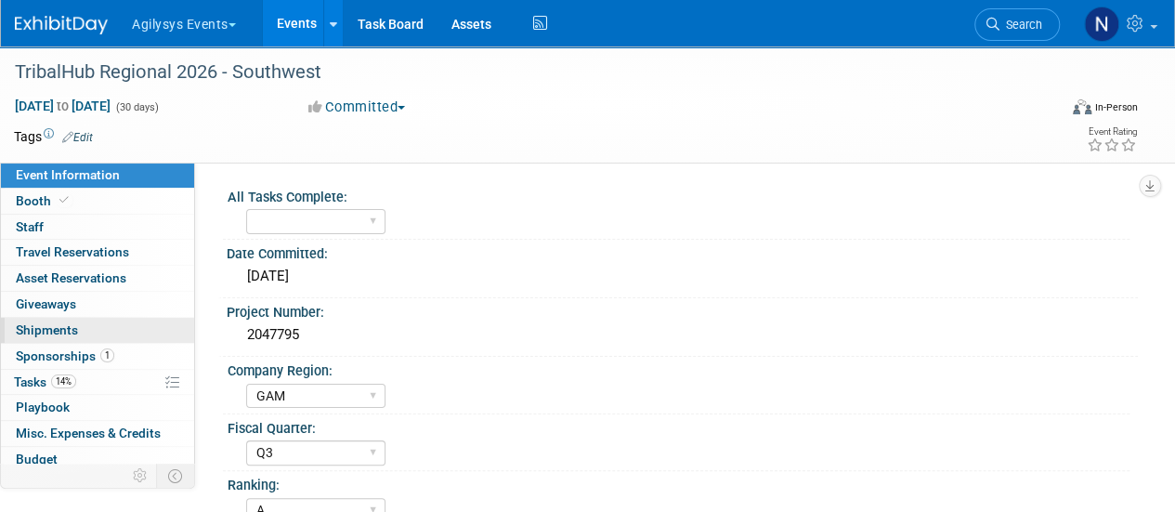
click at [130, 337] on link "0 Shipments 0" at bounding box center [97, 330] width 193 height 25
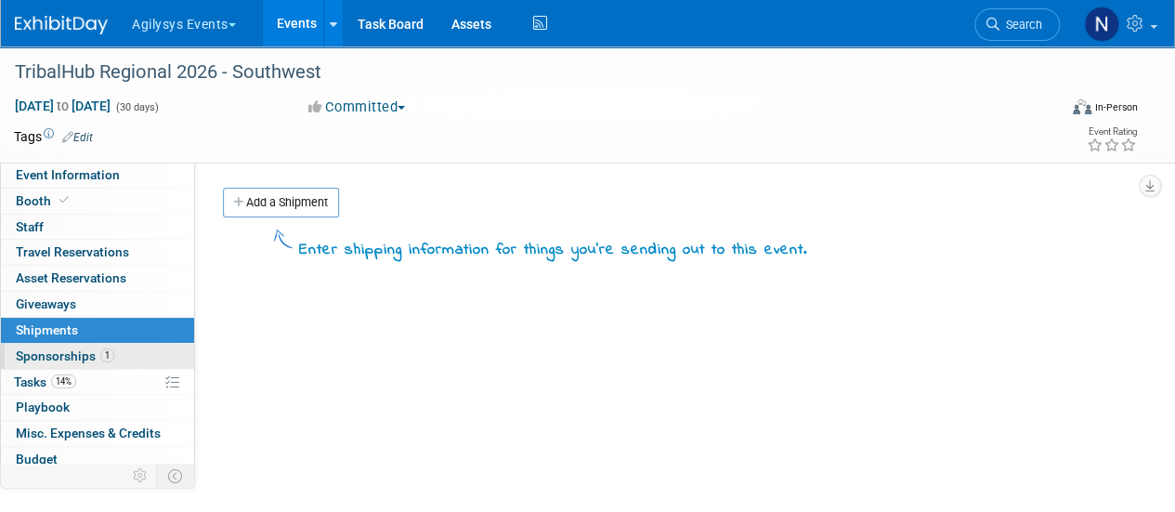
click at [130, 360] on link "1 Sponsorships 1" at bounding box center [97, 356] width 193 height 25
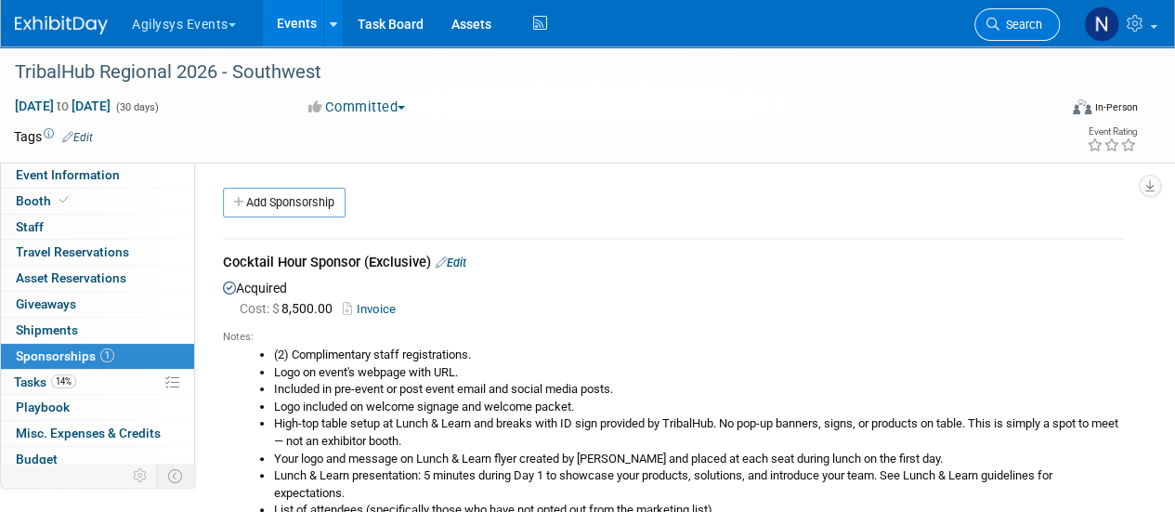
click at [1047, 26] on link "Search" at bounding box center [1016, 24] width 85 height 33
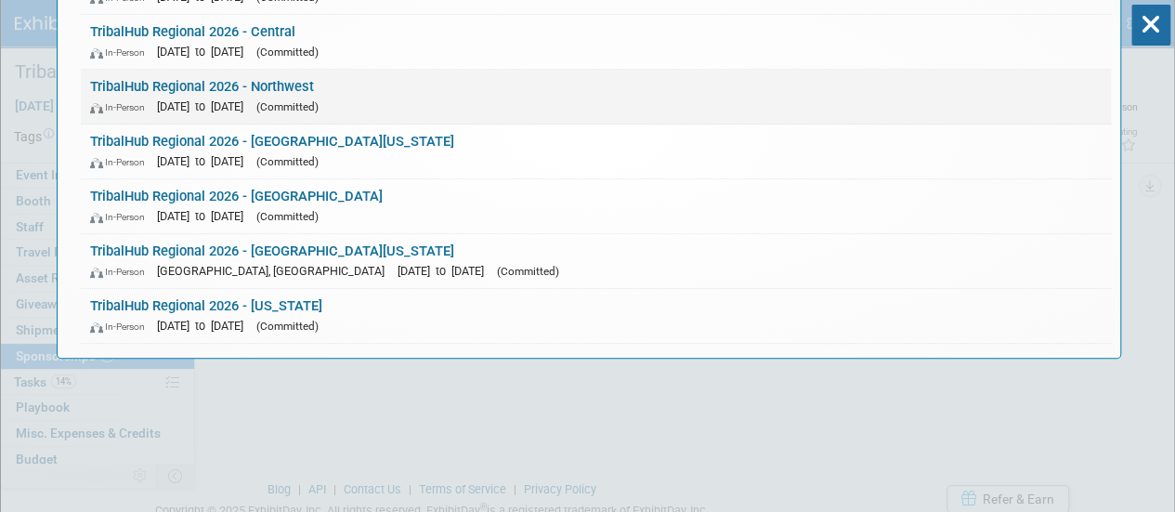
scroll to position [220, 0]
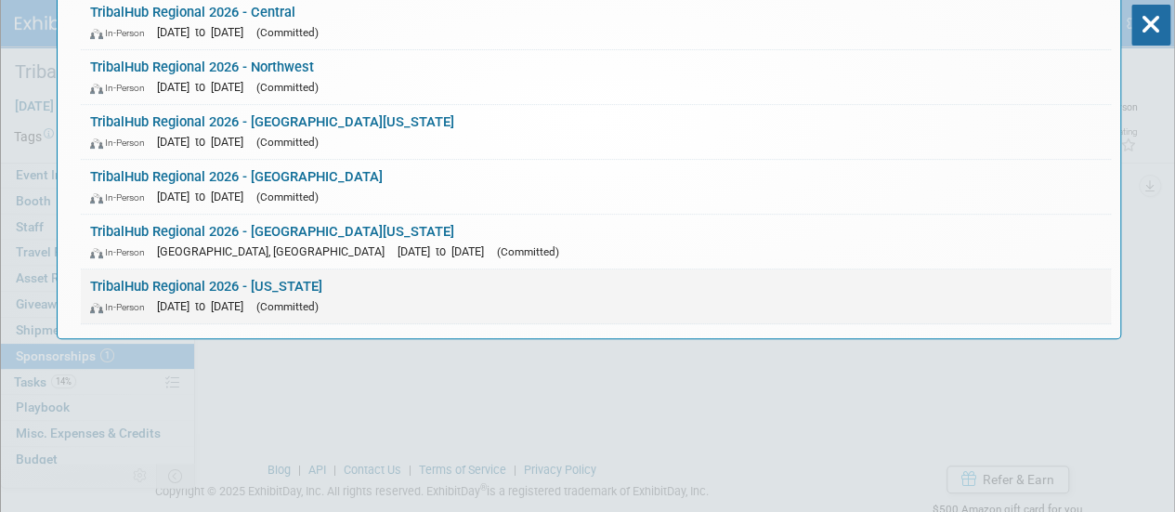
click at [603, 287] on link "TribalHub Regional 2026 - [US_STATE] In-Person [DATE] to [DATE] (Committed)" at bounding box center [596, 296] width 1030 height 54
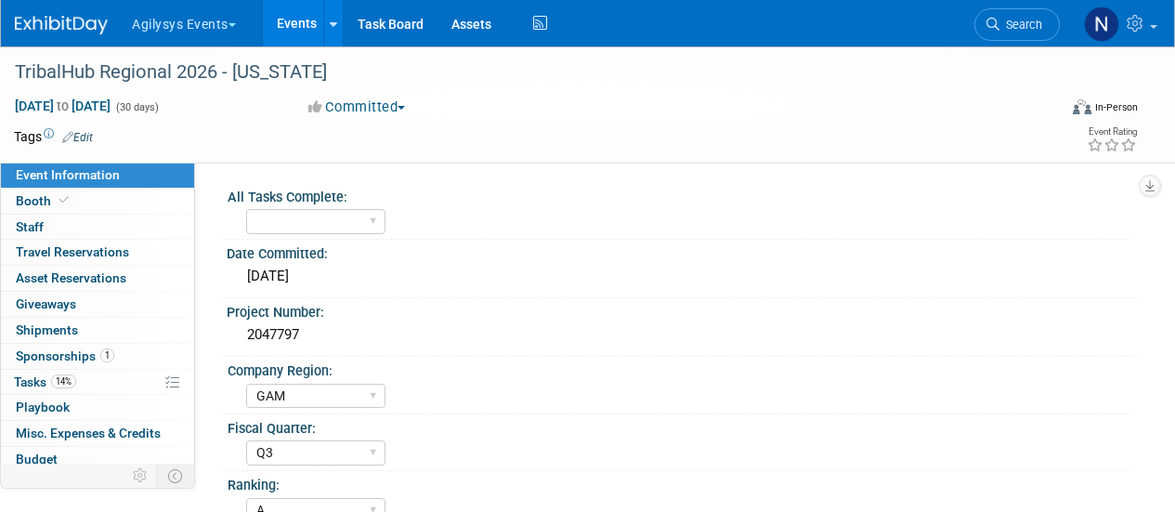
select select "GAM"
select select "Q3"
select select "A"
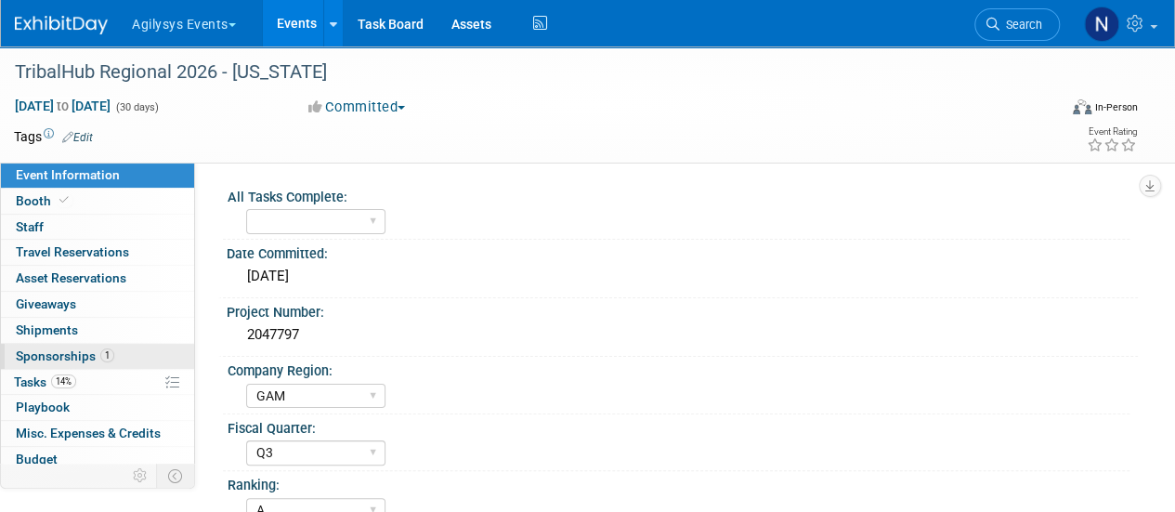
click at [114, 357] on link "1 Sponsorships 1" at bounding box center [97, 356] width 193 height 25
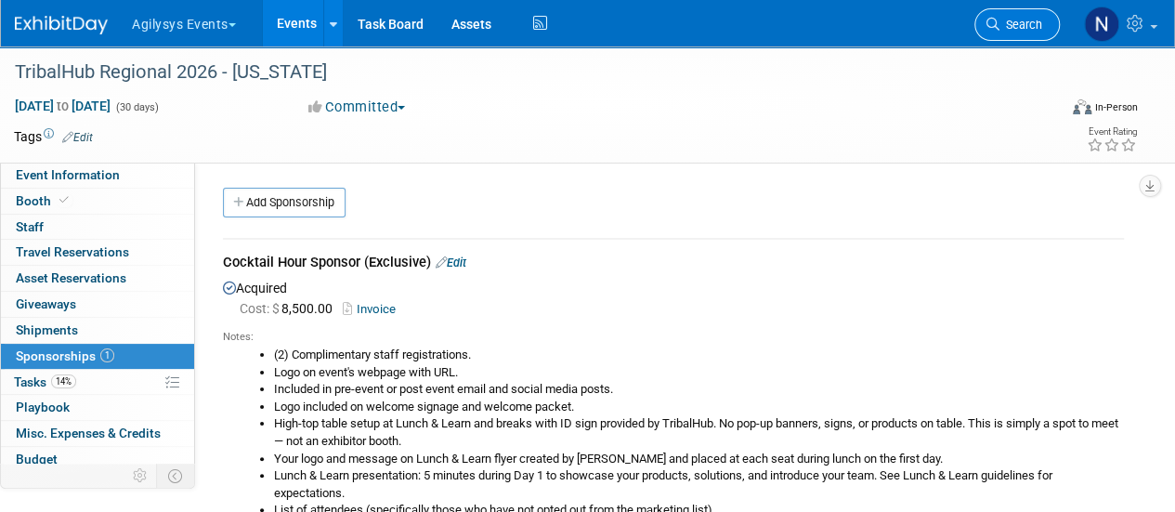
click at [1023, 20] on span "Search" at bounding box center [1020, 25] width 43 height 14
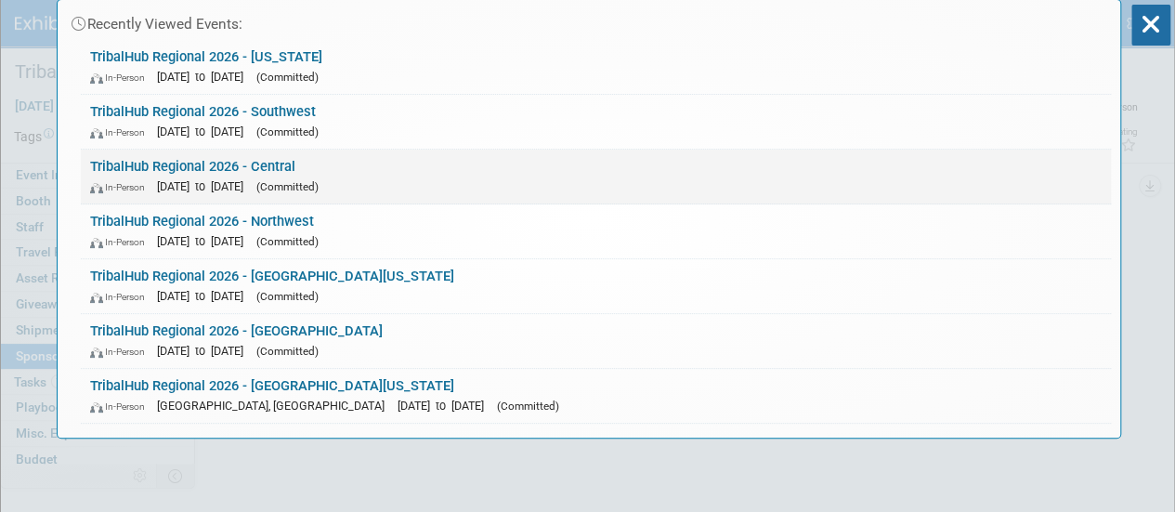
scroll to position [147, 0]
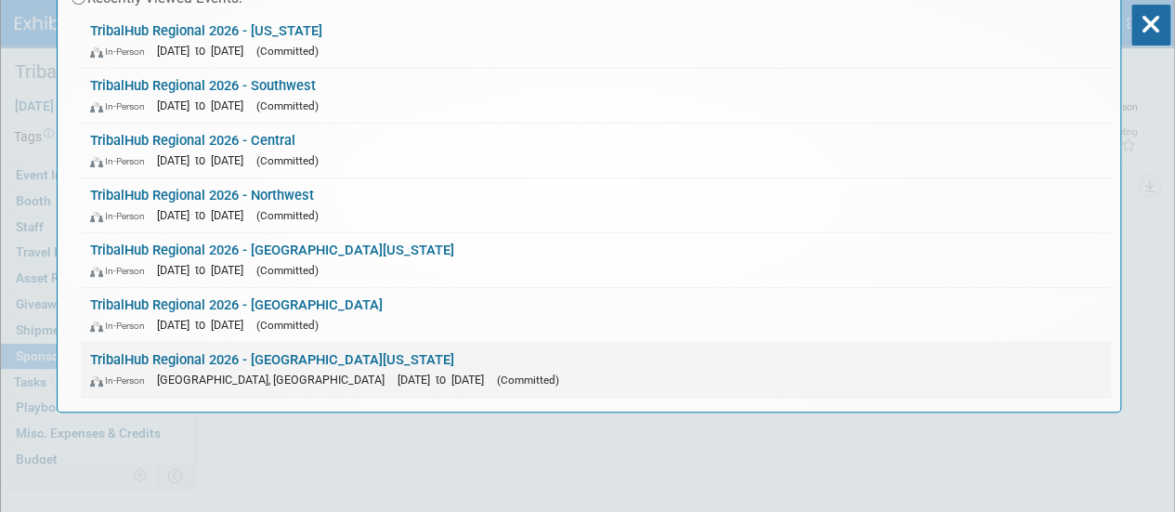
click at [424, 370] on div "In-Person Alpine, CA Apr 1, 2026 to Apr 30, 2026 (Committed)" at bounding box center [595, 380] width 1011 height 20
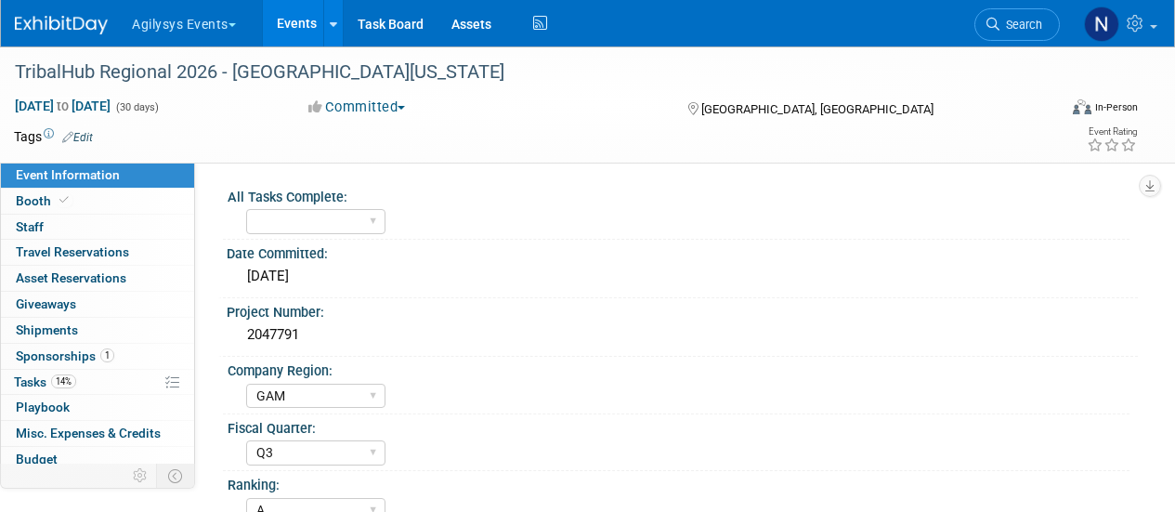
select select "GAM"
select select "Q3"
select select "A"
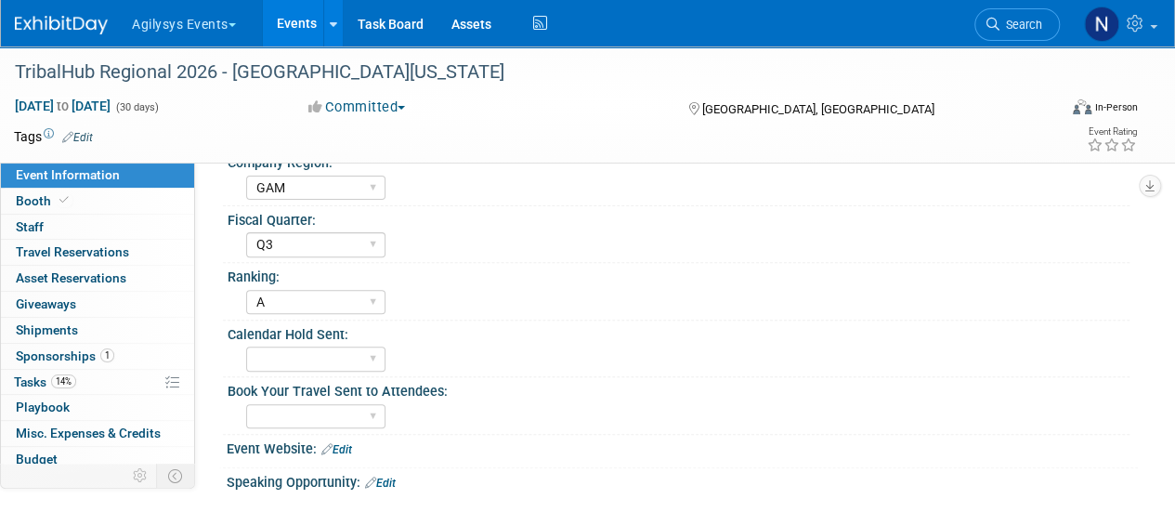
scroll to position [211, 0]
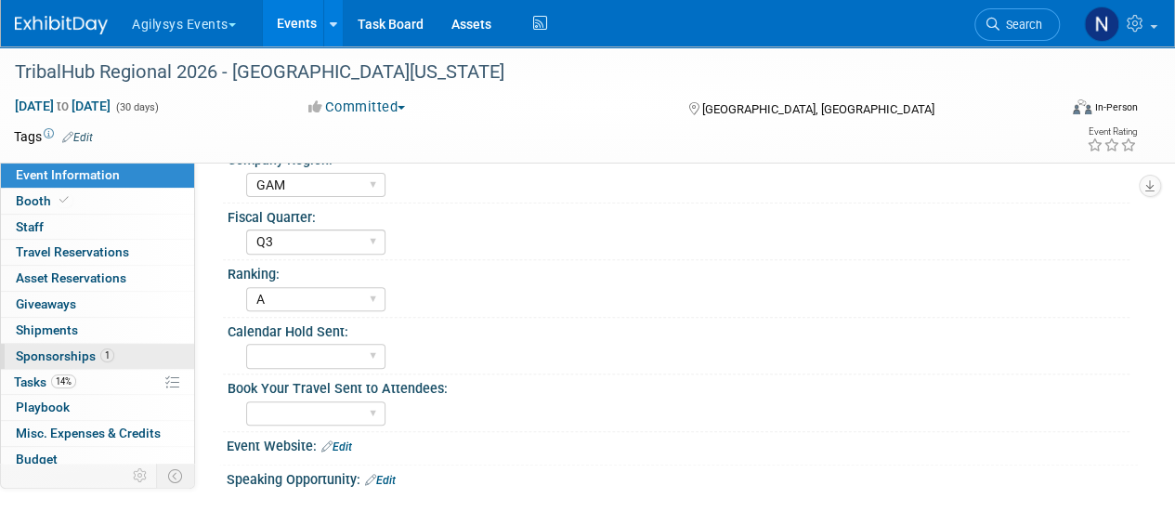
click at [124, 351] on link "1 Sponsorships 1" at bounding box center [97, 356] width 193 height 25
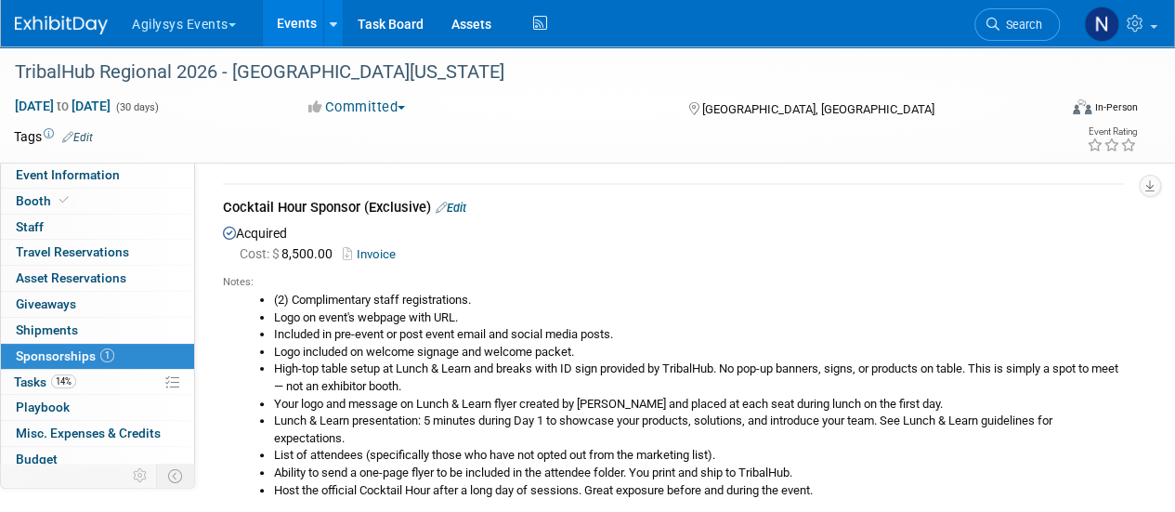
scroll to position [0, 0]
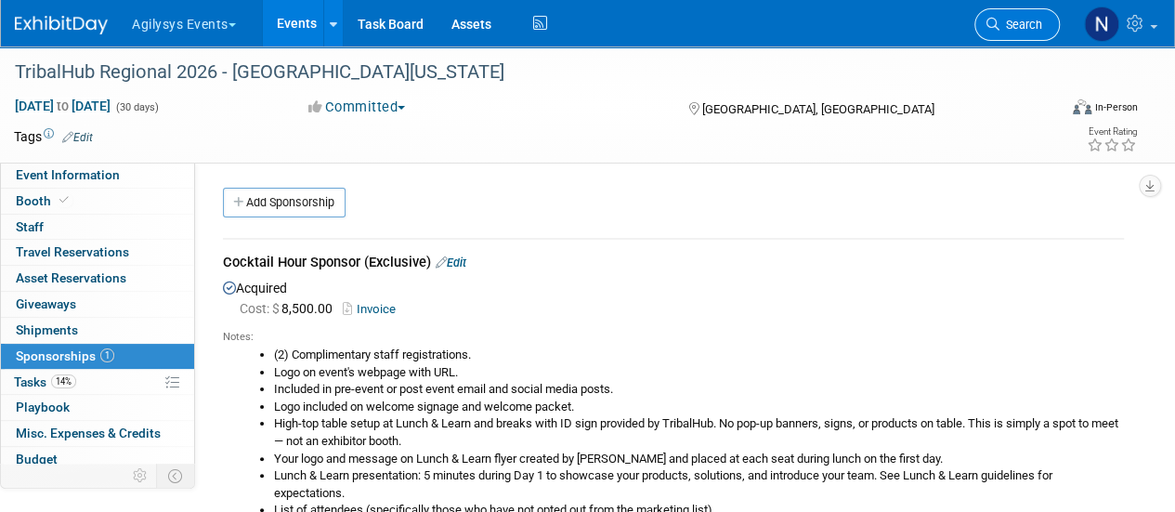
click at [1029, 29] on span "Search" at bounding box center [1020, 25] width 43 height 14
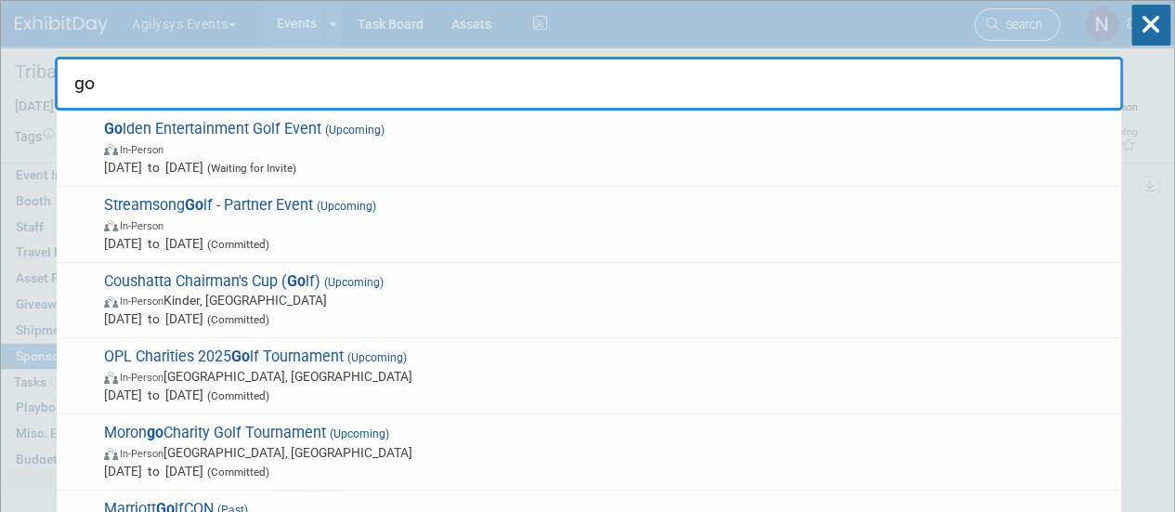
type input "g"
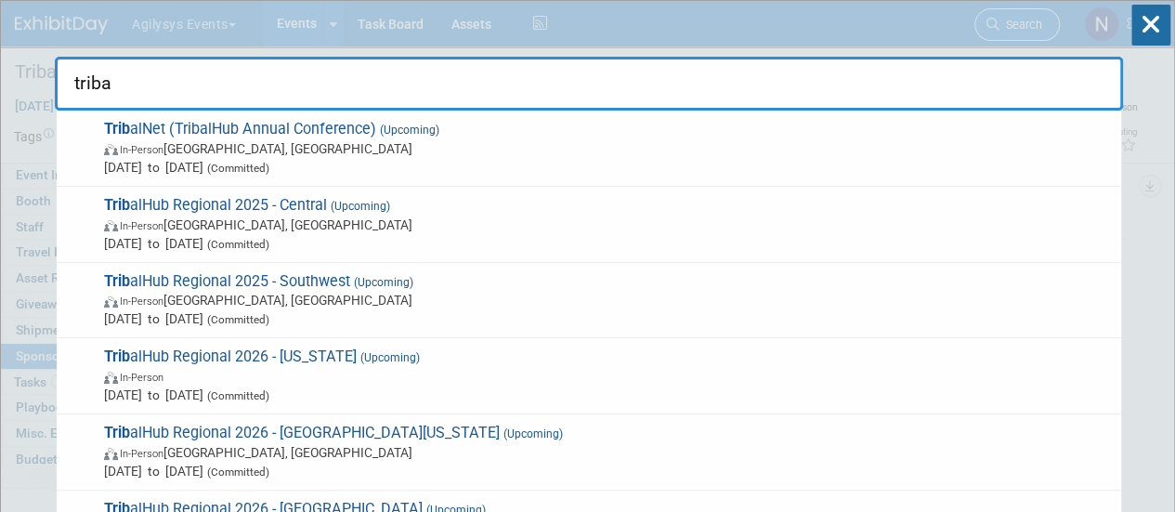
type input "tribal"
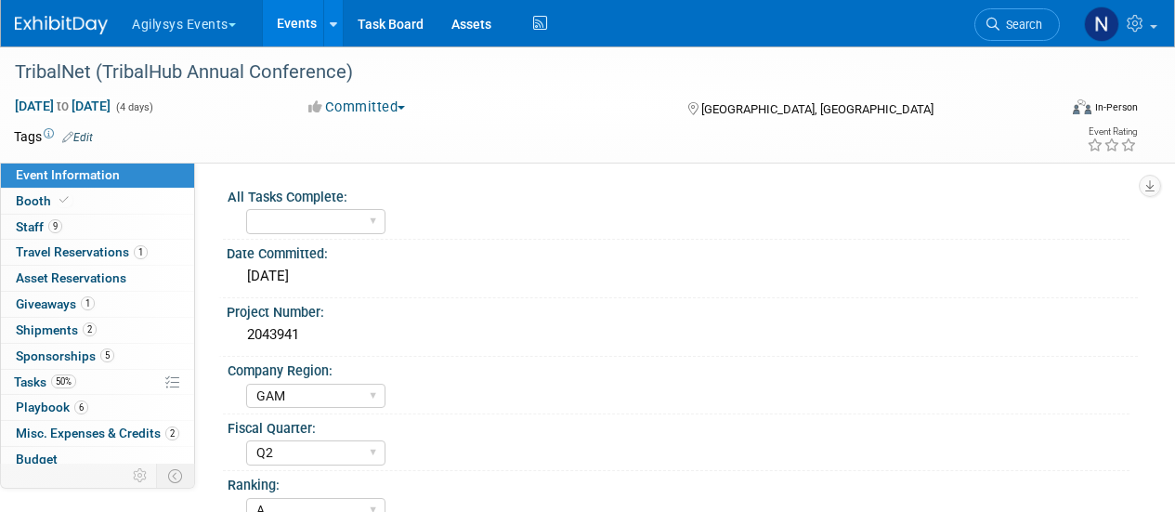
select select "GAM"
select select "Q2"
select select "A"
select select "Yes"
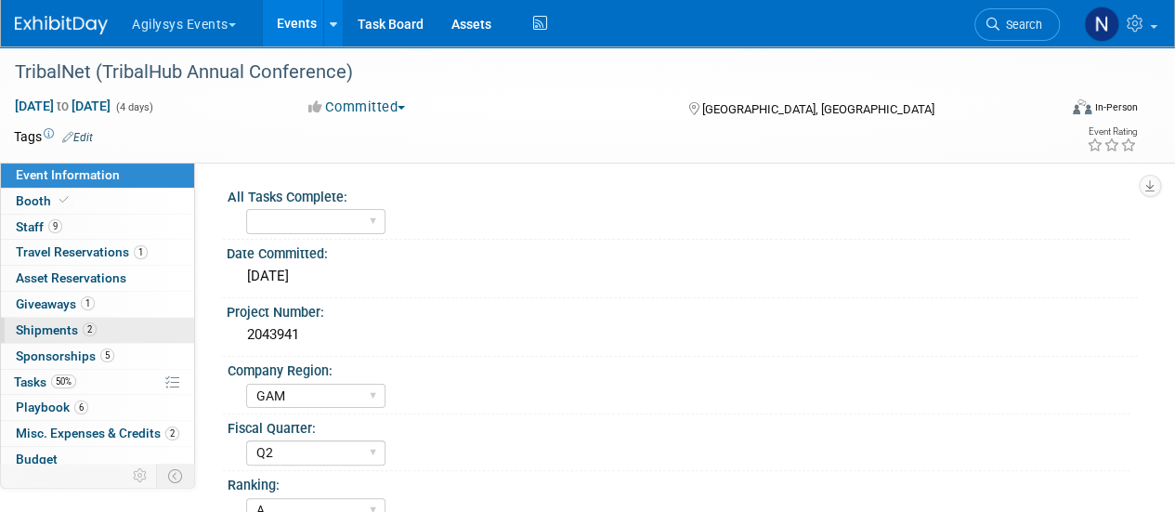
click at [87, 334] on span "2" at bounding box center [90, 329] width 14 height 14
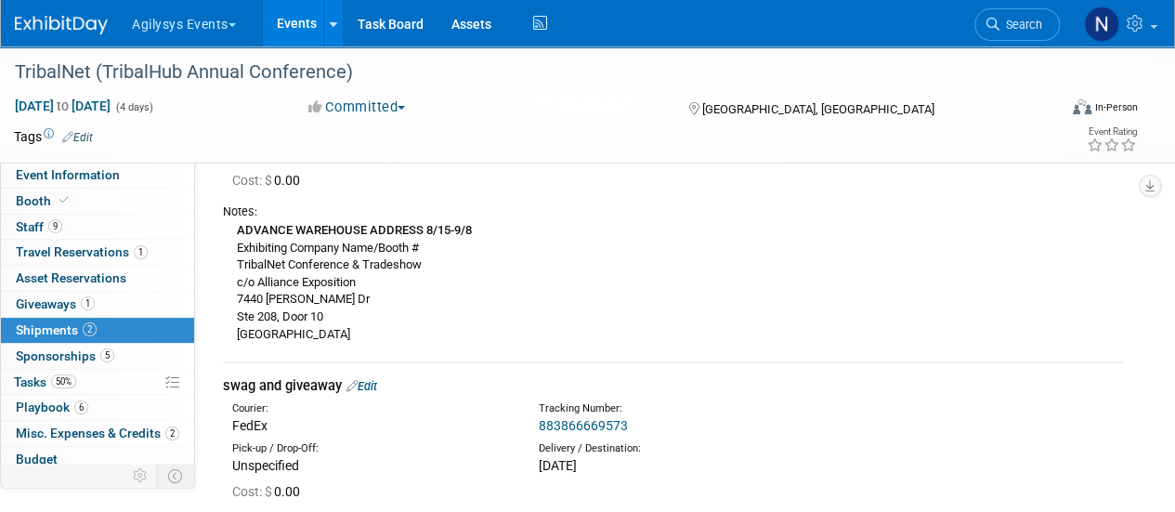
scroll to position [129, 0]
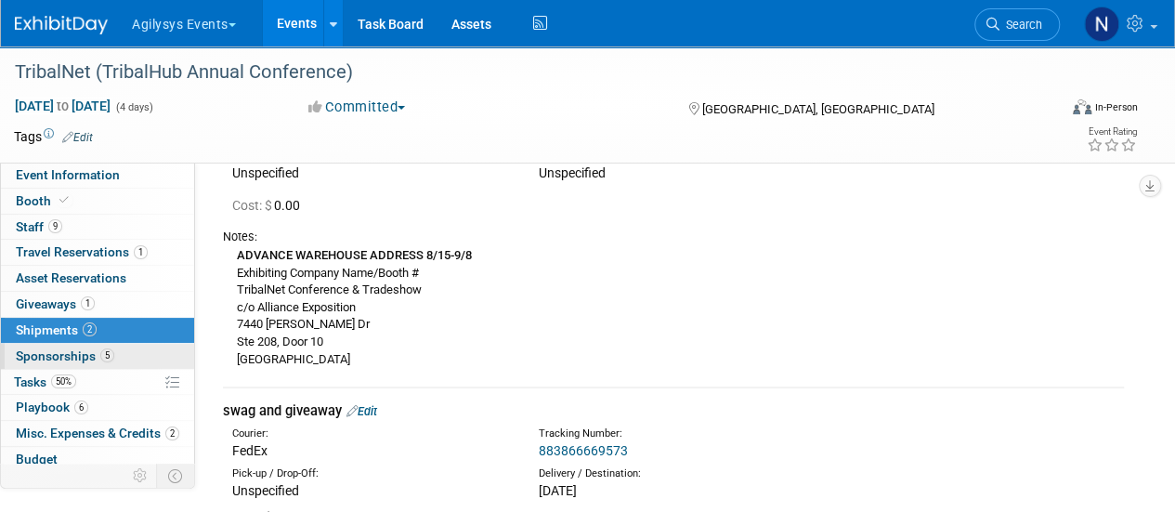
click at [144, 358] on link "5 Sponsorships 5" at bounding box center [97, 356] width 193 height 25
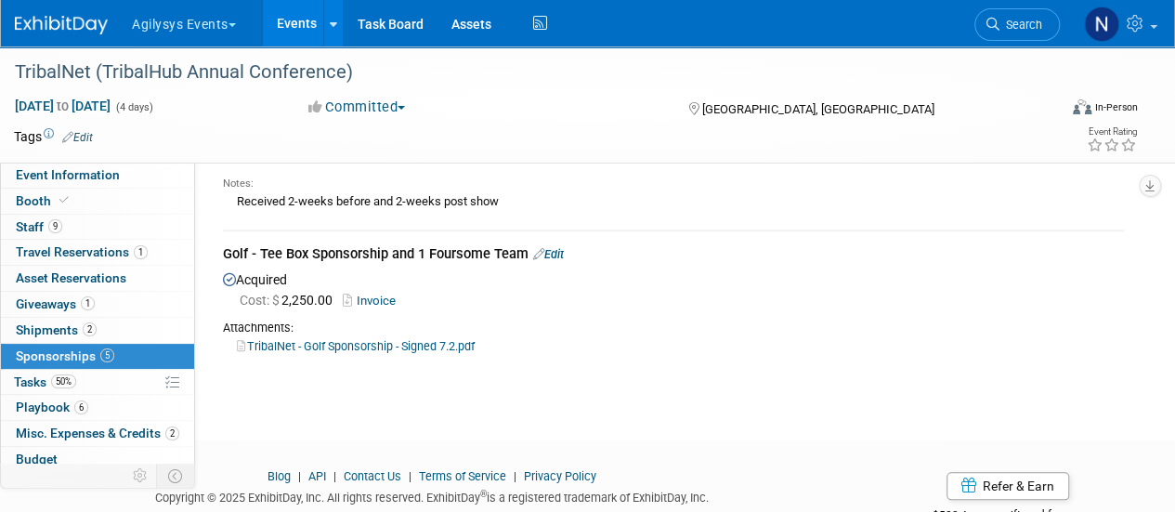
scroll to position [702, 0]
click at [453, 344] on link "TribalNet - Golf Sponsorship - Signed 7.2.pdf" at bounding box center [356, 347] width 238 height 14
click at [1039, 23] on span "Search" at bounding box center [1020, 25] width 43 height 14
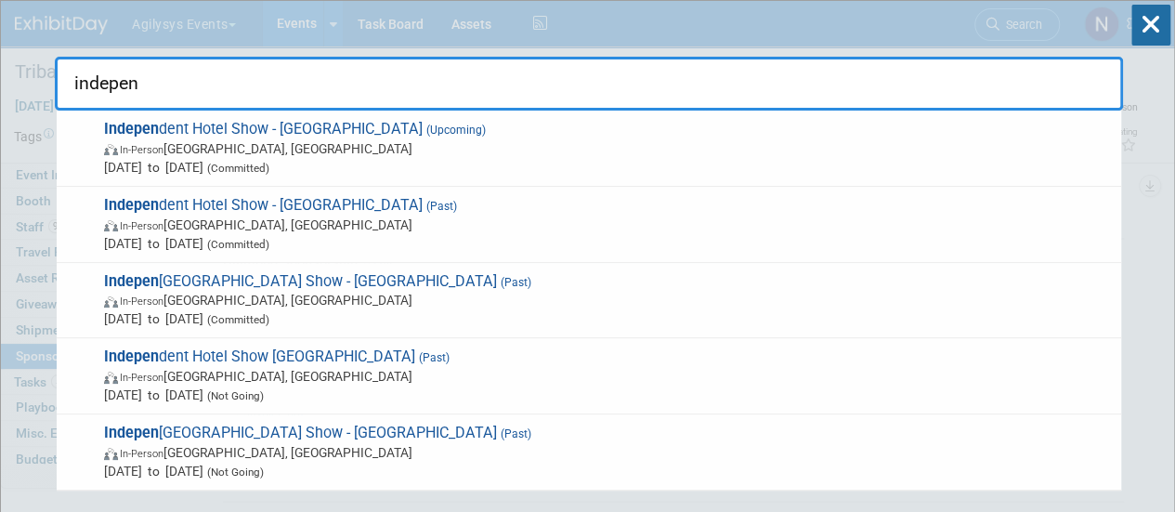
click at [407, 87] on input "indepen" at bounding box center [589, 84] width 1068 height 54
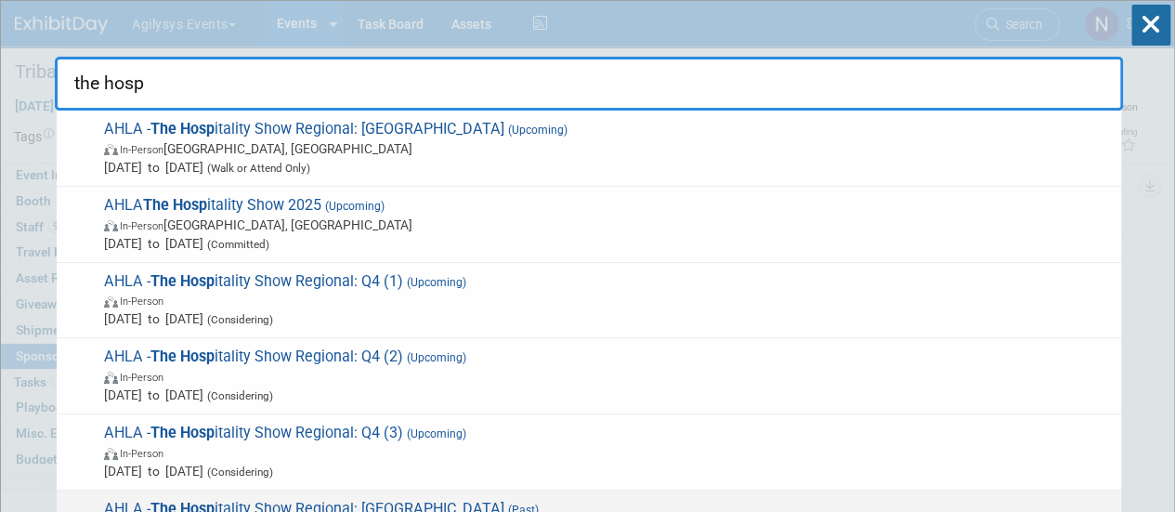
type input "the hosp"
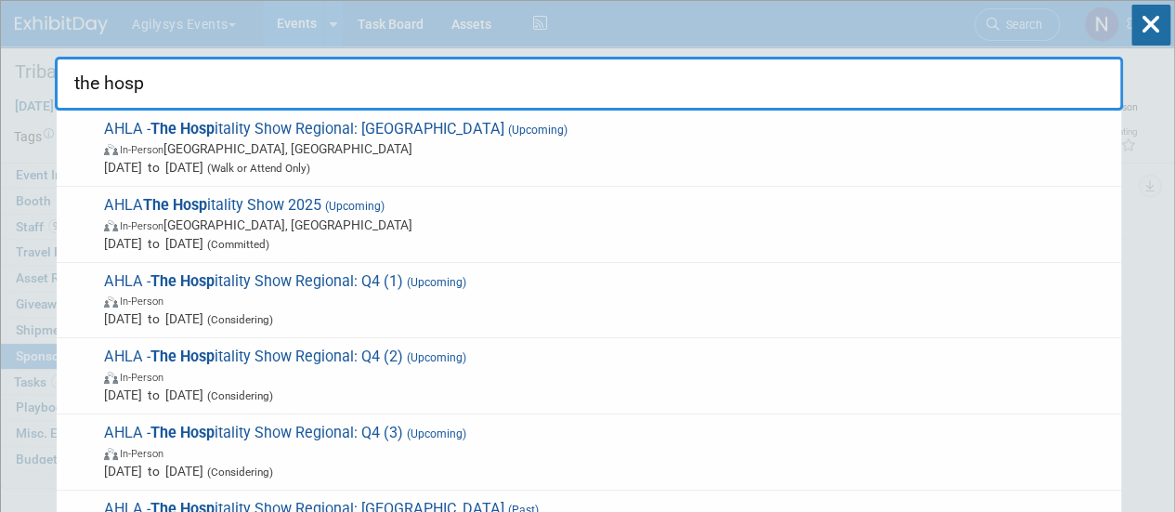
click at [175, 86] on input "the hosp" at bounding box center [589, 84] width 1068 height 54
click at [1151, 13] on icon at bounding box center [1150, 25] width 39 height 41
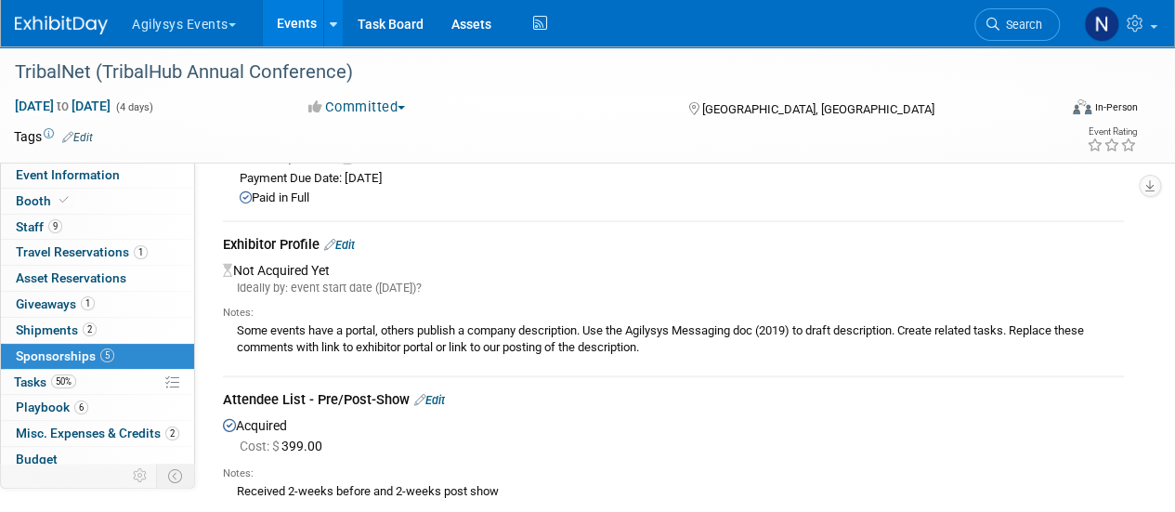
scroll to position [412, 0]
click at [349, 244] on link "Edit" at bounding box center [339, 246] width 31 height 14
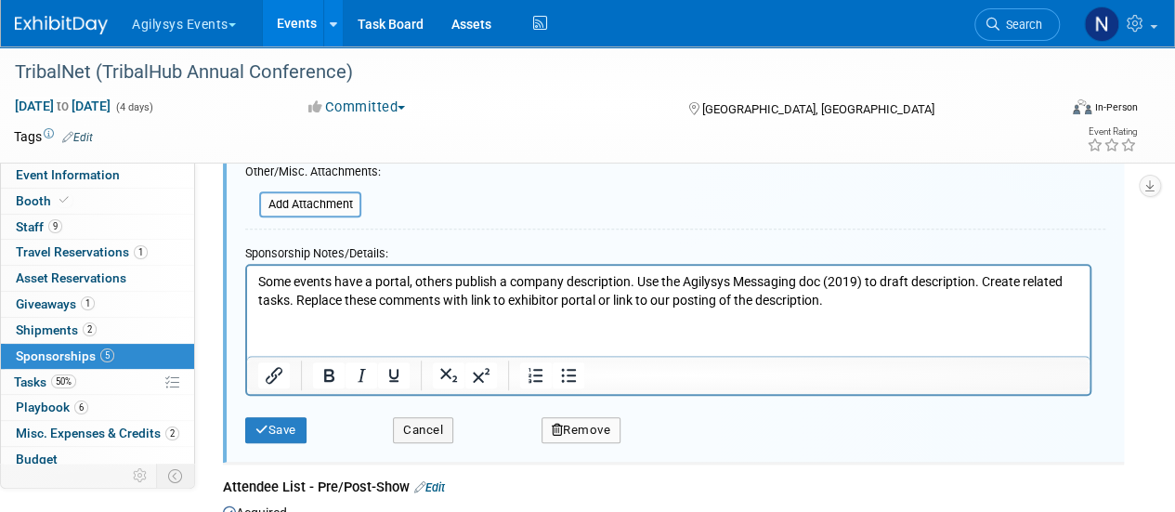
scroll to position [609, 0]
click at [566, 430] on button "Remove" at bounding box center [581, 429] width 80 height 26
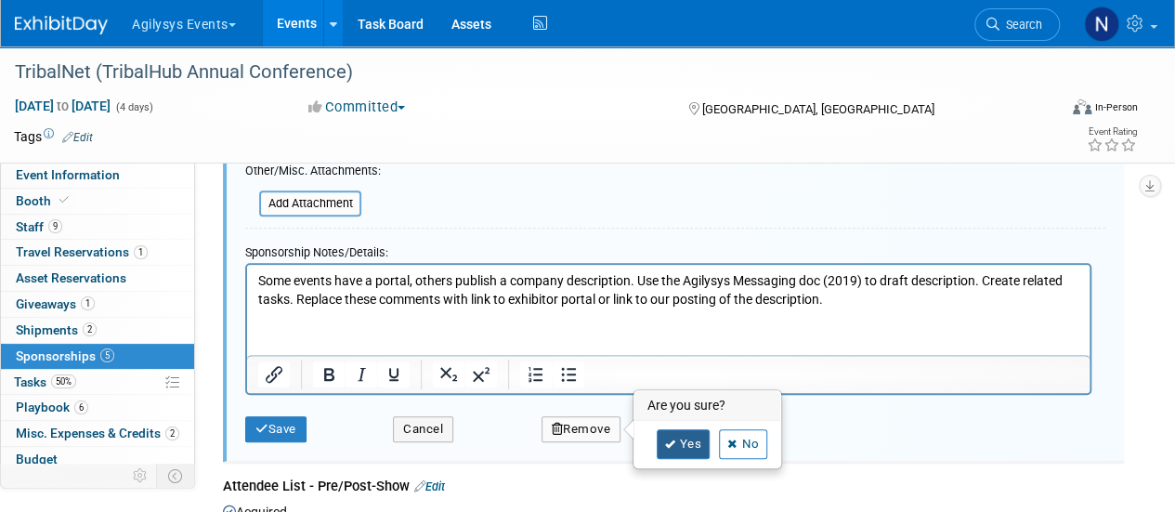
click at [676, 436] on link "Yes" at bounding box center [684, 444] width 54 height 30
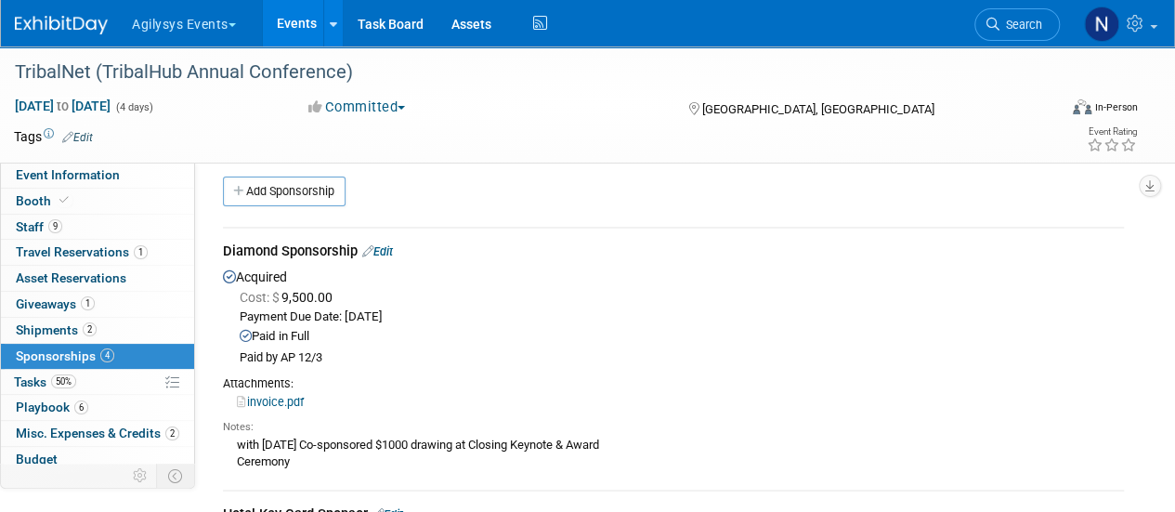
scroll to position [0, 0]
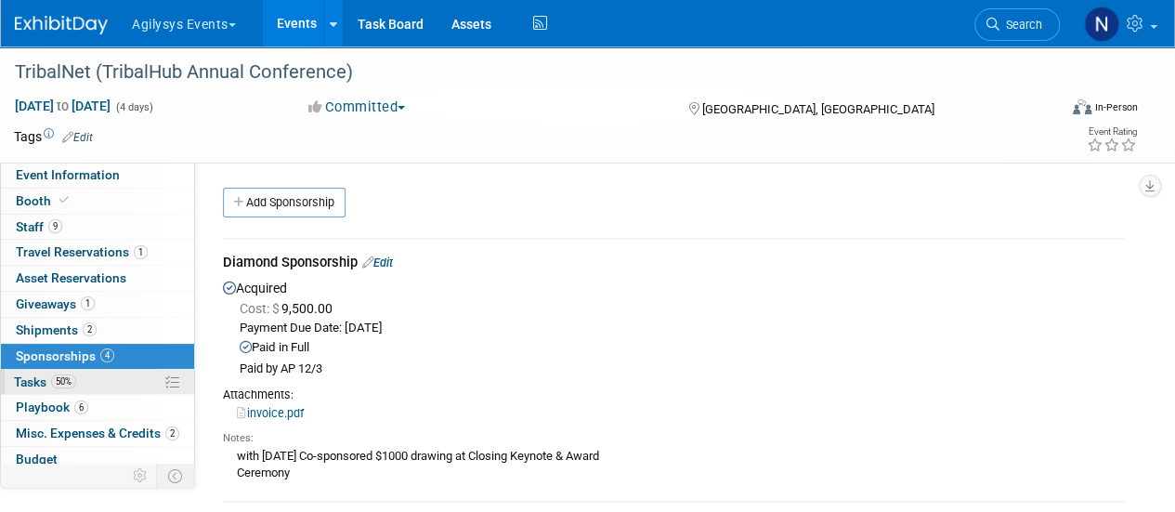
click at [143, 384] on link "50% Tasks 50%" at bounding box center [97, 382] width 193 height 25
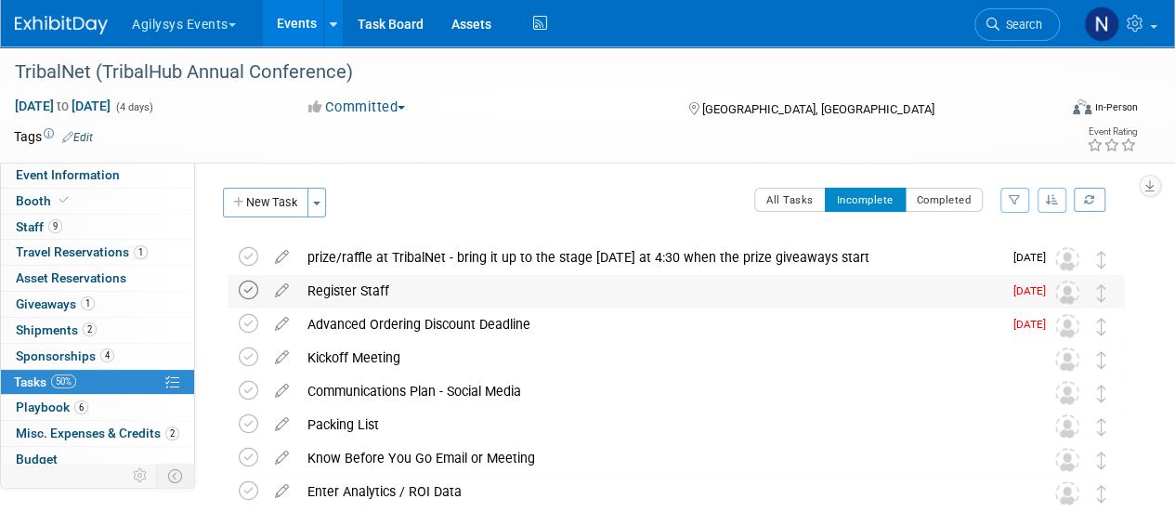
click at [248, 293] on icon at bounding box center [249, 290] width 20 height 20
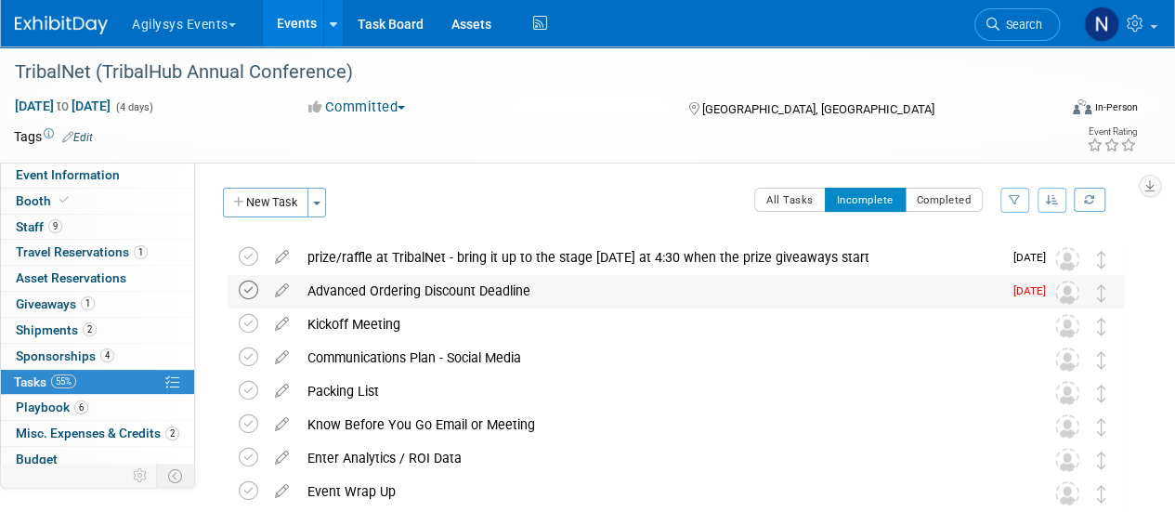
click at [249, 293] on icon at bounding box center [249, 290] width 20 height 20
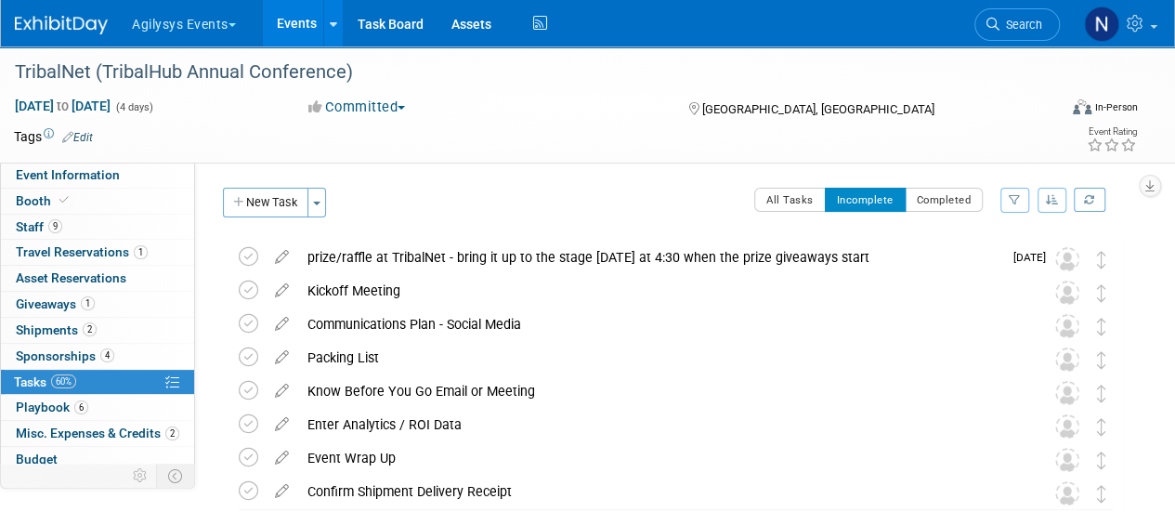
click at [249, 293] on icon at bounding box center [249, 290] width 20 height 20
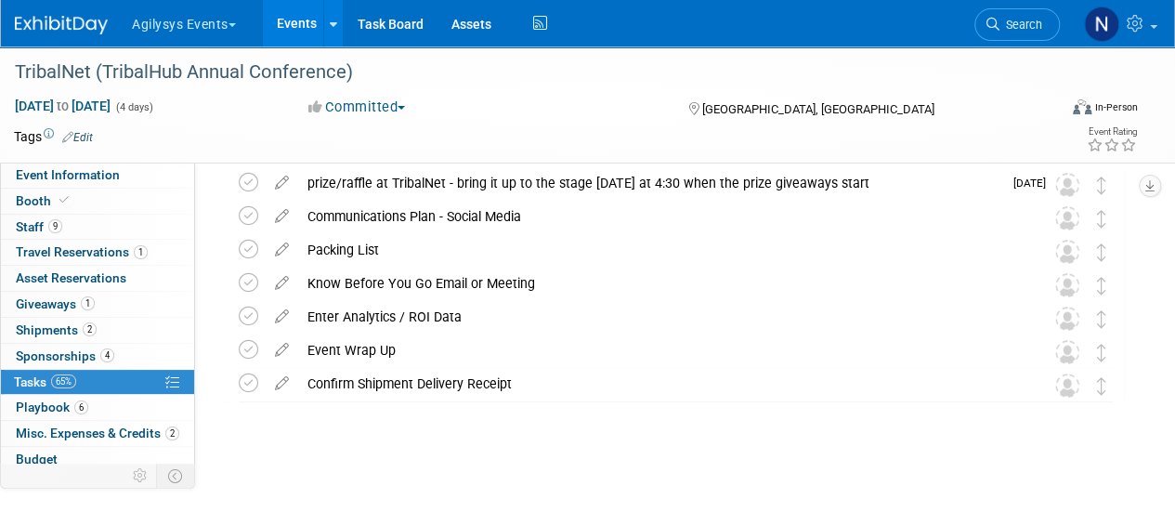
scroll to position [73, 0]
click at [100, 307] on link "1 Giveaways 1" at bounding box center [97, 304] width 193 height 25
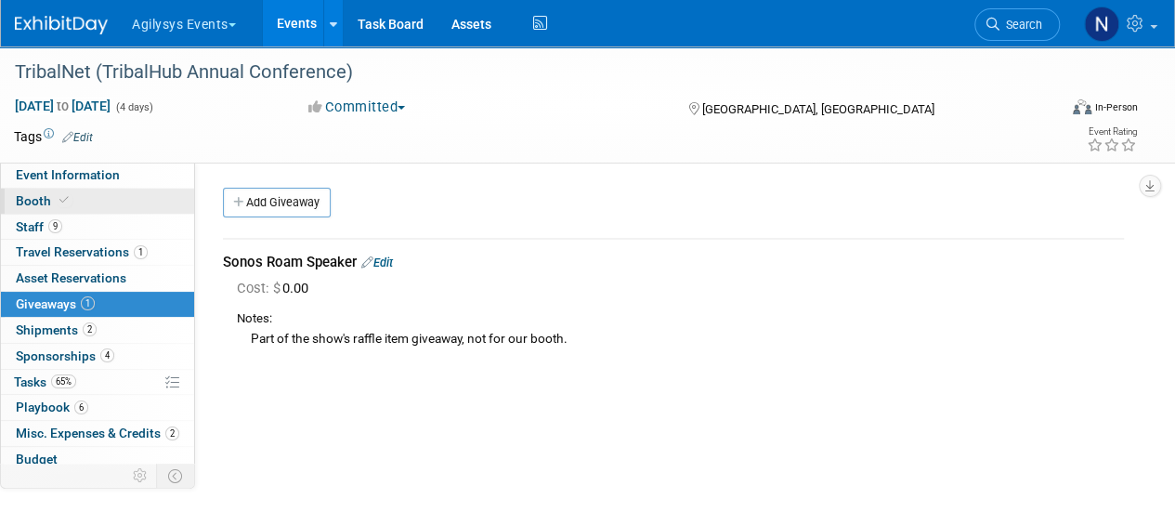
click at [75, 192] on link "Booth" at bounding box center [97, 201] width 193 height 25
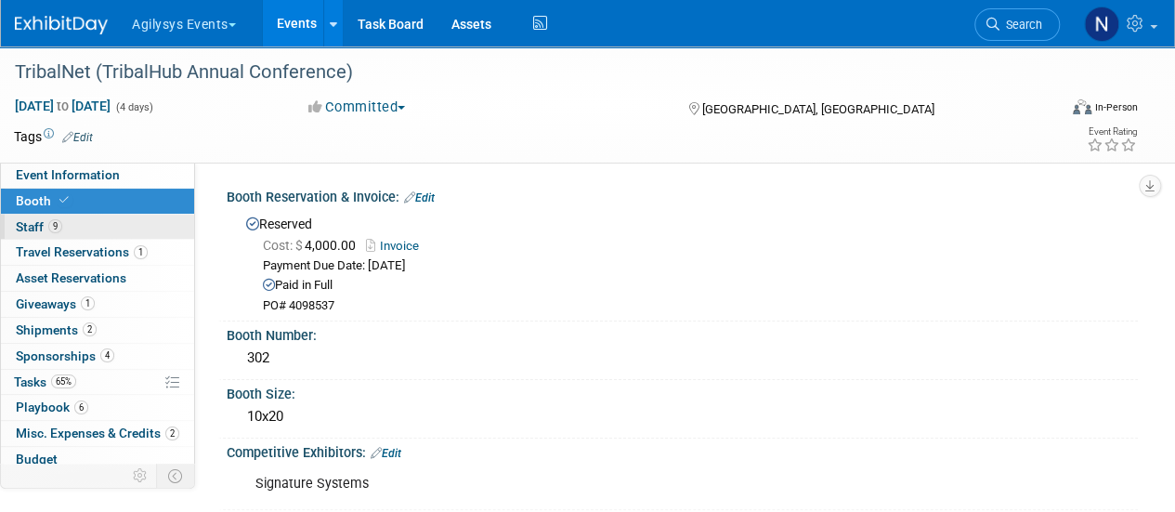
click at [80, 225] on link "9 Staff 9" at bounding box center [97, 227] width 193 height 25
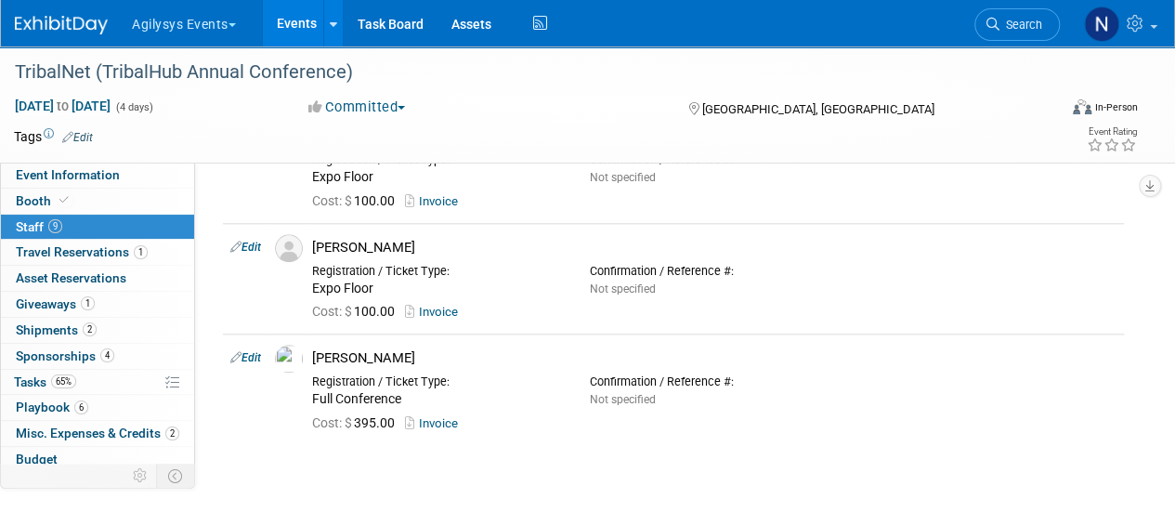
scroll to position [883, 0]
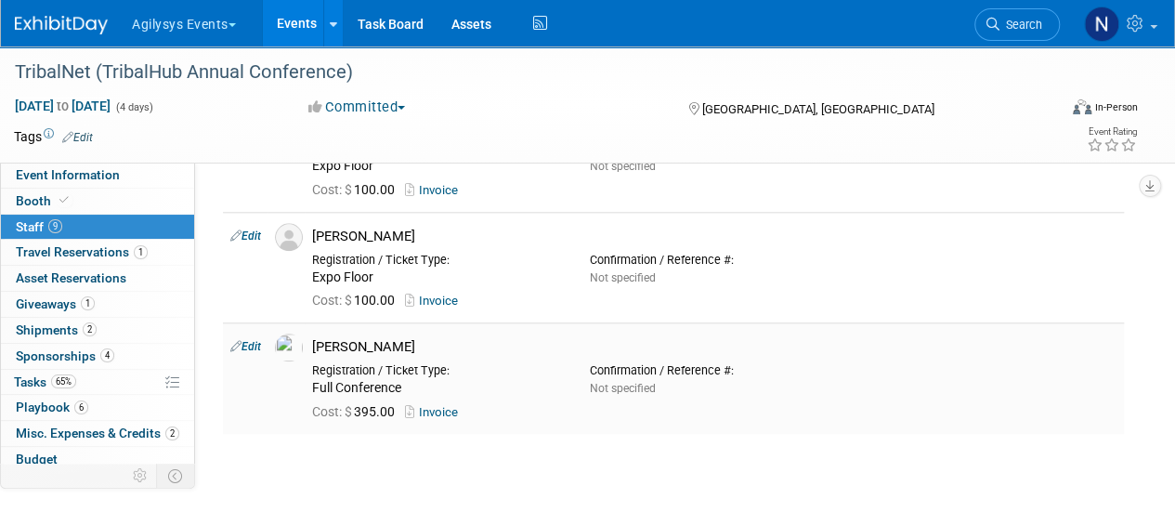
click at [254, 340] on link "Edit" at bounding box center [245, 346] width 31 height 13
select select "07172472-25a0-44cb-bf90-83a7c5887193"
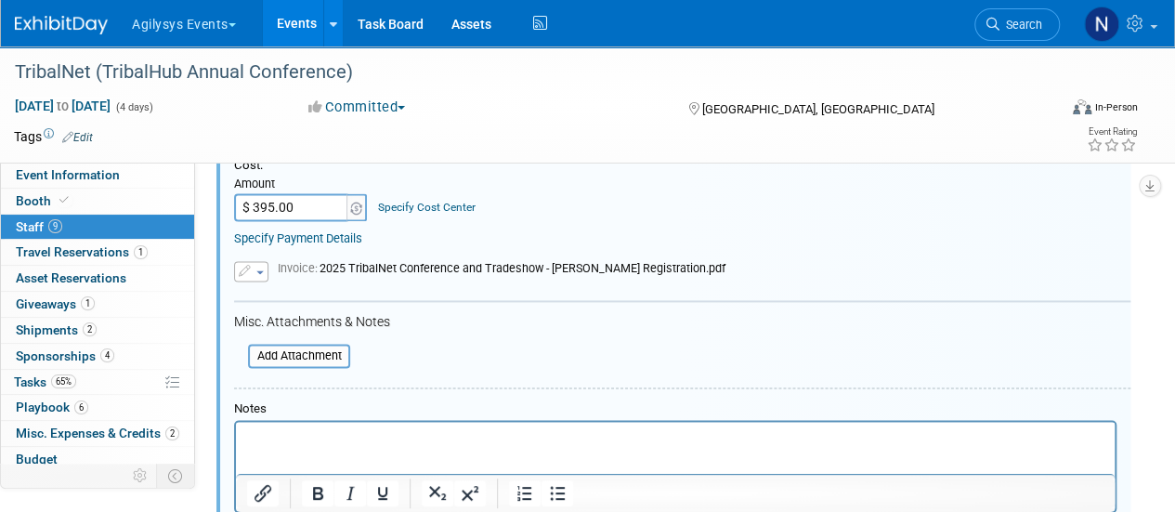
scroll to position [1317, 0]
click at [433, 436] on p "Rich Text Area. Press ALT-0 for help." at bounding box center [675, 435] width 857 height 19
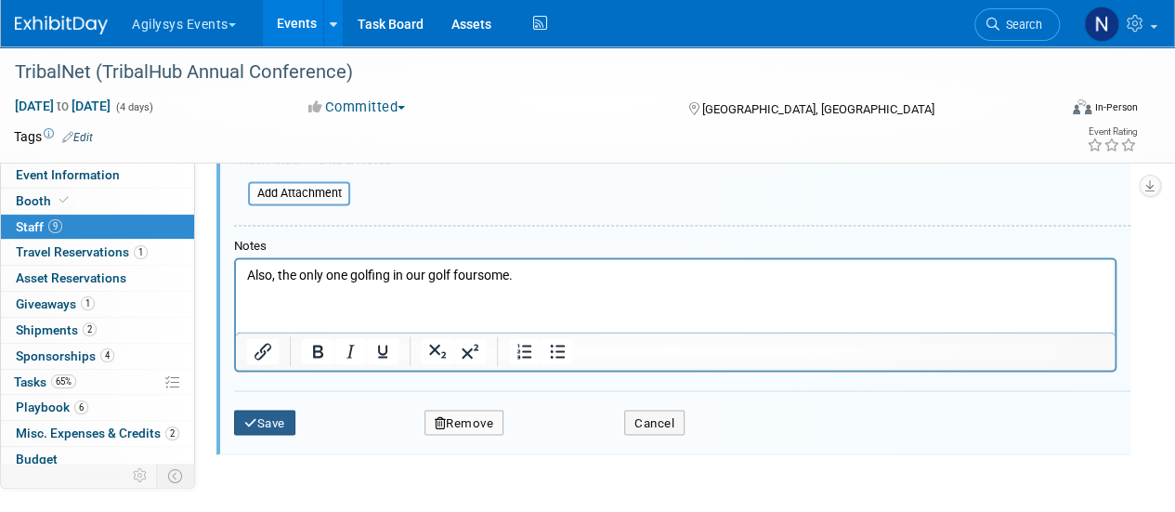
click at [286, 419] on button "Save" at bounding box center [264, 423] width 61 height 26
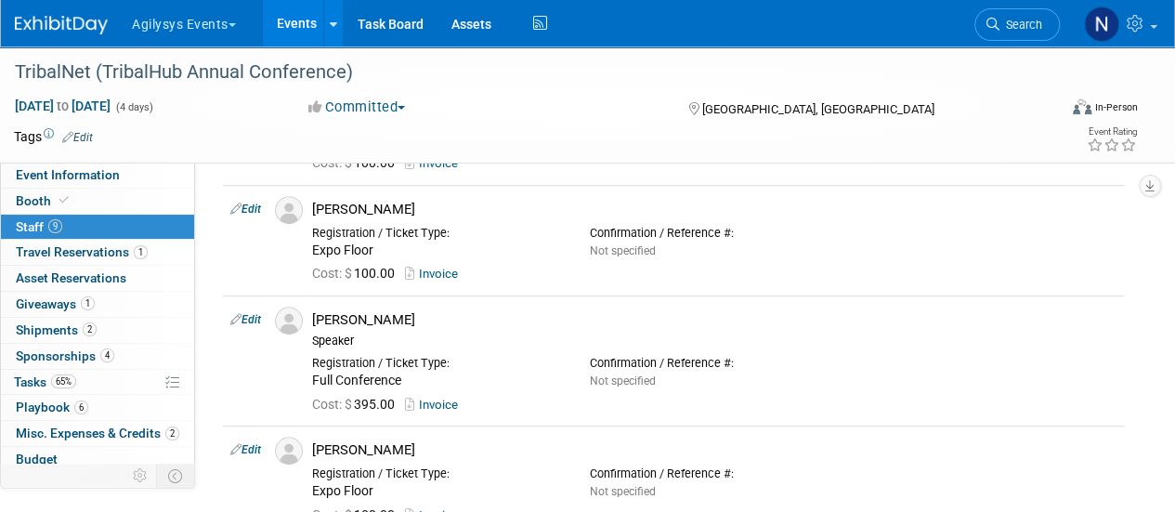
scroll to position [0, 0]
